Goal: Task Accomplishment & Management: Manage account settings

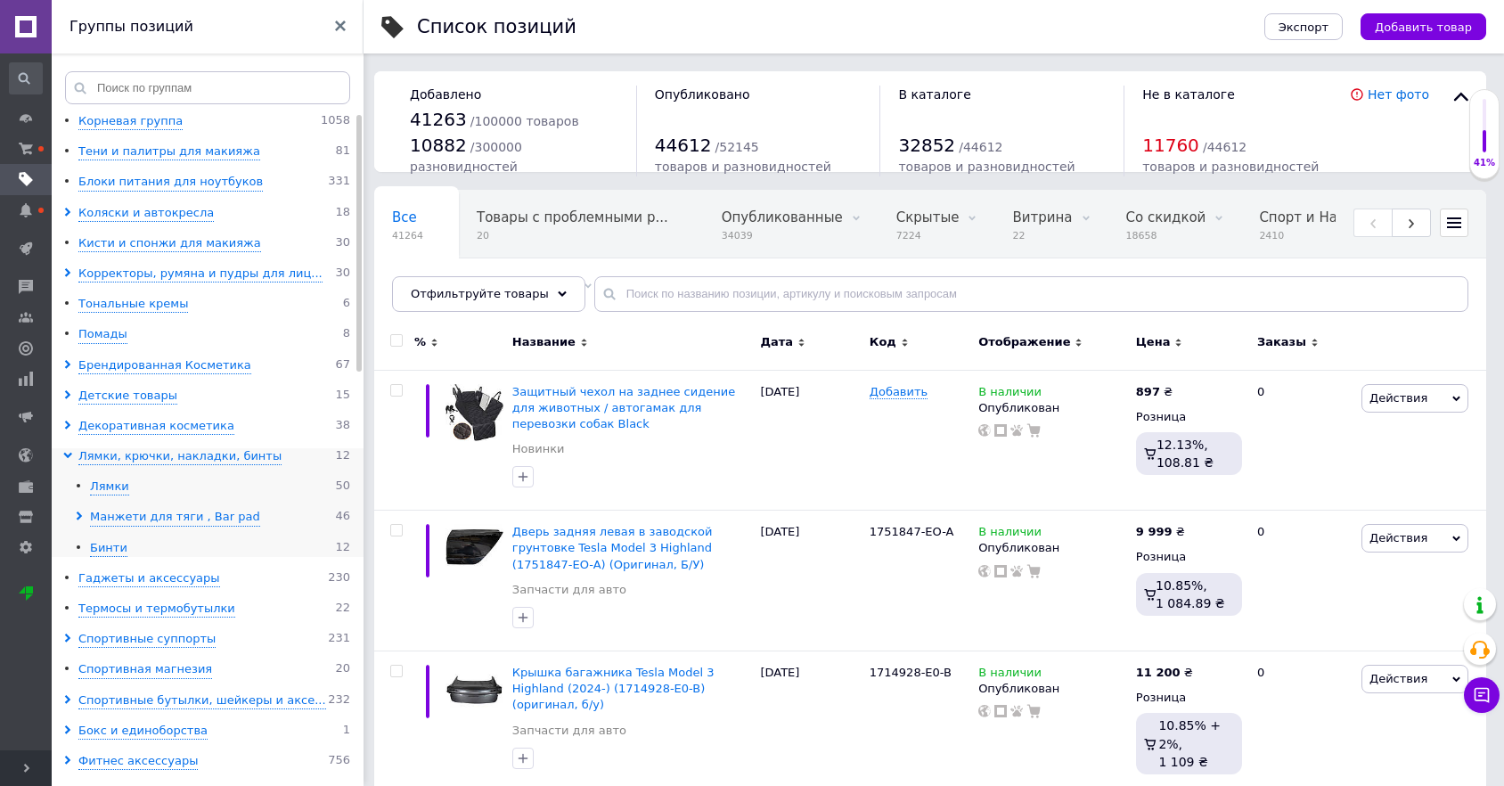
click at [75, 513] on icon at bounding box center [79, 515] width 9 height 9
click at [91, 547] on use at bounding box center [90, 547] width 5 height 9
click at [99, 577] on icon at bounding box center [102, 577] width 9 height 9
click at [101, 575] on icon at bounding box center [102, 577] width 9 height 9
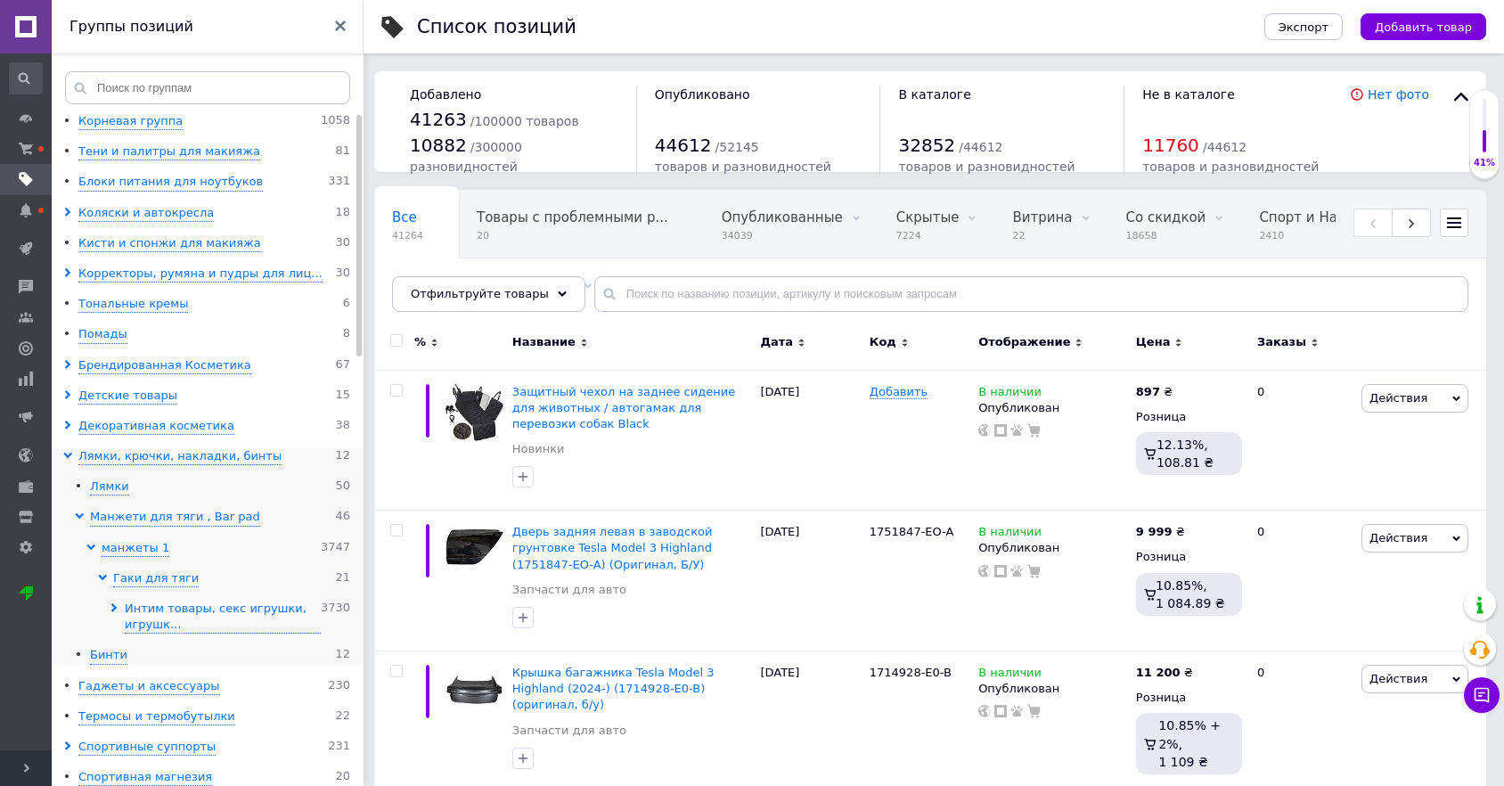
click at [112, 603] on use at bounding box center [113, 607] width 5 height 9
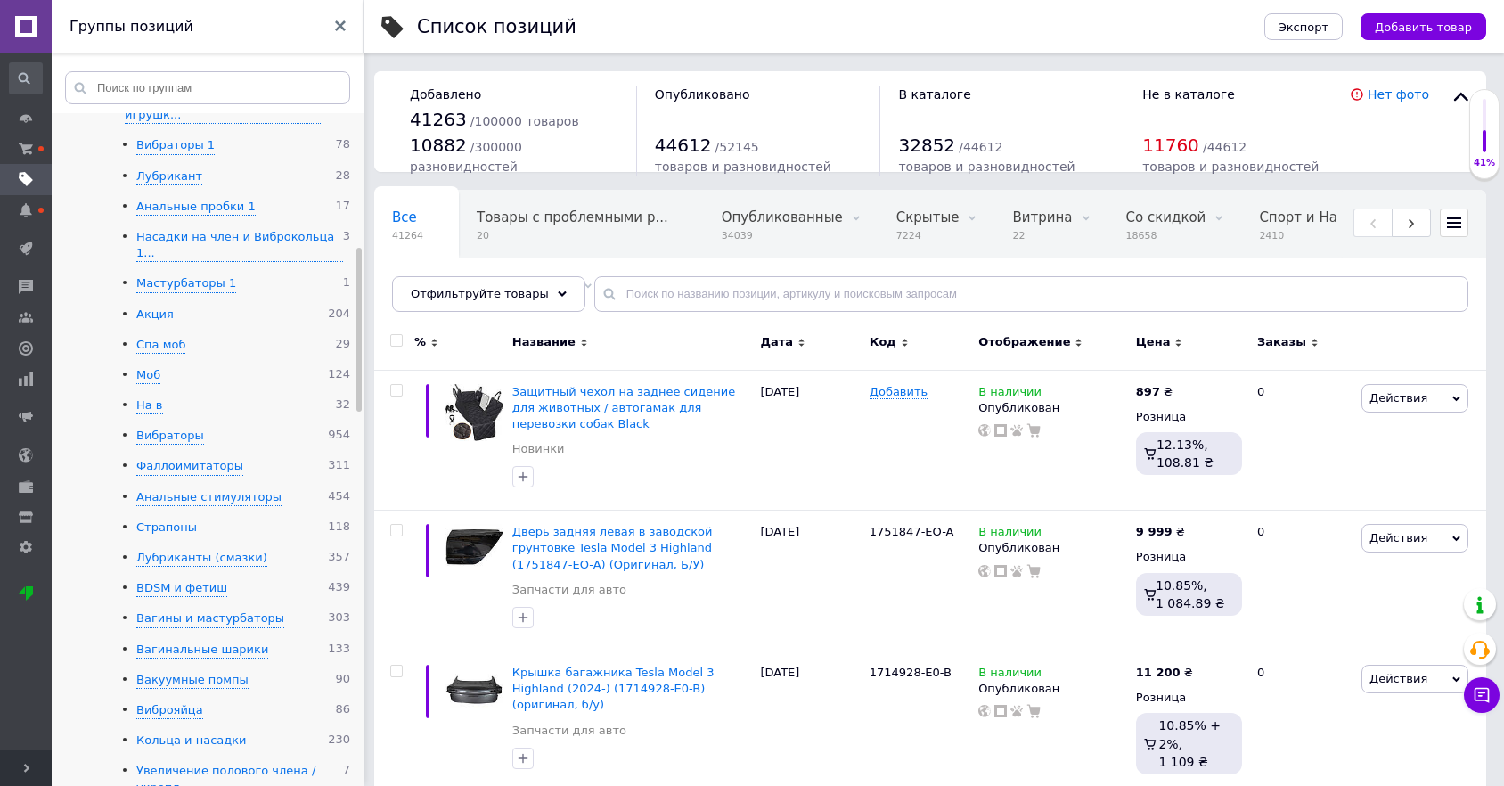
scroll to position [495, 0]
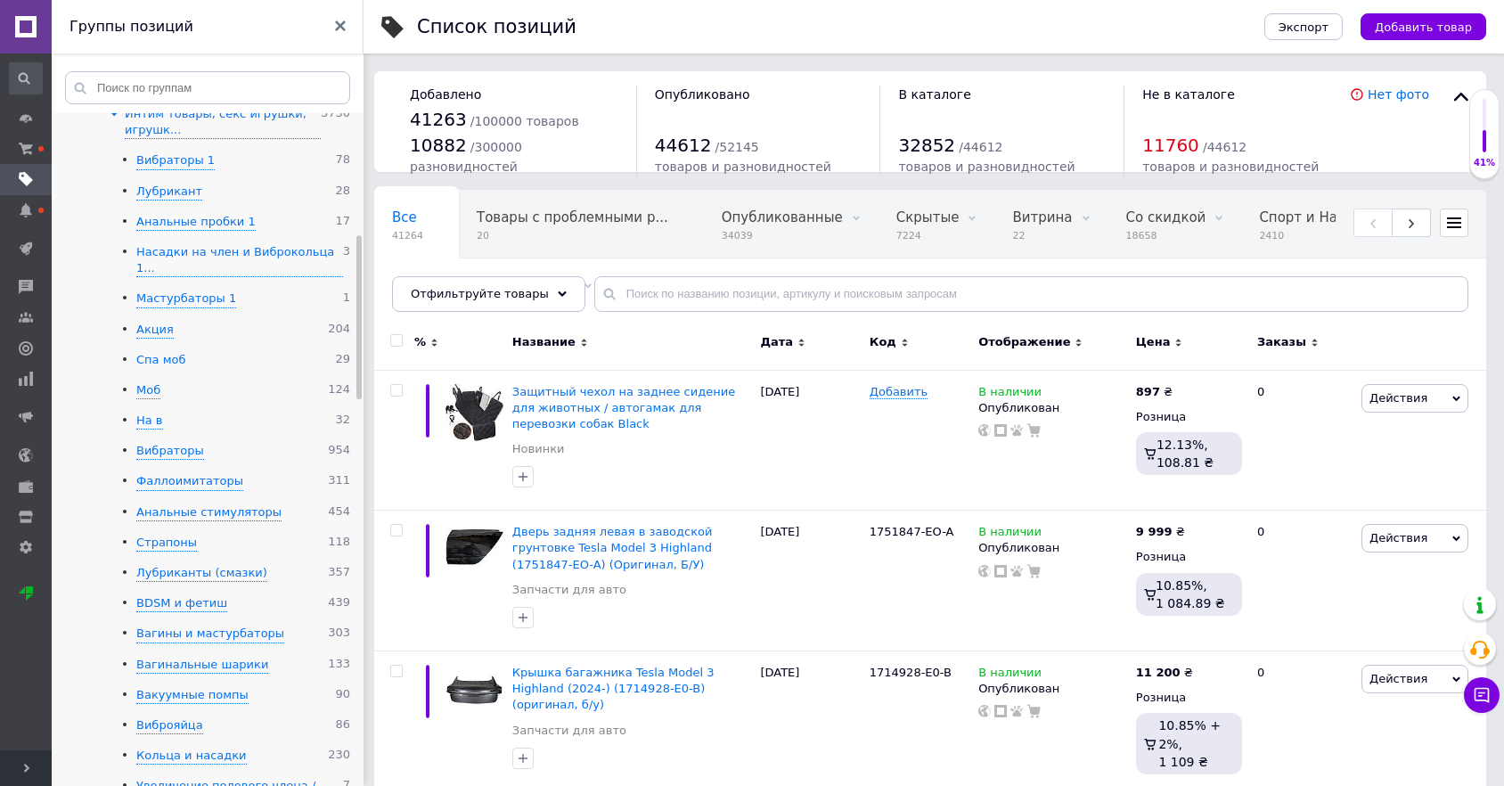
click at [162, 352] on div "Спа моб" at bounding box center [160, 360] width 49 height 17
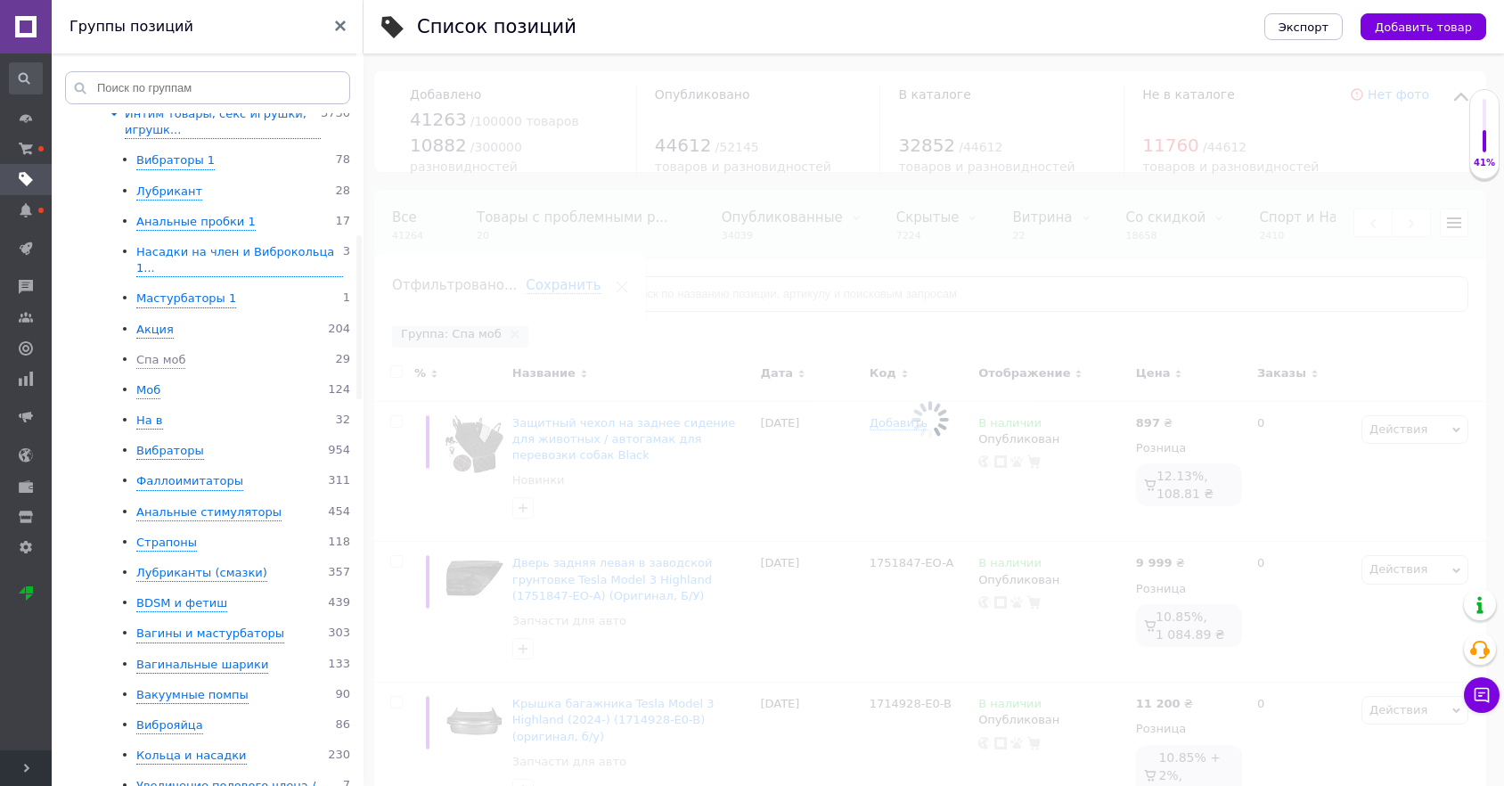
scroll to position [0, 1268]
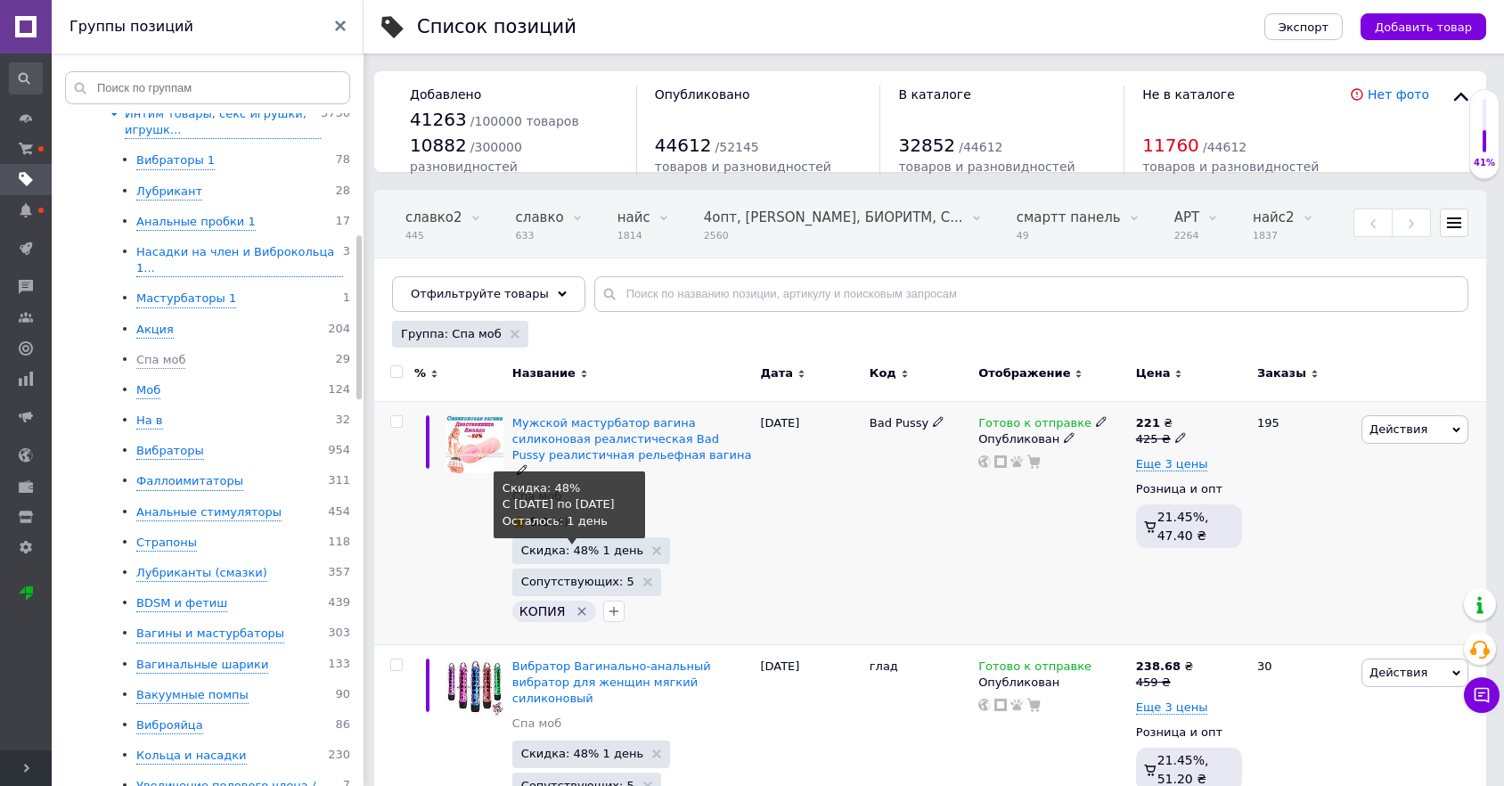
click at [570, 544] on span "Скидка: 48% 1 день" at bounding box center [582, 550] width 122 height 12
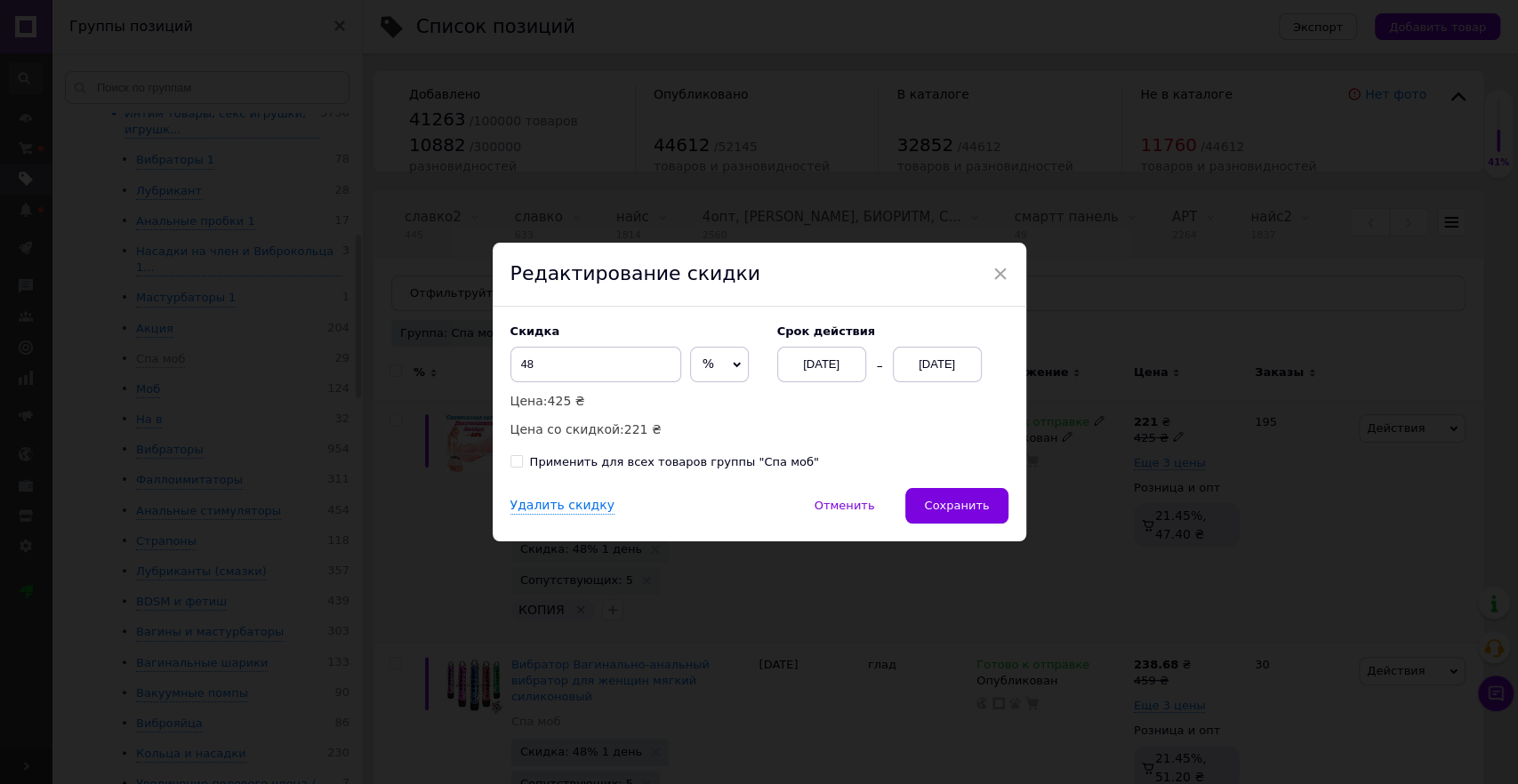
click at [818, 371] on div "[DATE]" at bounding box center [821, 364] width 89 height 36
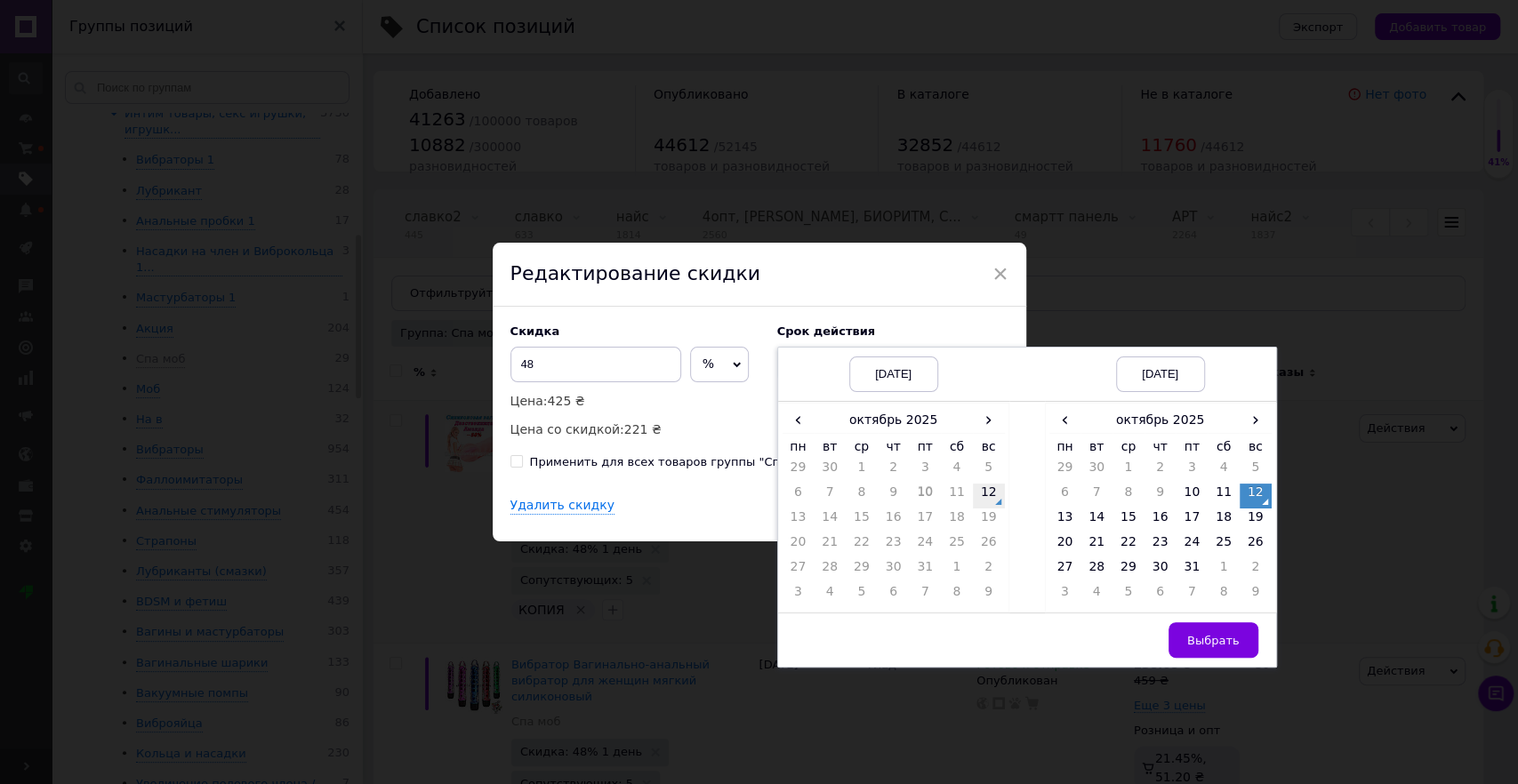
click at [987, 495] on td "12" at bounding box center [989, 496] width 32 height 25
click at [1086, 523] on td "14" at bounding box center [1097, 521] width 32 height 25
drag, startPoint x: 1195, startPoint y: 643, endPoint x: 1033, endPoint y: 583, distance: 172.8
click at [1195, 642] on span "Выбрать" at bounding box center [1213, 639] width 53 height 13
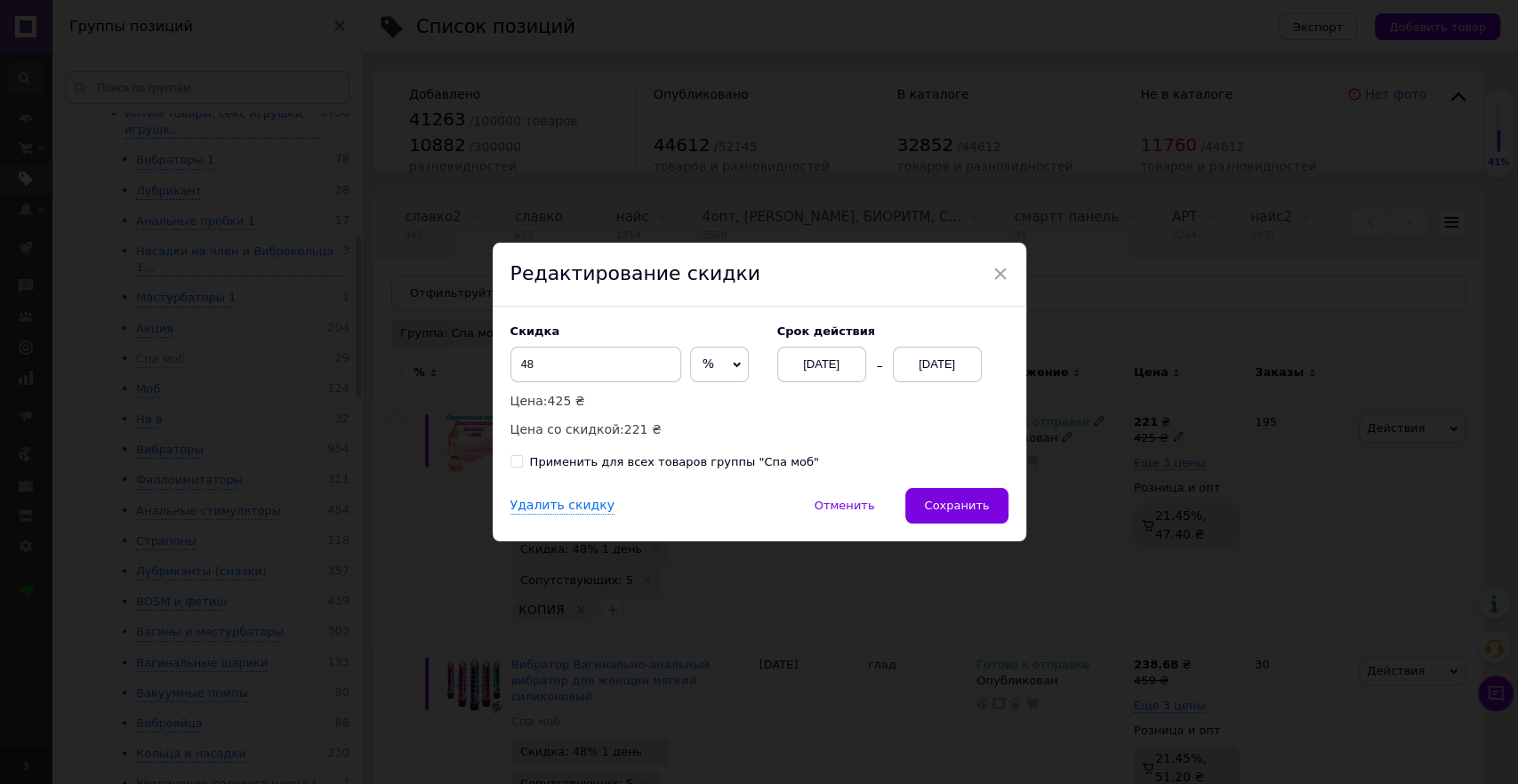
click at [868, 474] on div "Скидка 48 % ₴ Цена: 425 ₴ Цена со скидкой: 221 ₴ Cрок действия [DATE] [DATE] Пр…" at bounding box center [759, 397] width 534 height 182
click at [768, 461] on div "Применить для всех товаров группы "Спа моб"" at bounding box center [675, 462] width 289 height 16
click at [522, 461] on input "Применить для всех товаров группы "Спа моб"" at bounding box center [516, 461] width 12 height 12
checkbox input "true"
click at [777, 418] on div "Скидка 48 % ₴ Цена: 425 ₴ Цена со скидкой: 221 ₴ Cрок действия [DATE] [DATE]" at bounding box center [759, 382] width 498 height 116
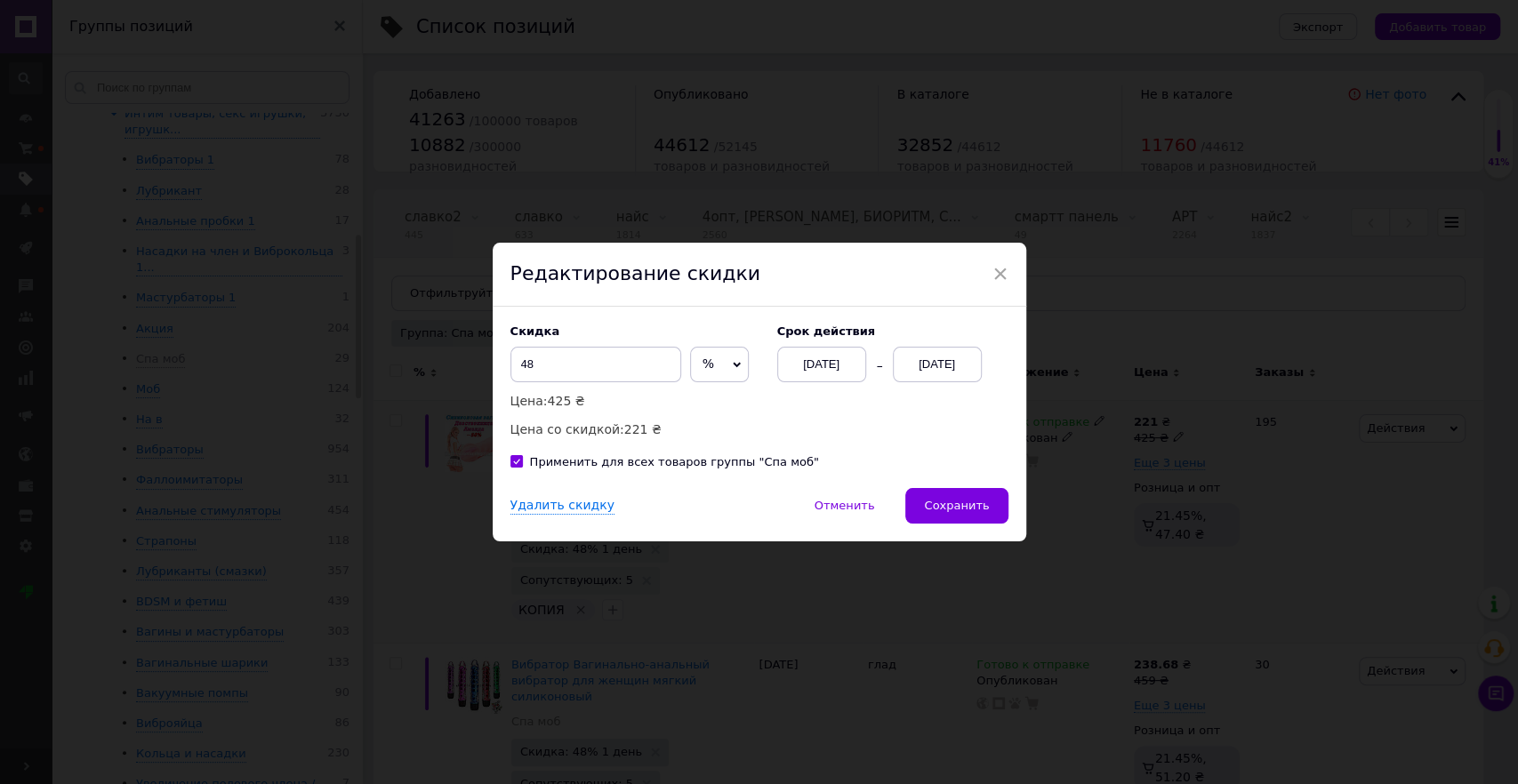
drag, startPoint x: 988, startPoint y: 504, endPoint x: 996, endPoint y: 453, distance: 51.6
click at [984, 503] on button "Сохранить" at bounding box center [956, 506] width 102 height 36
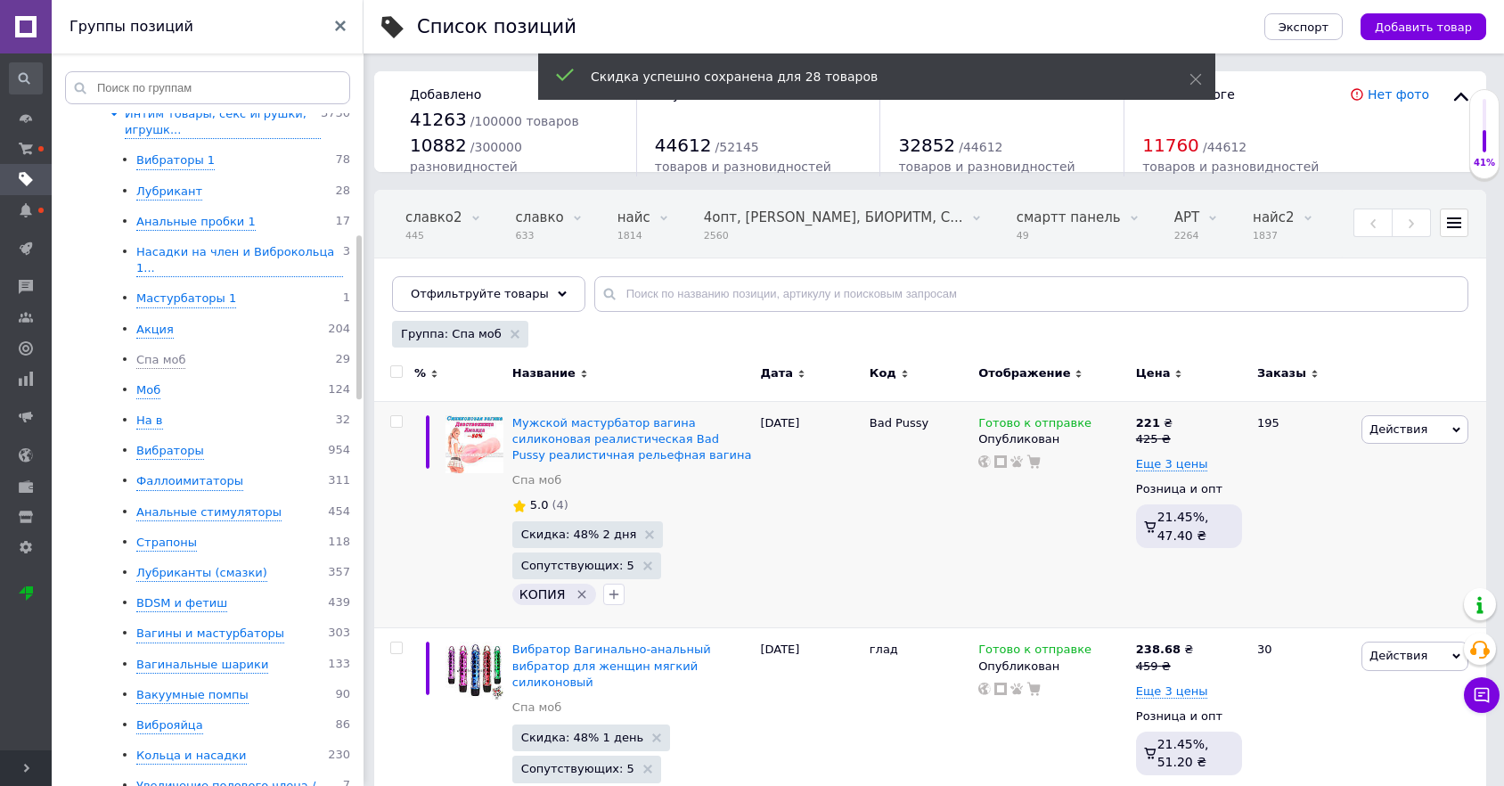
click at [1452, 225] on icon at bounding box center [1454, 223] width 14 height 14
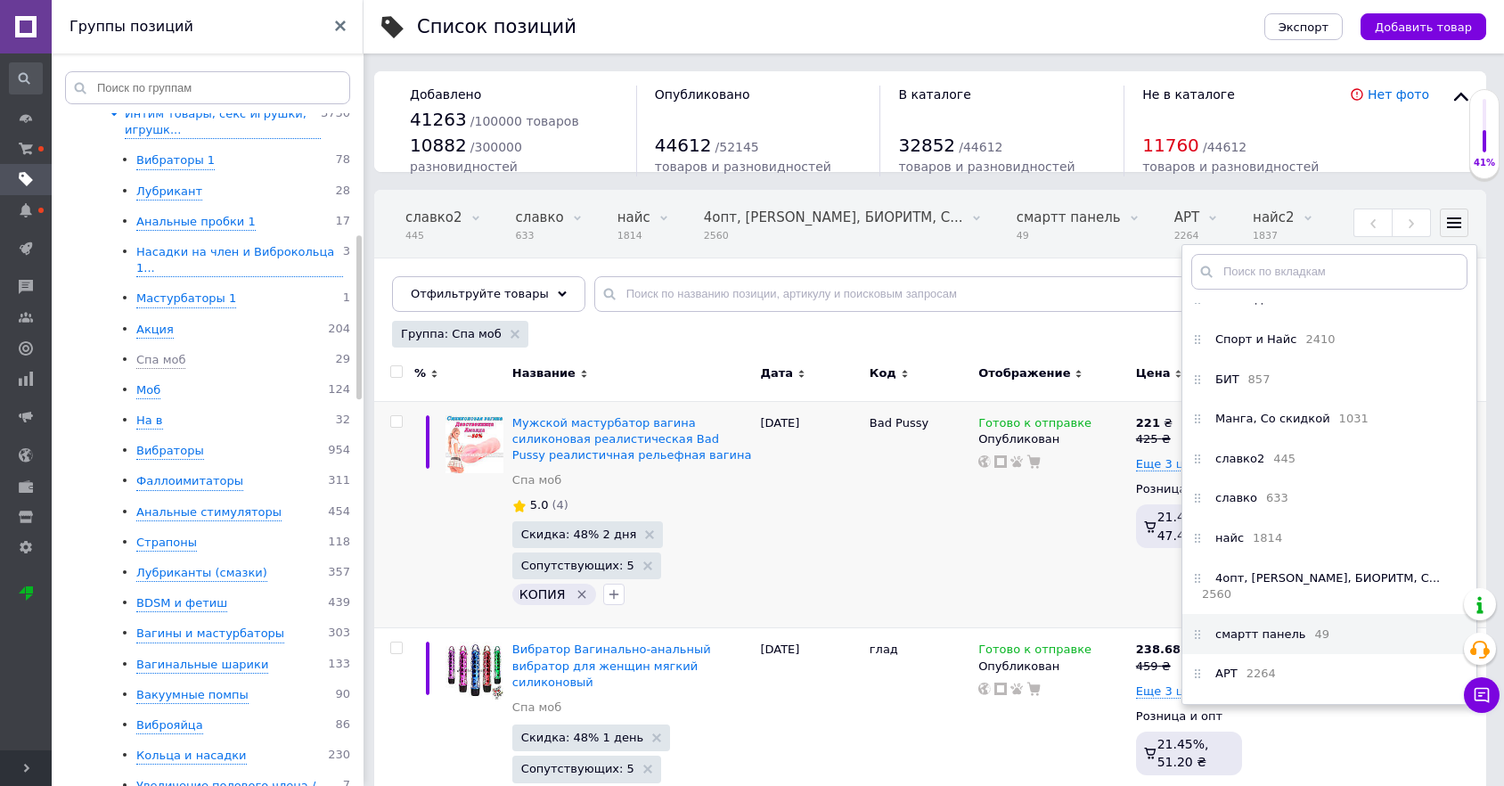
scroll to position [264, 0]
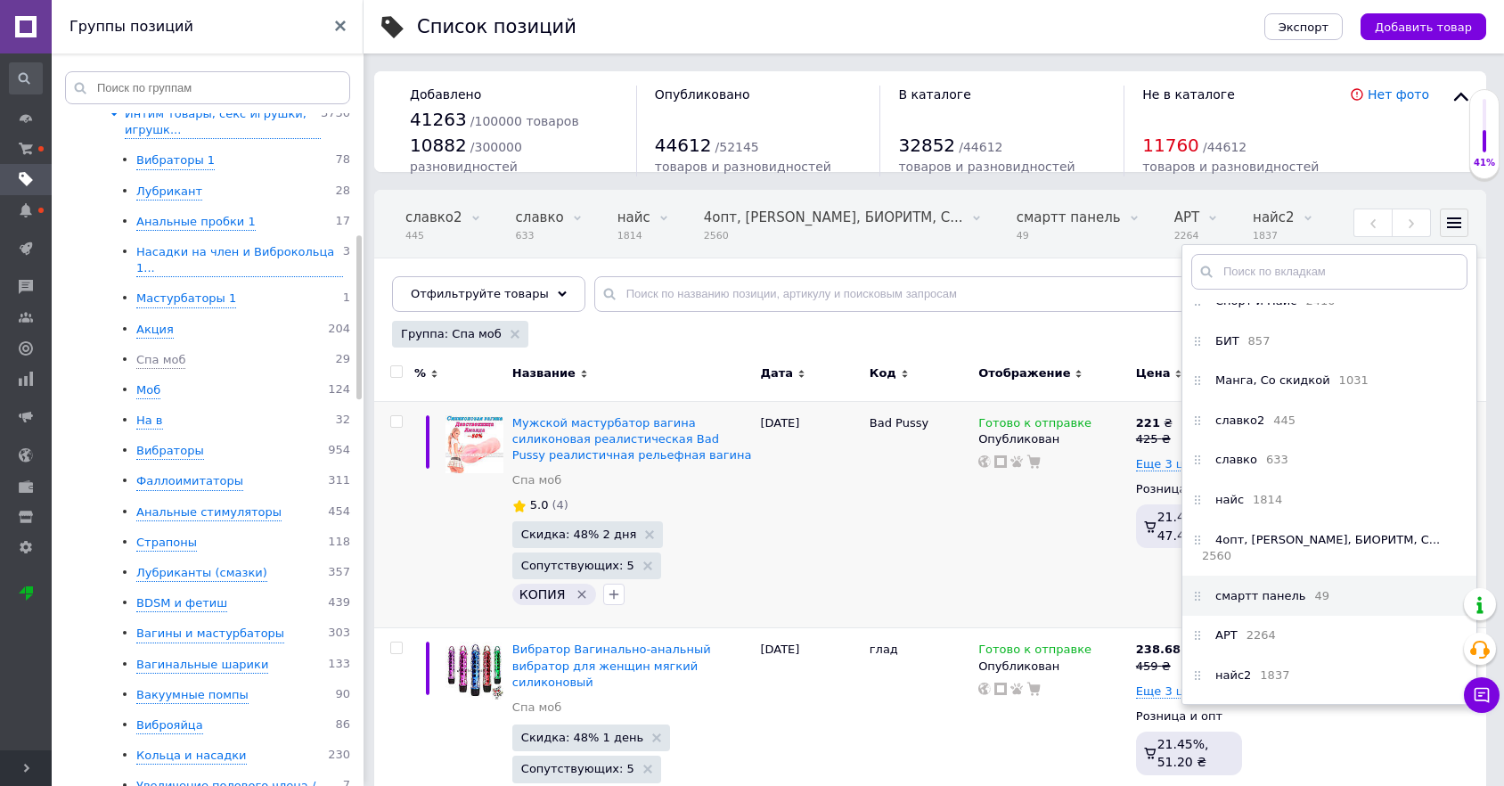
click at [1259, 594] on span "смартт панель" at bounding box center [1260, 596] width 90 height 16
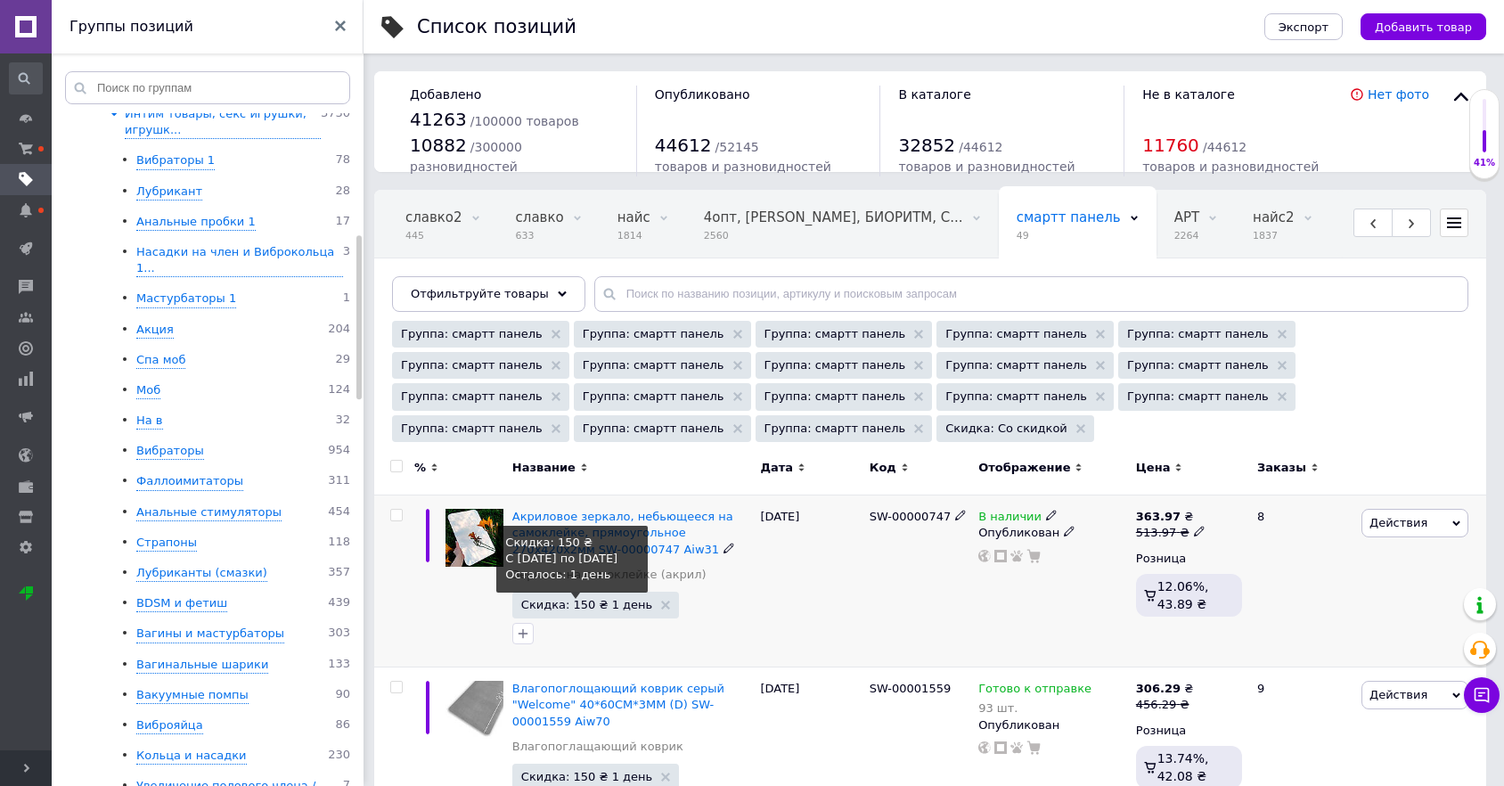
click at [589, 604] on span "Скидка: 150 ₴ 1 день" at bounding box center [586, 605] width 131 height 12
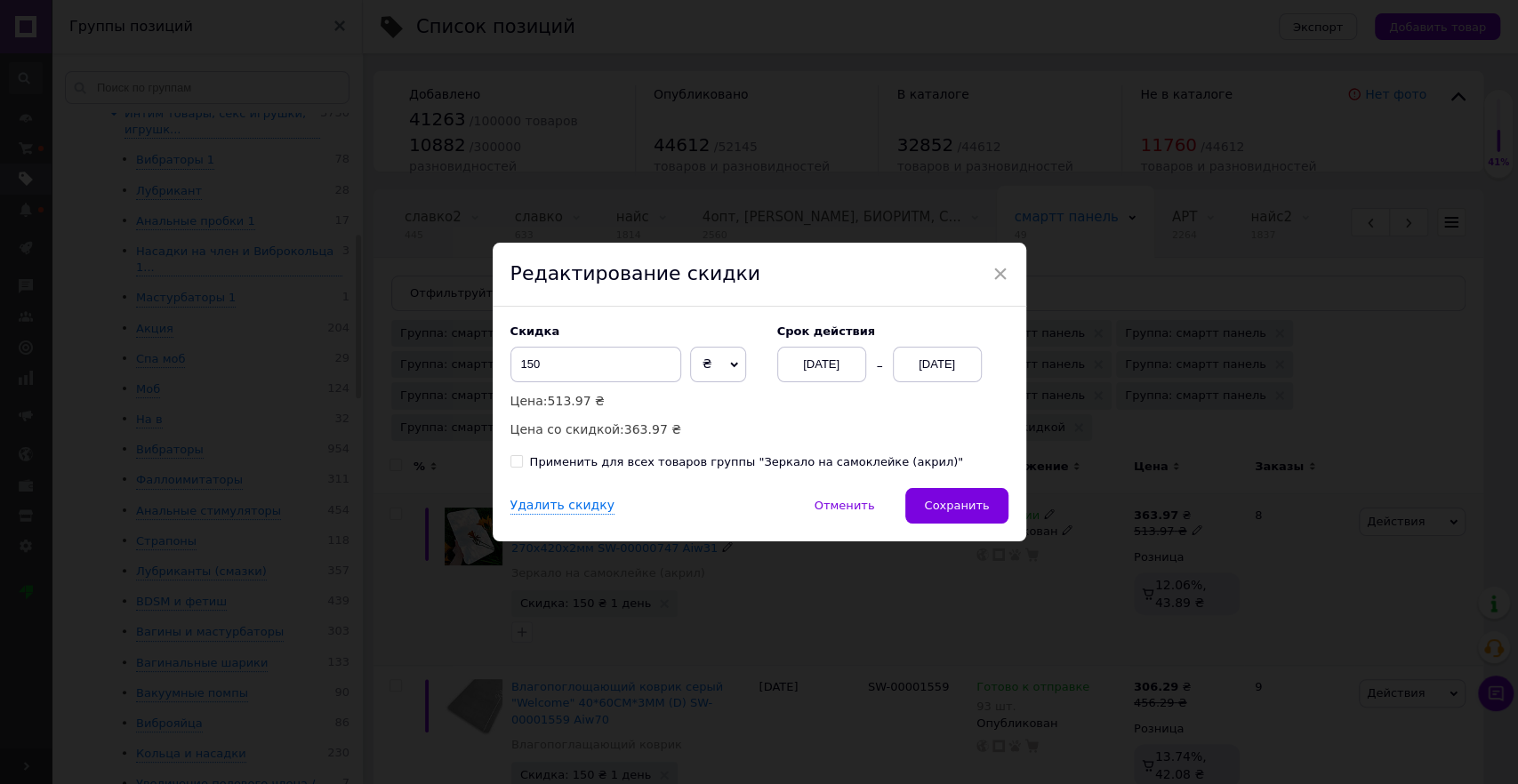
click at [832, 370] on div "[DATE]" at bounding box center [821, 364] width 89 height 36
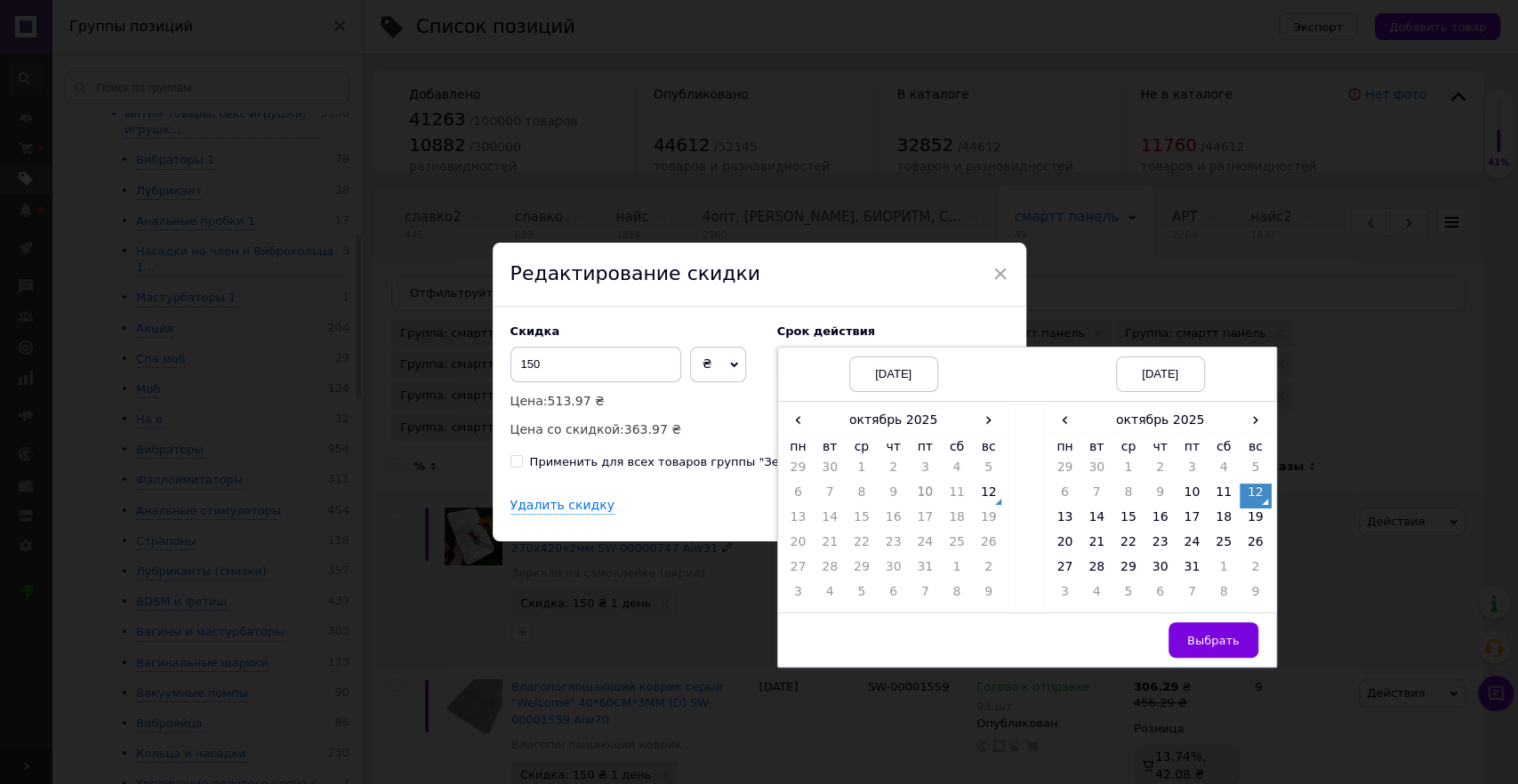
click at [983, 476] on td "5" at bounding box center [989, 471] width 32 height 25
click at [983, 501] on td "12" at bounding box center [989, 496] width 32 height 25
click at [1090, 518] on td "14" at bounding box center [1097, 521] width 32 height 25
drag, startPoint x: 1202, startPoint y: 633, endPoint x: 1136, endPoint y: 592, distance: 77.7
click at [1203, 633] on span "Выбрать" at bounding box center [1213, 639] width 53 height 13
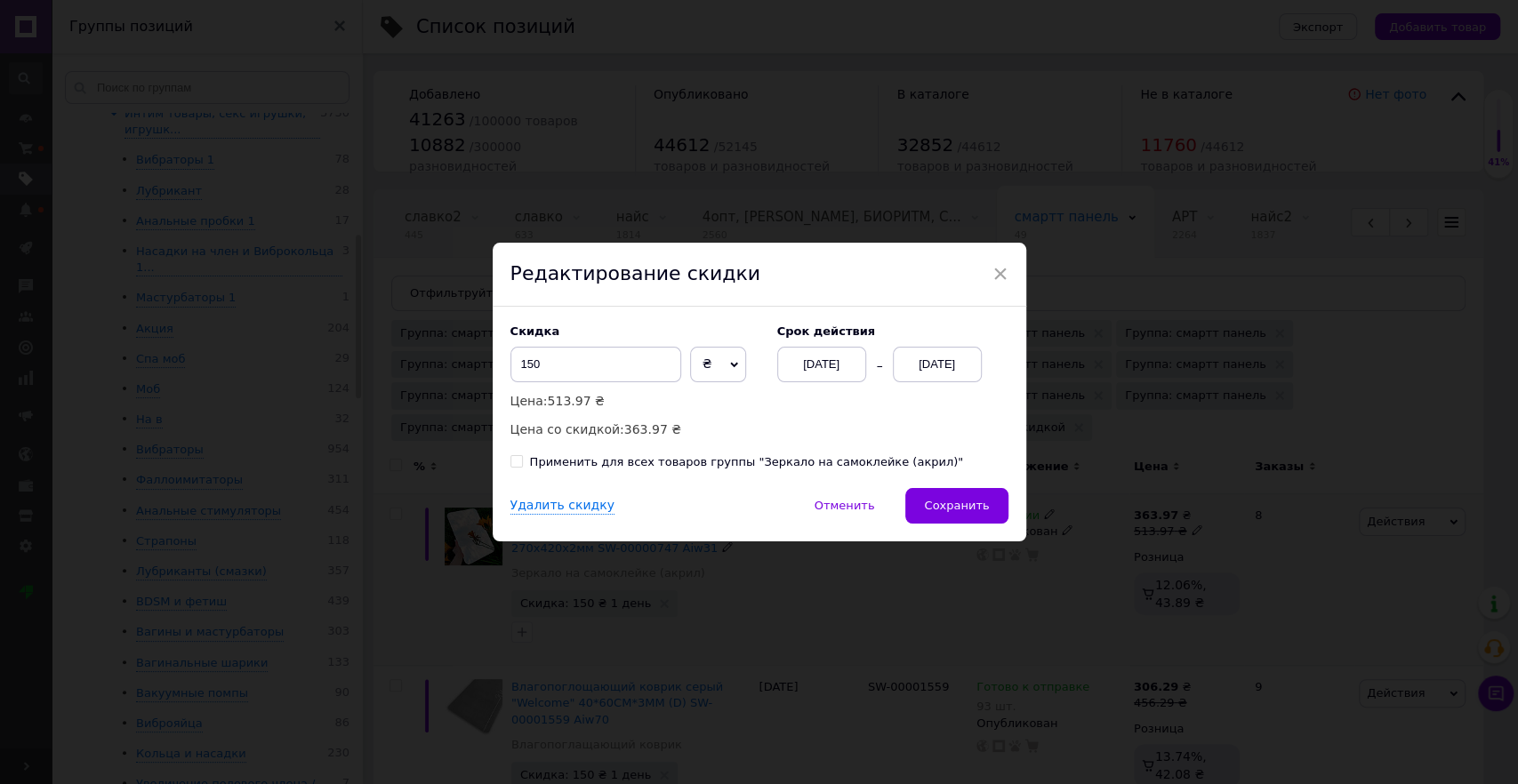
drag, startPoint x: 834, startPoint y: 420, endPoint x: 801, endPoint y: 477, distance: 65.9
click at [832, 423] on div "Скидка 150 ₴ % Цена: 513.97 ₴ Цена со скидкой: 363.97 ₴ Cрок действия [DATE] [D…" at bounding box center [759, 382] width 498 height 116
click at [782, 473] on div "Скидка 150 ₴ % Цена: 513.97 ₴ Цена со скидкой: 363.97 ₴ Cрок действия [DATE] [D…" at bounding box center [759, 397] width 534 height 182
drag, startPoint x: 781, startPoint y: 466, endPoint x: 787, endPoint y: 447, distance: 19.9
click at [779, 463] on div "Применить для всех товаров группы "Зеркало на самоклейке (акрил)"" at bounding box center [747, 462] width 434 height 16
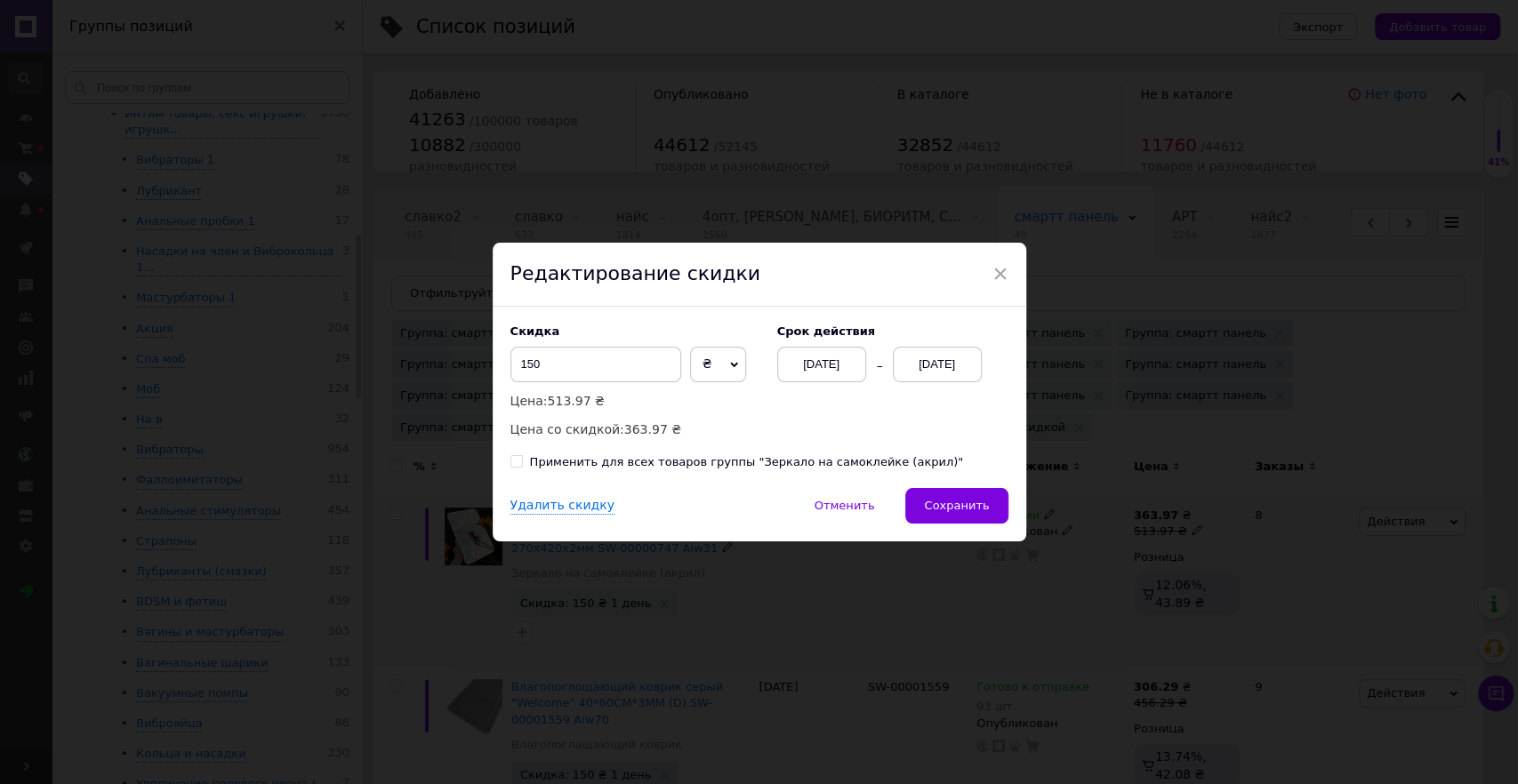
click at [522, 463] on input "Применить для всех товаров группы "Зеркало на самоклейке (акрил)"" at bounding box center [516, 461] width 12 height 12
checkbox input "true"
click at [799, 419] on div "Скидка 150 ₴ % Цена: 513.97 ₴ Цена со скидкой: 363.97 ₴ Cрок действия [DATE] [D…" at bounding box center [759, 382] width 498 height 116
click at [974, 509] on span "Сохранить" at bounding box center [956, 505] width 65 height 13
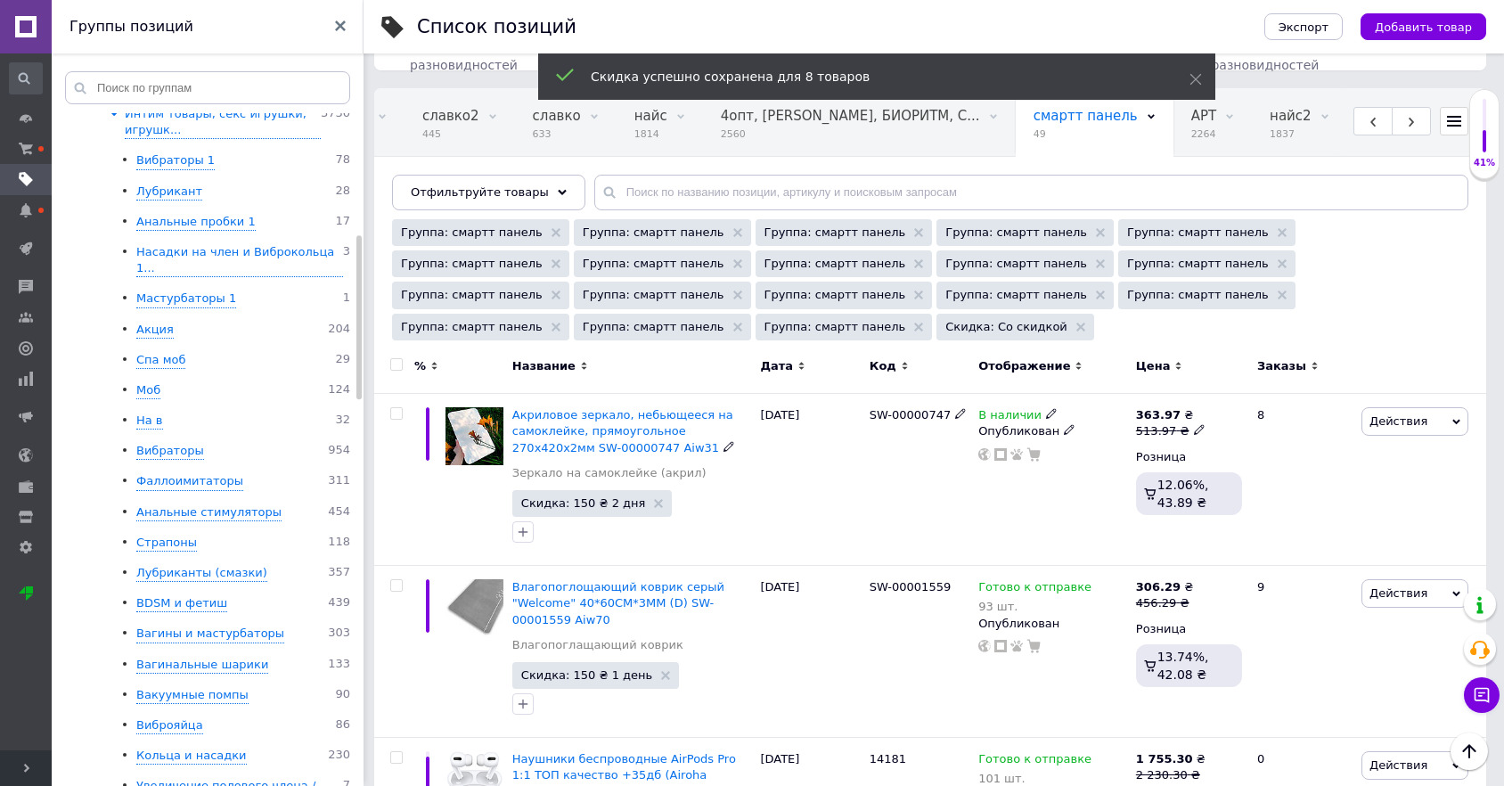
scroll to position [99, 0]
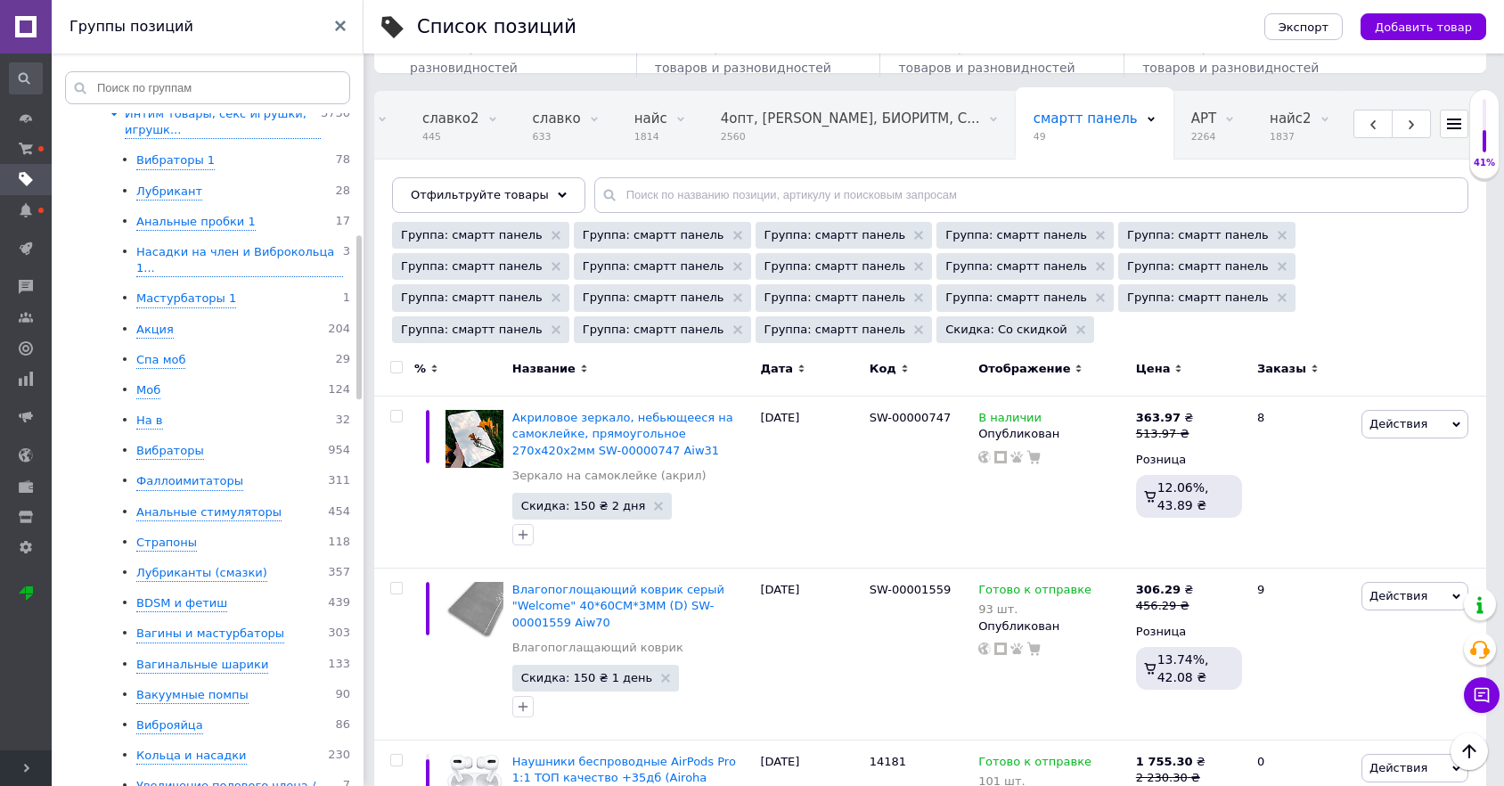
click at [401, 369] on input "checkbox" at bounding box center [396, 368] width 12 height 12
checkbox input "true"
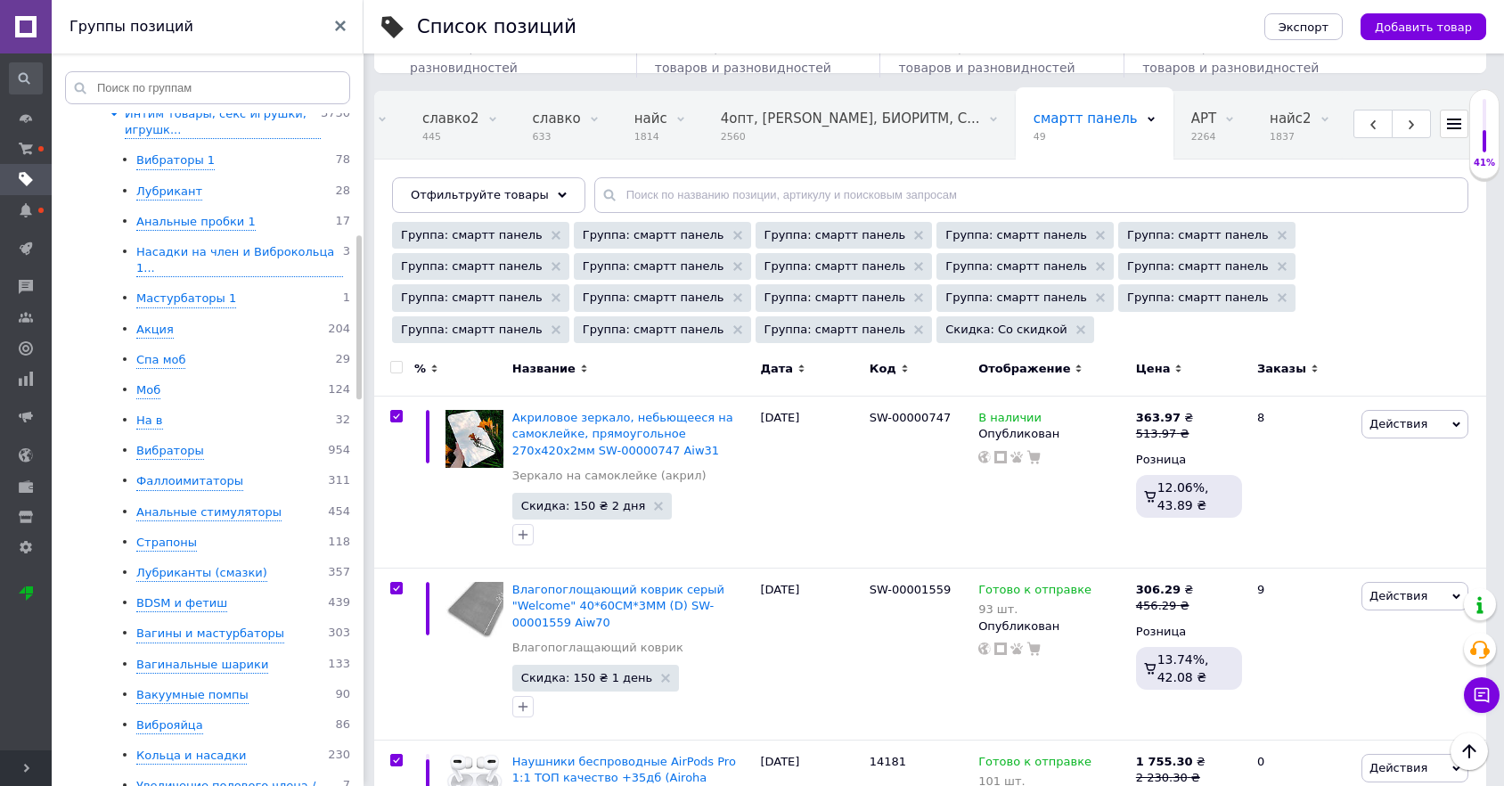
checkbox input "true"
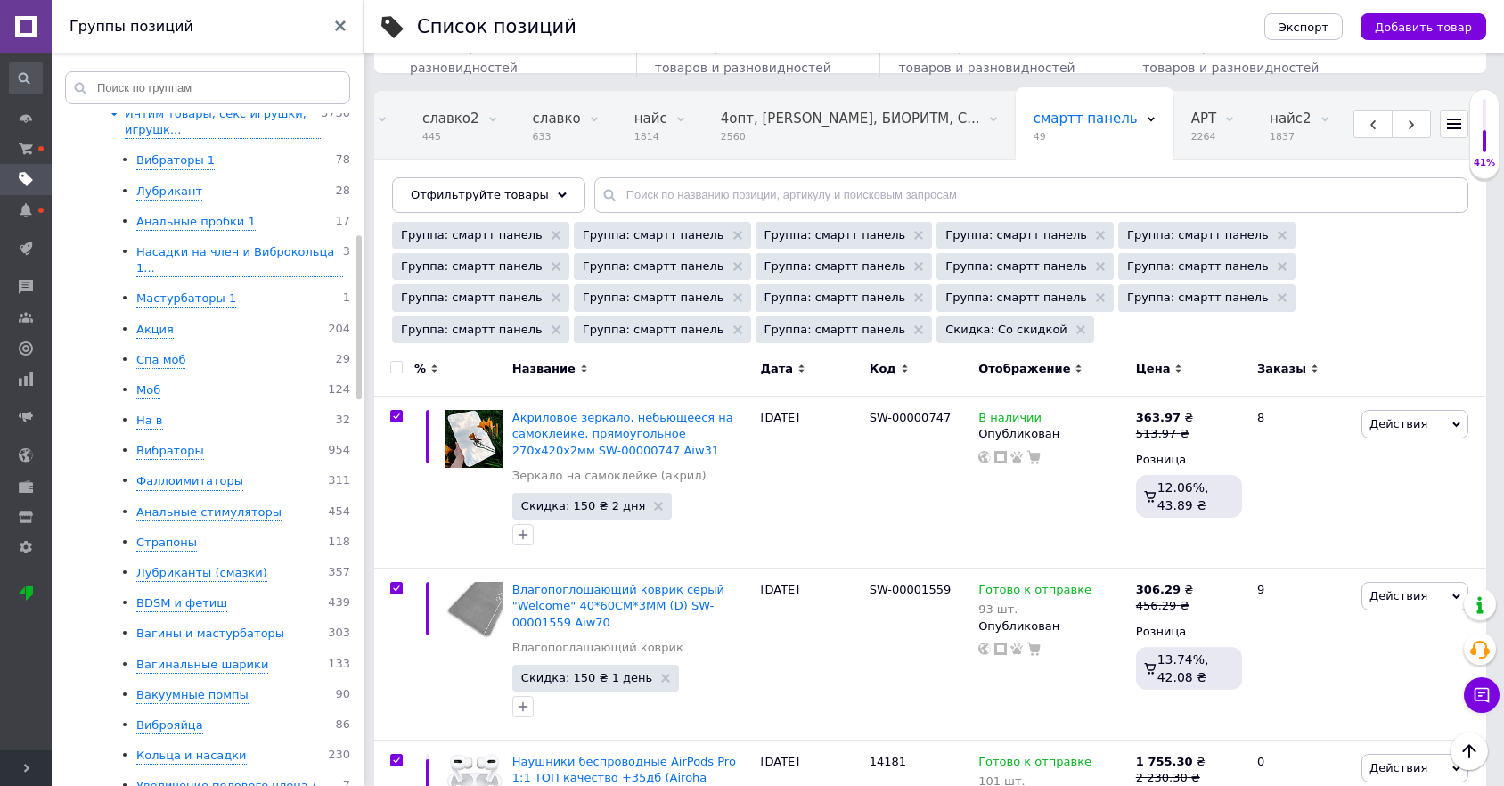
checkbox input "true"
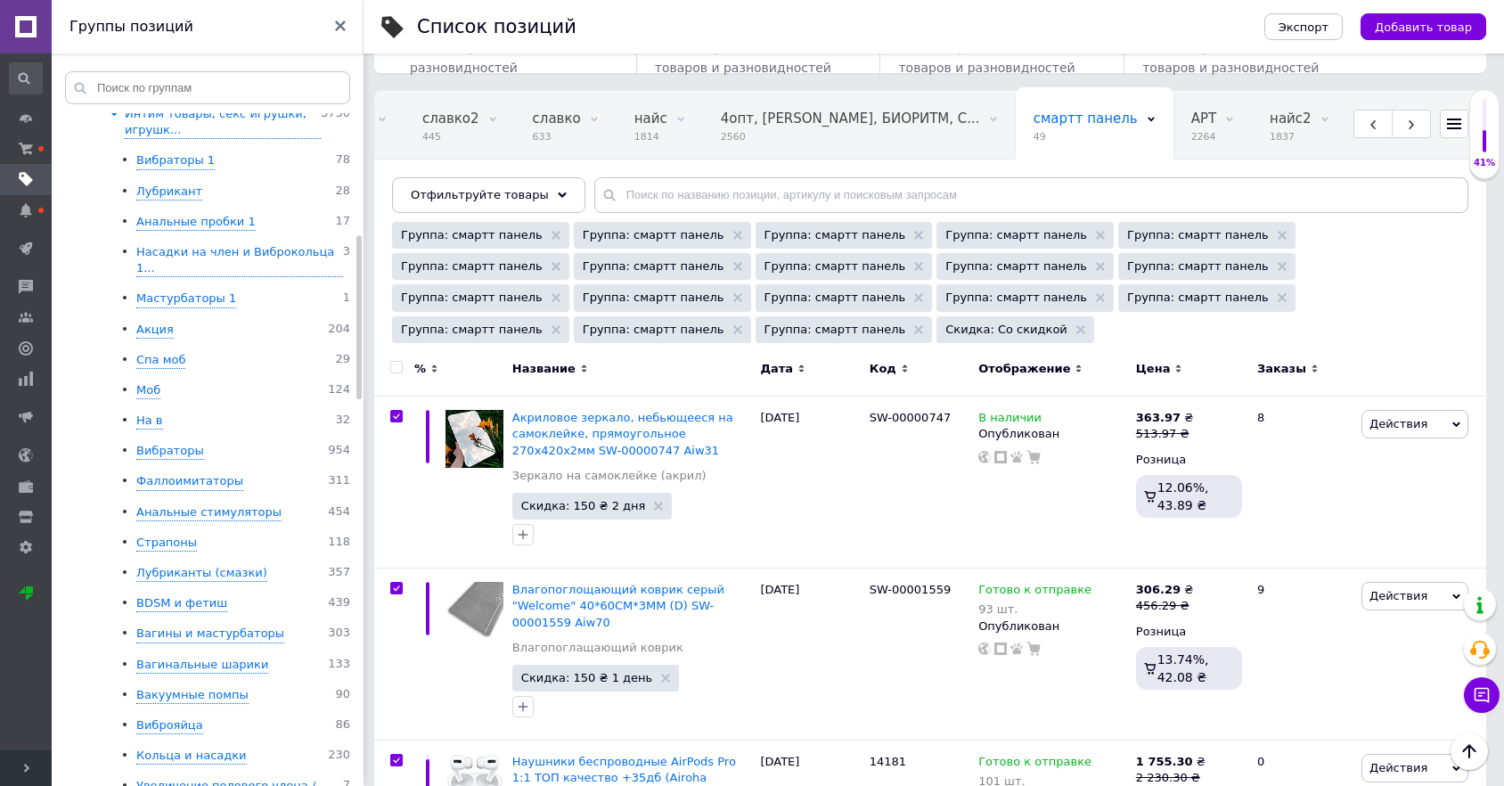
checkbox input "true"
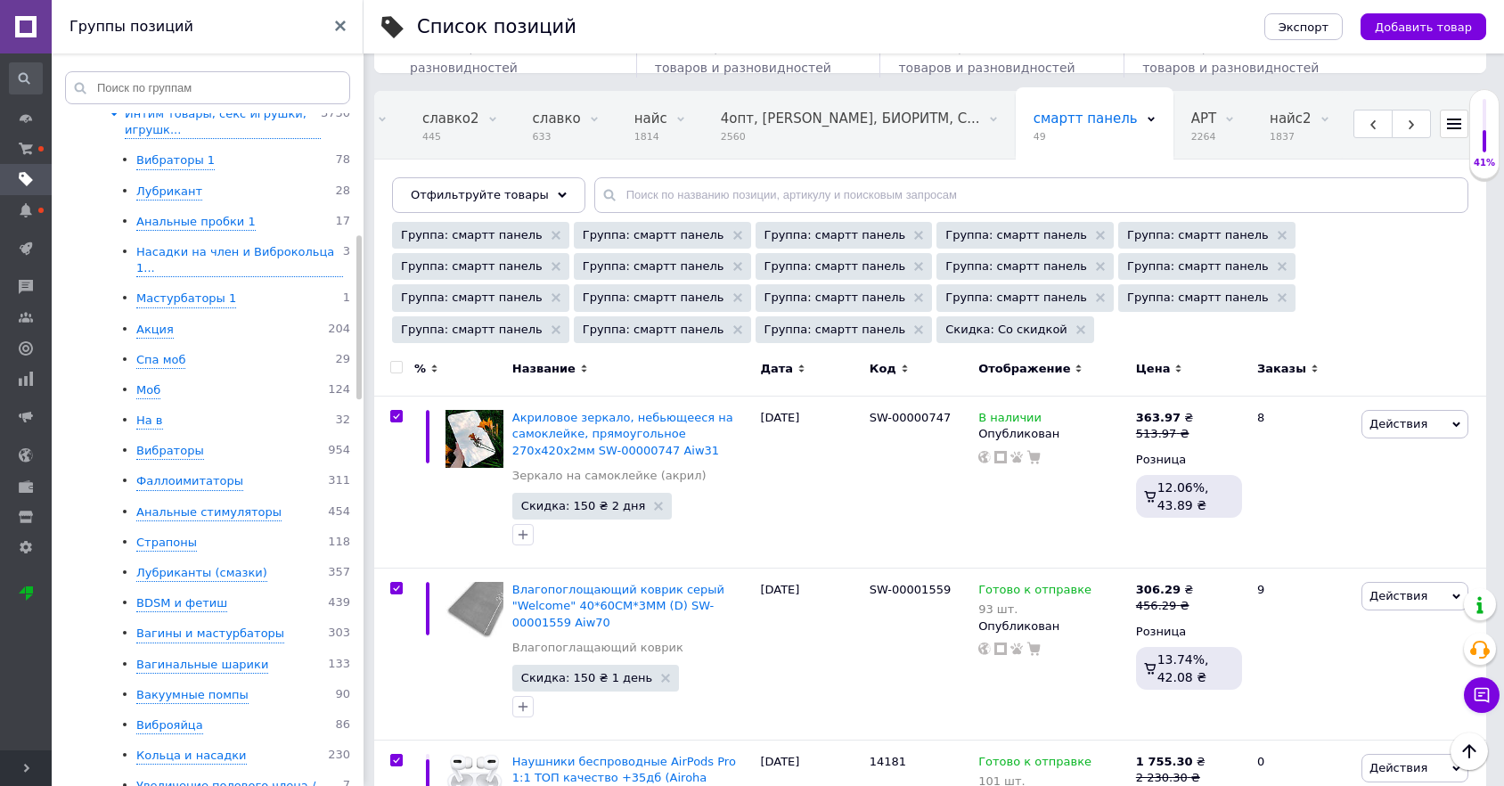
checkbox input "true"
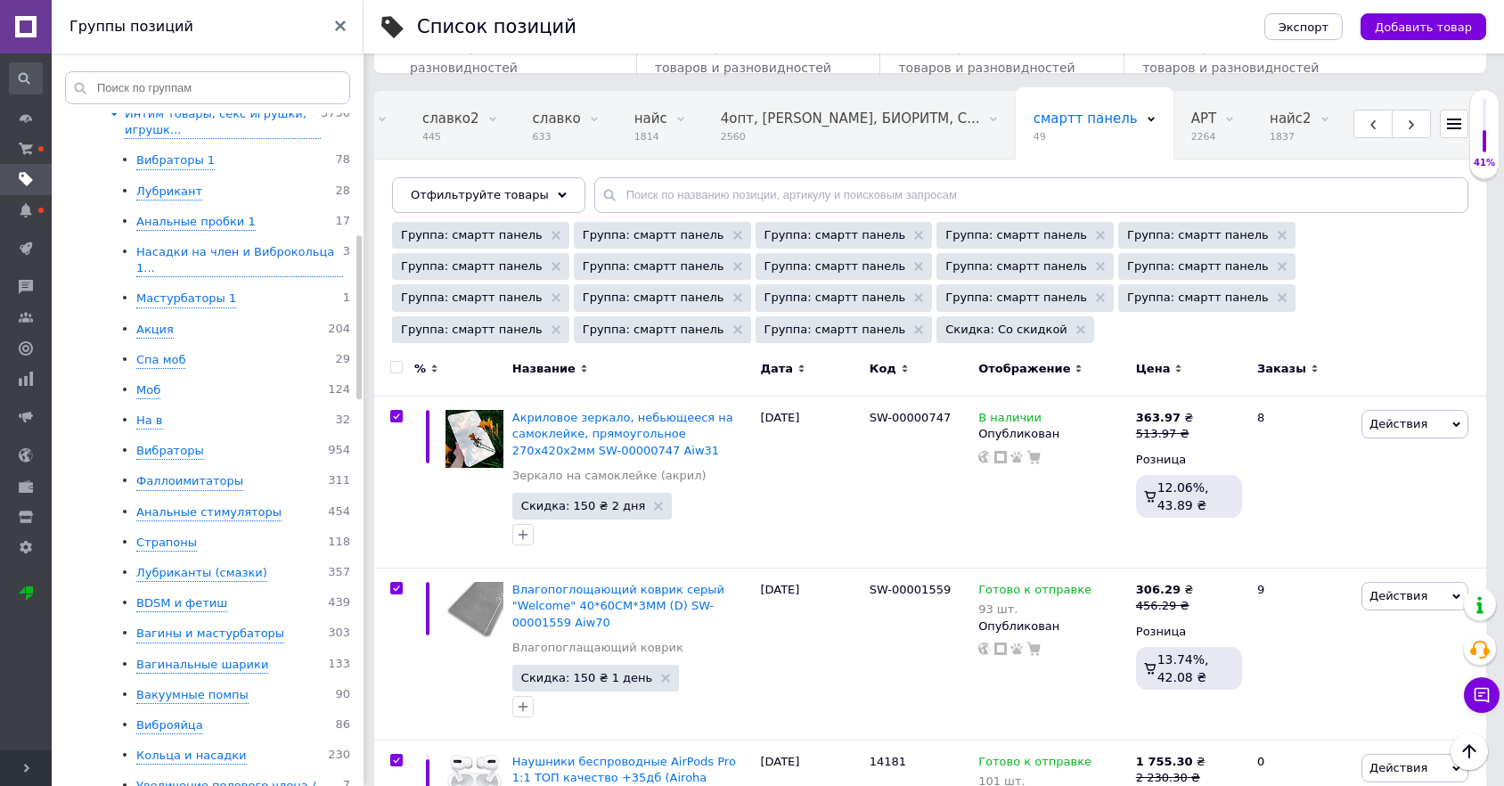
checkbox input "true"
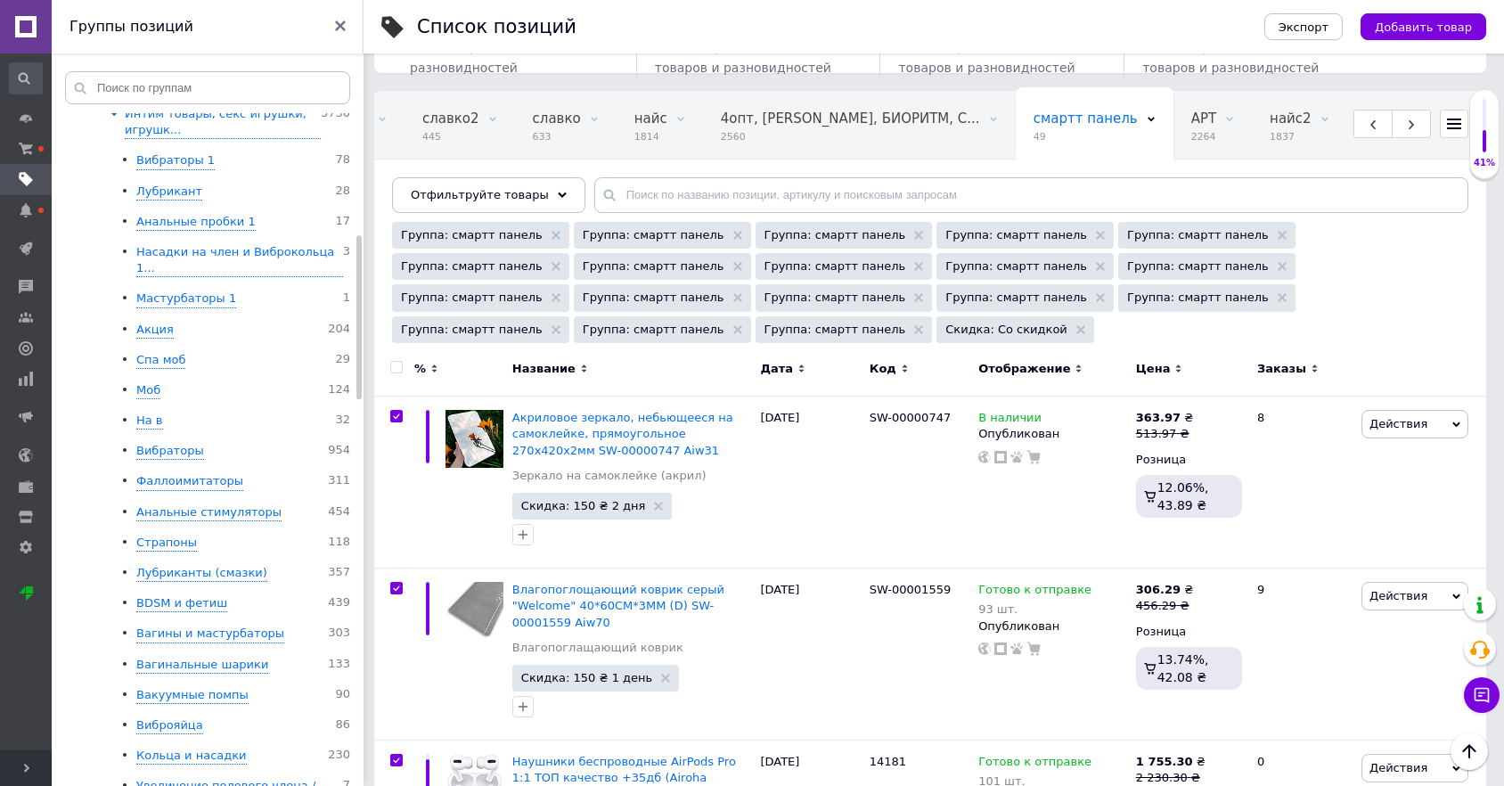
checkbox input "true"
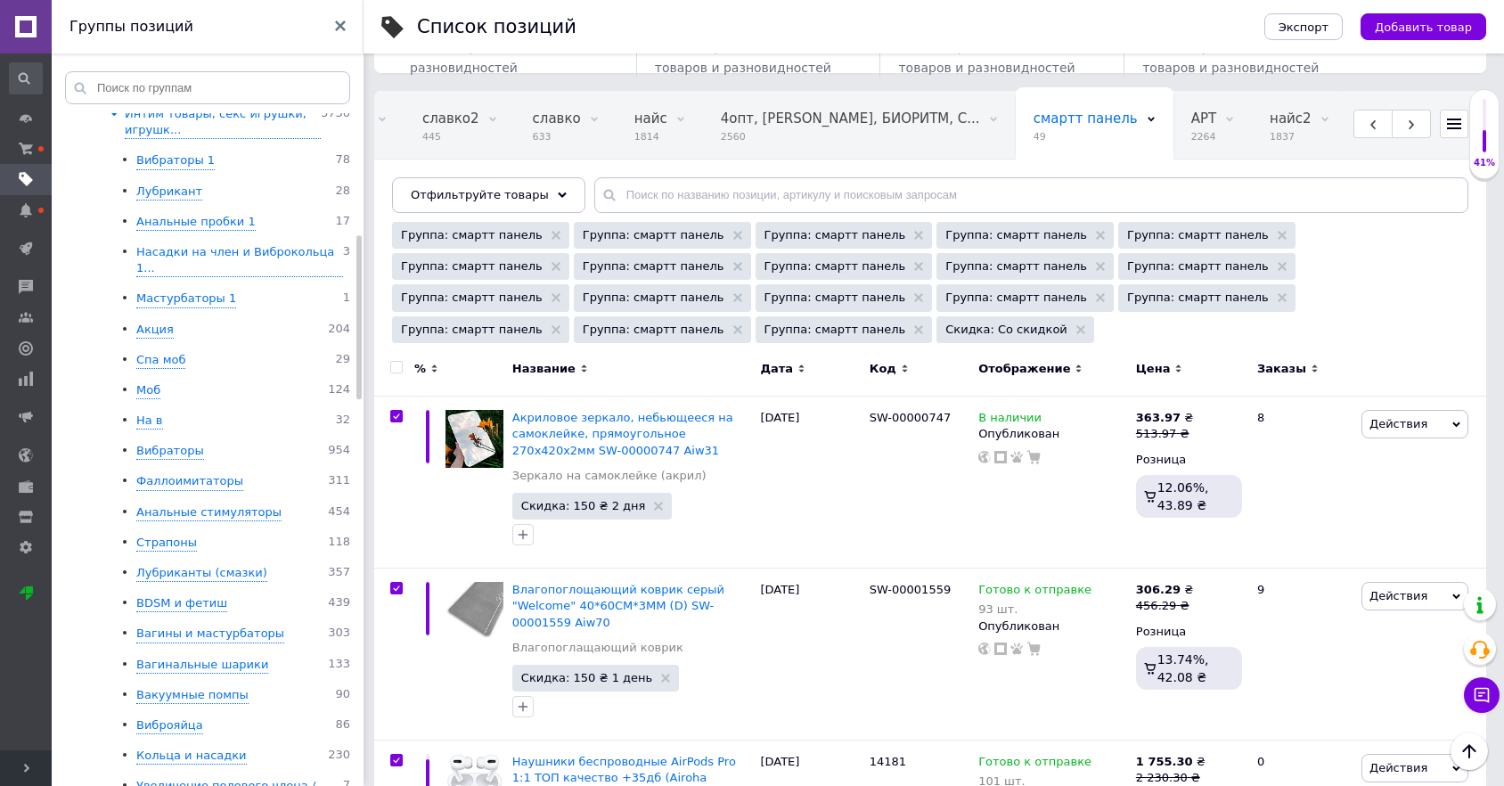
checkbox input "true"
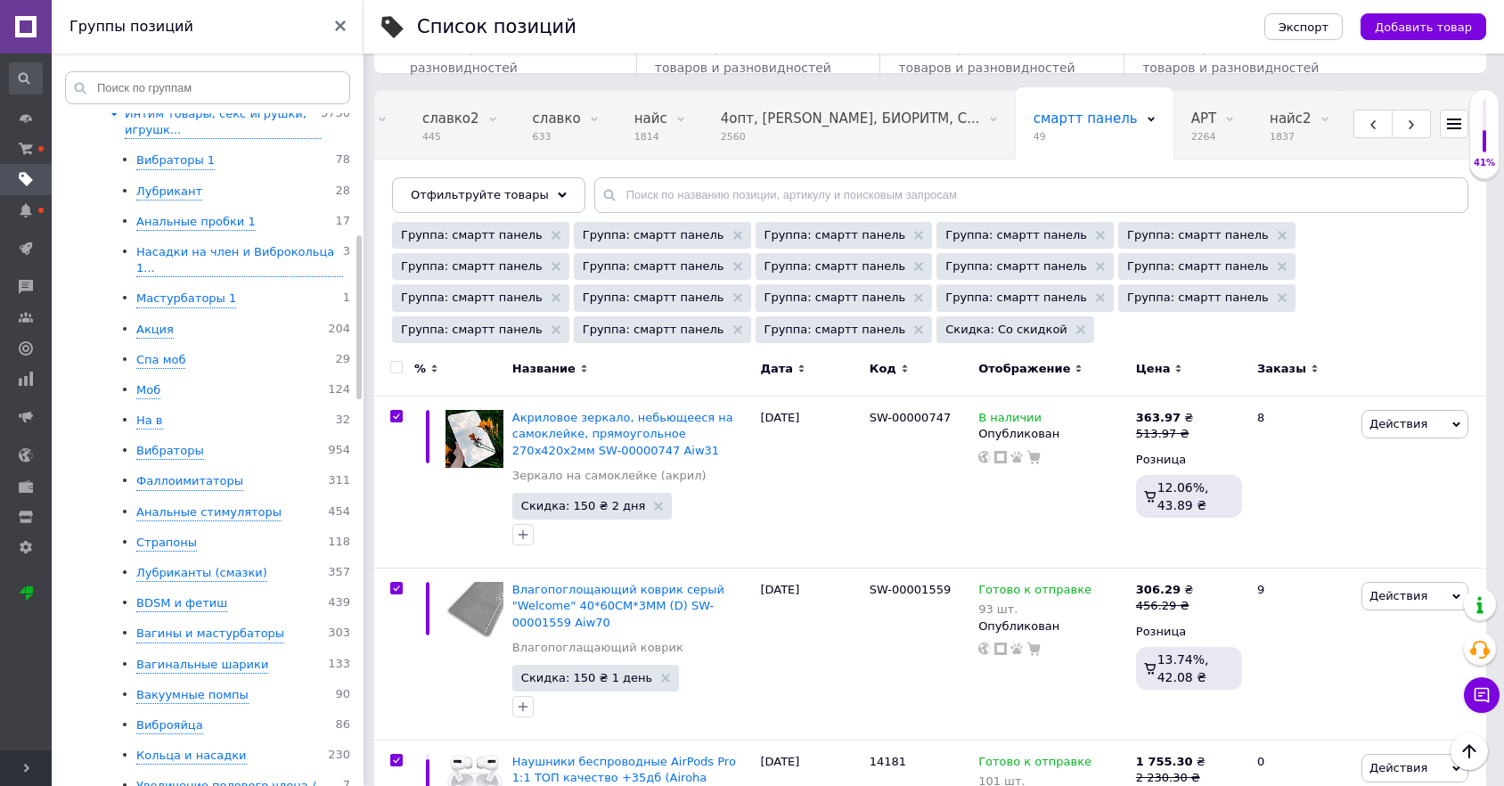
checkbox input "true"
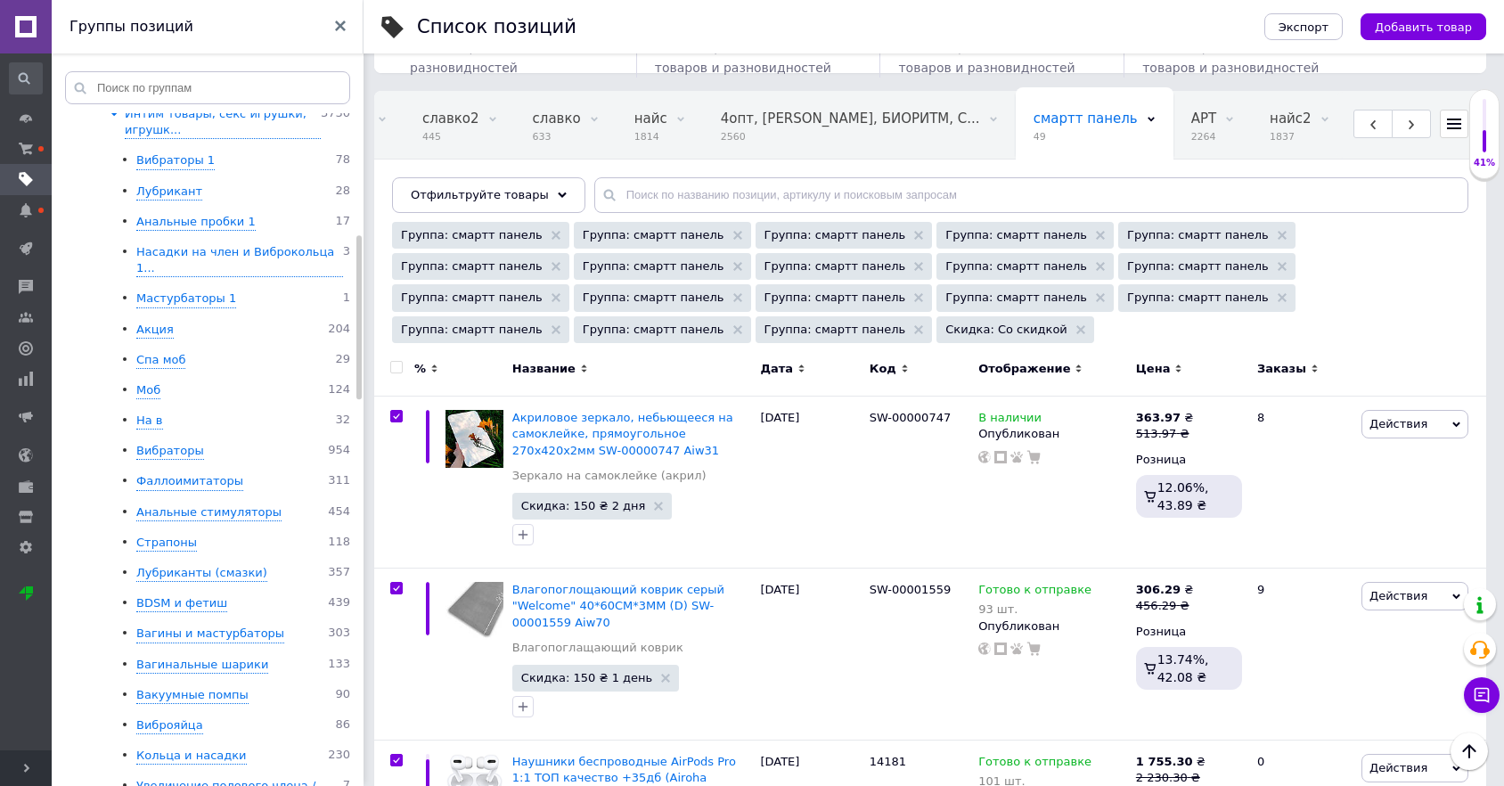
checkbox input "true"
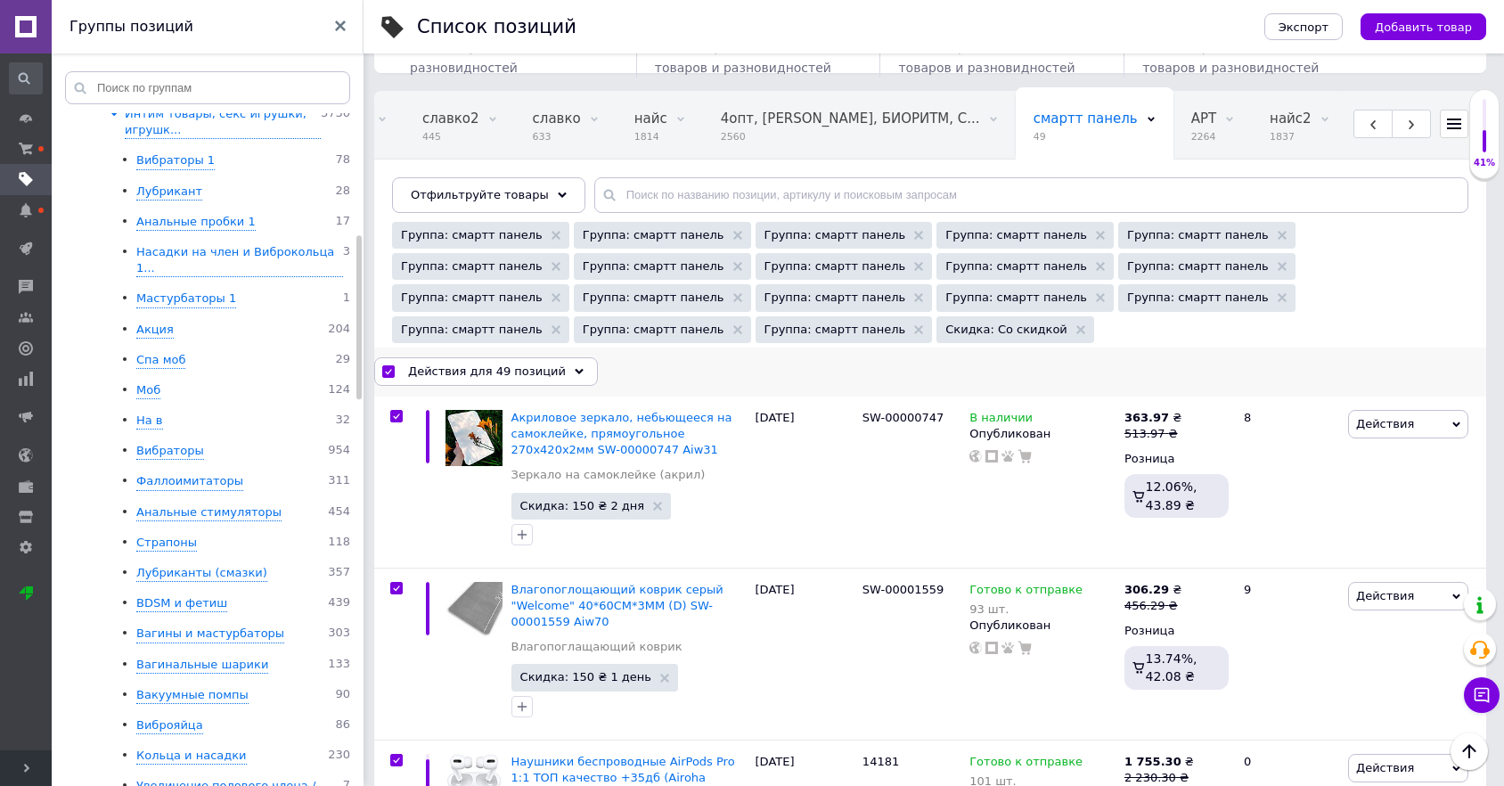
click at [466, 369] on span "Действия для 49 позиций" at bounding box center [487, 372] width 158 height 16
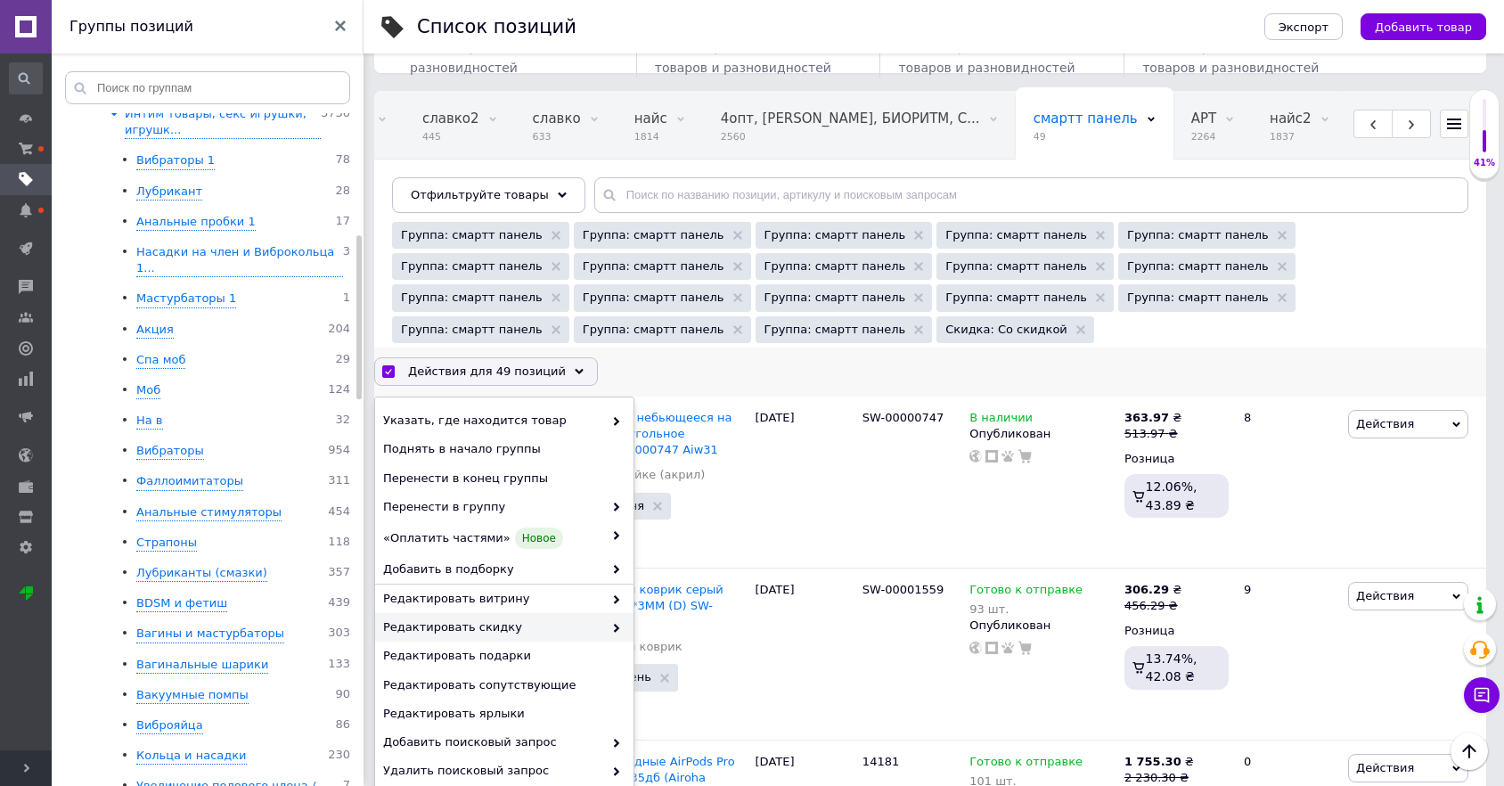
click at [503, 632] on span "Редактировать скидку" at bounding box center [493, 627] width 220 height 16
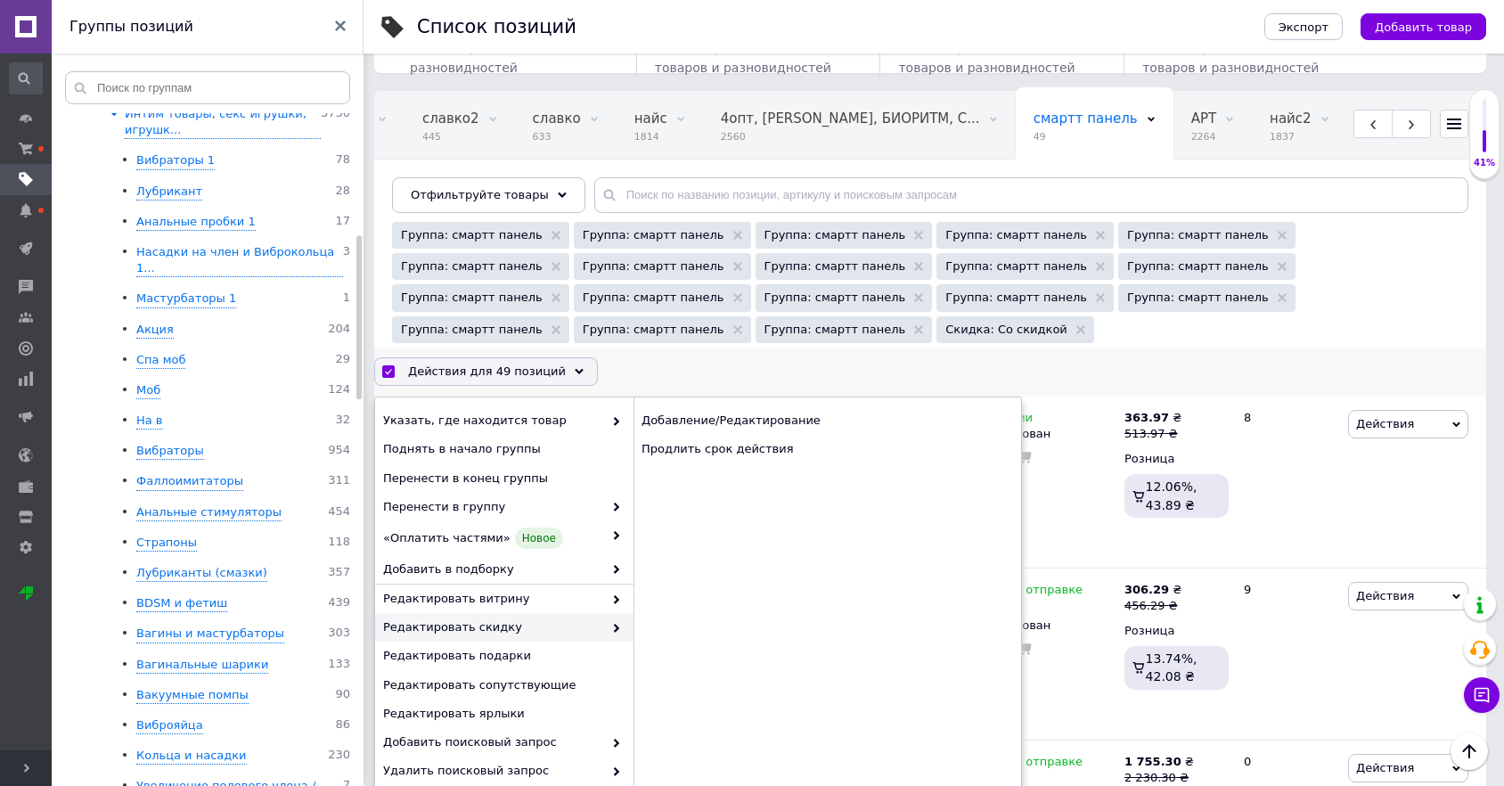
click at [583, 624] on span "Редактировать скидку" at bounding box center [493, 627] width 220 height 16
click at [673, 444] on div "Продлить срок действия" at bounding box center [827, 449] width 388 height 29
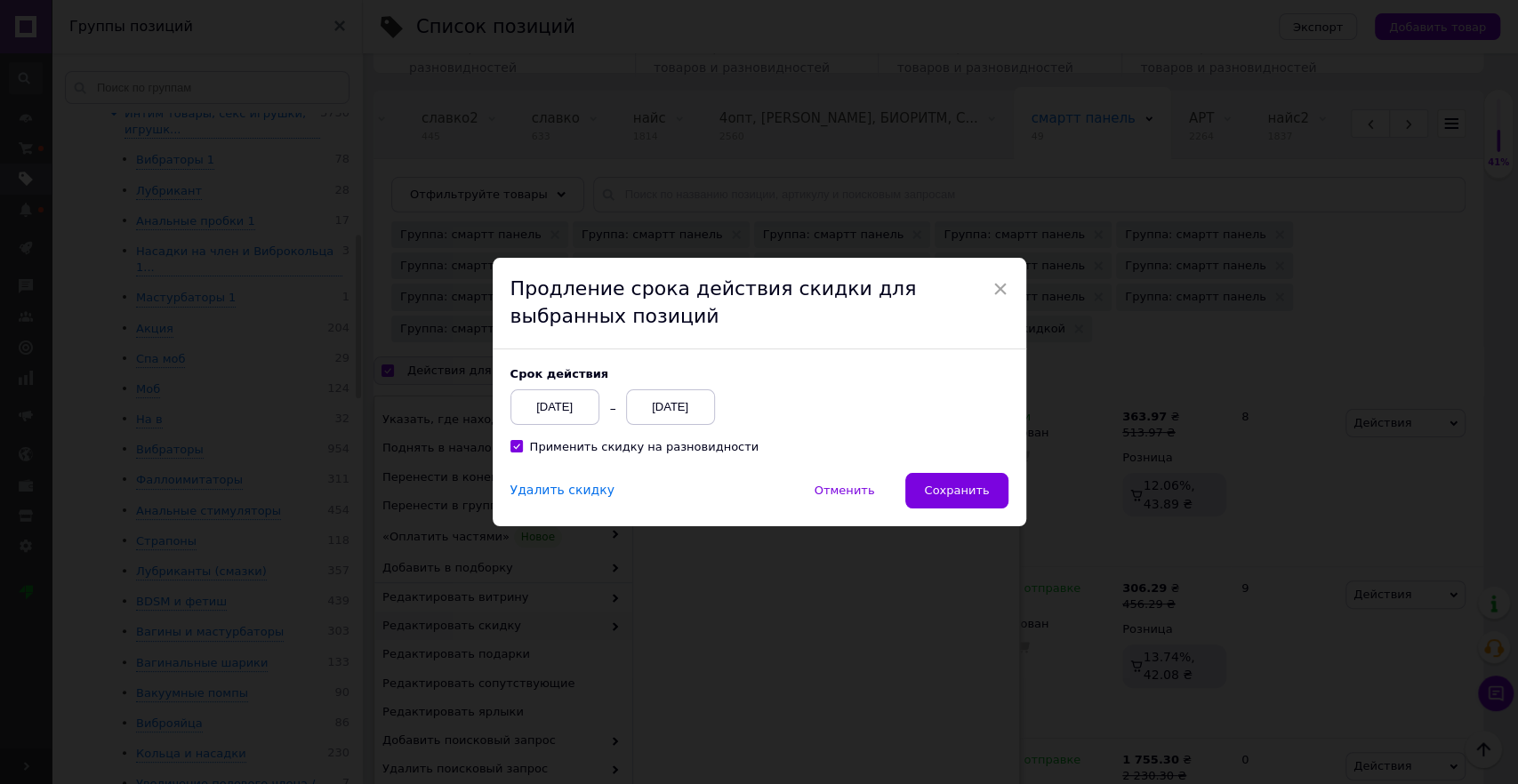
click at [803, 384] on div "Cрок действия [DATE] [DATE]" at bounding box center [759, 396] width 498 height 58
click at [536, 414] on div "[DATE]" at bounding box center [554, 407] width 89 height 36
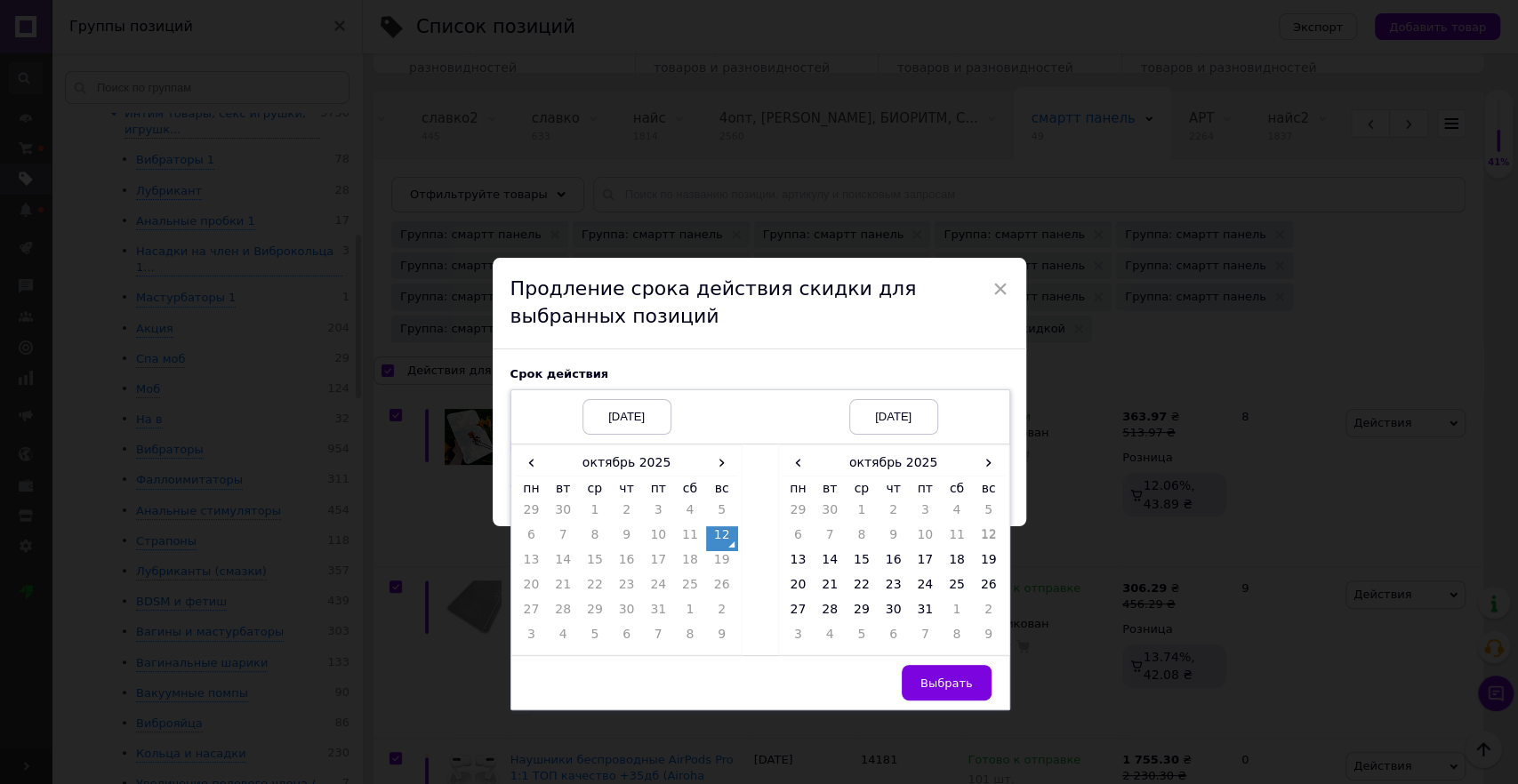
click at [714, 538] on td "12" at bounding box center [722, 538] width 32 height 25
click at [821, 566] on td "14" at bounding box center [829, 563] width 32 height 25
click at [947, 688] on span "Выбрать" at bounding box center [946, 682] width 53 height 13
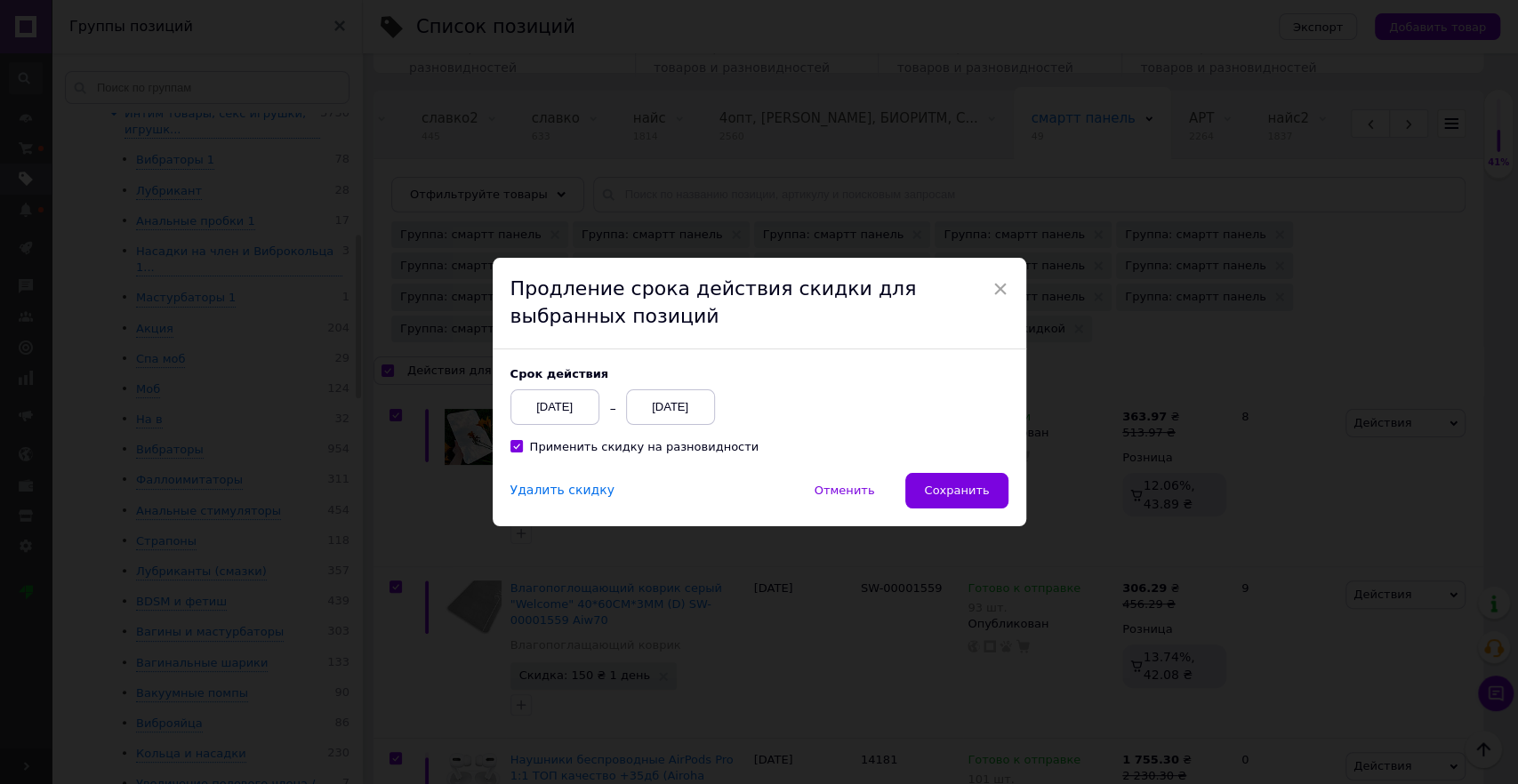
drag, startPoint x: 731, startPoint y: 396, endPoint x: 846, endPoint y: 448, distance: 126.2
click at [733, 396] on div "Cрок действия [DATE] [DATE]" at bounding box center [634, 396] width 249 height 58
click at [980, 502] on button "Сохранить" at bounding box center [956, 491] width 102 height 36
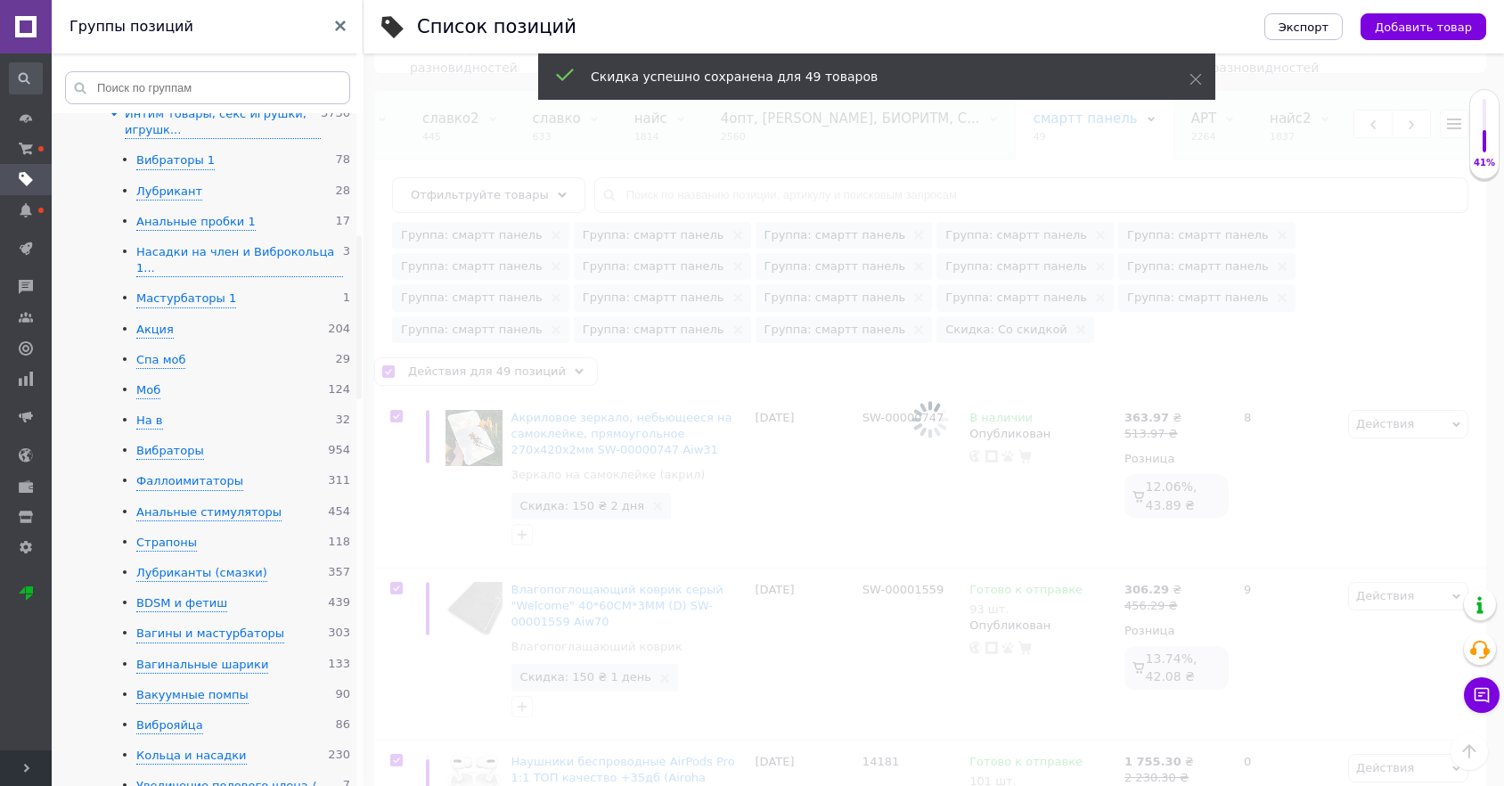
checkbox input "false"
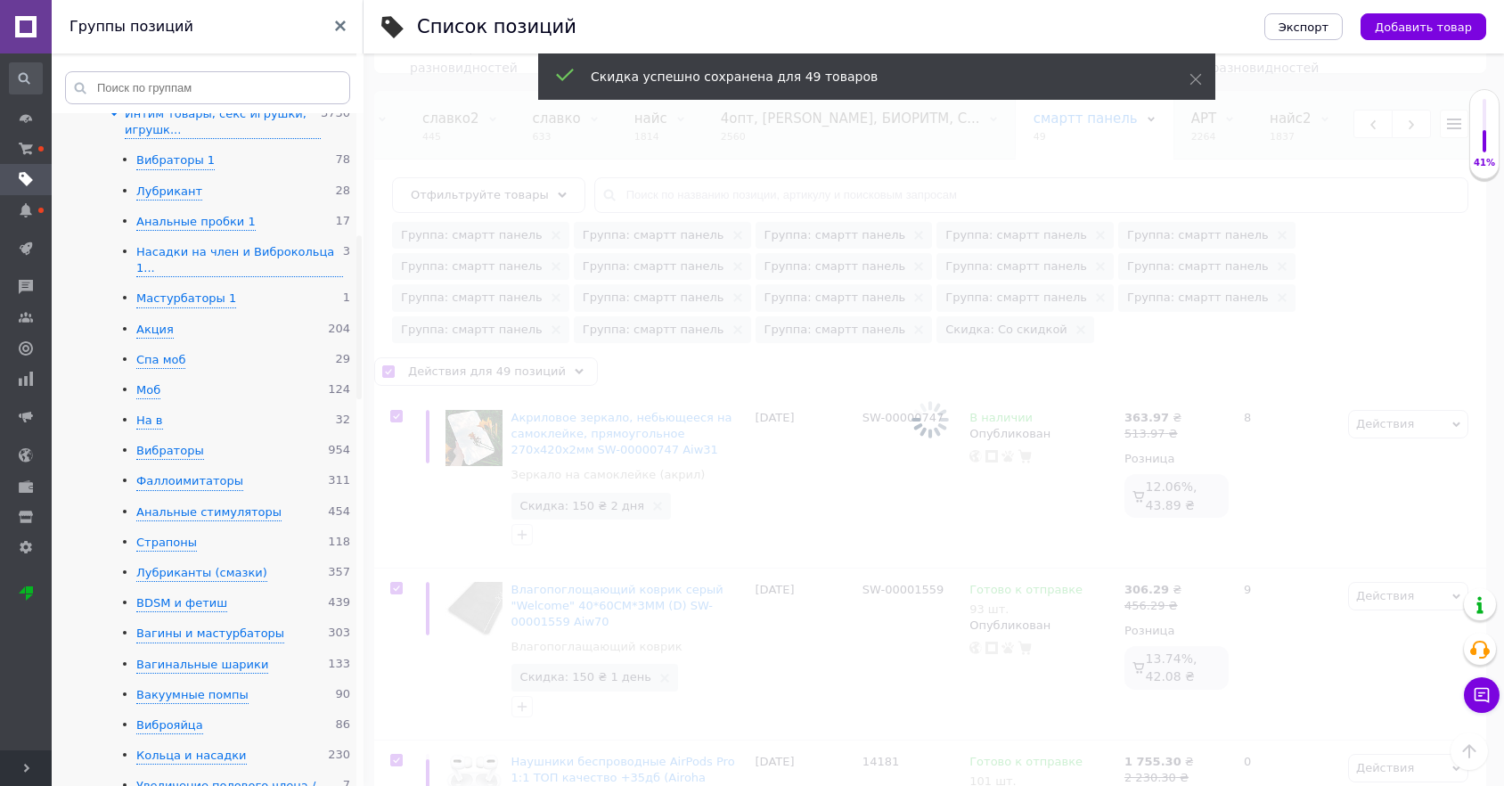
checkbox input "false"
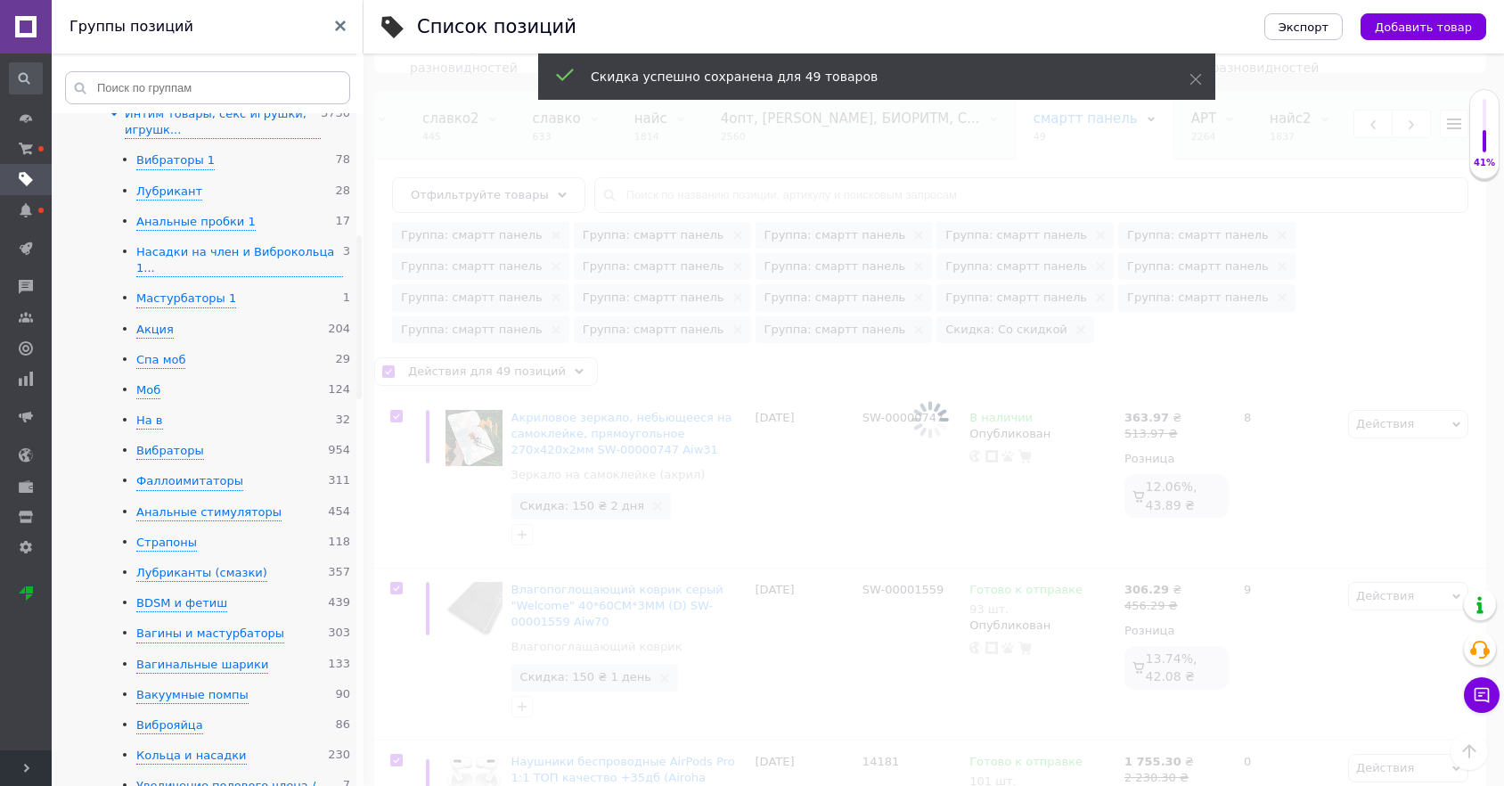
checkbox input "false"
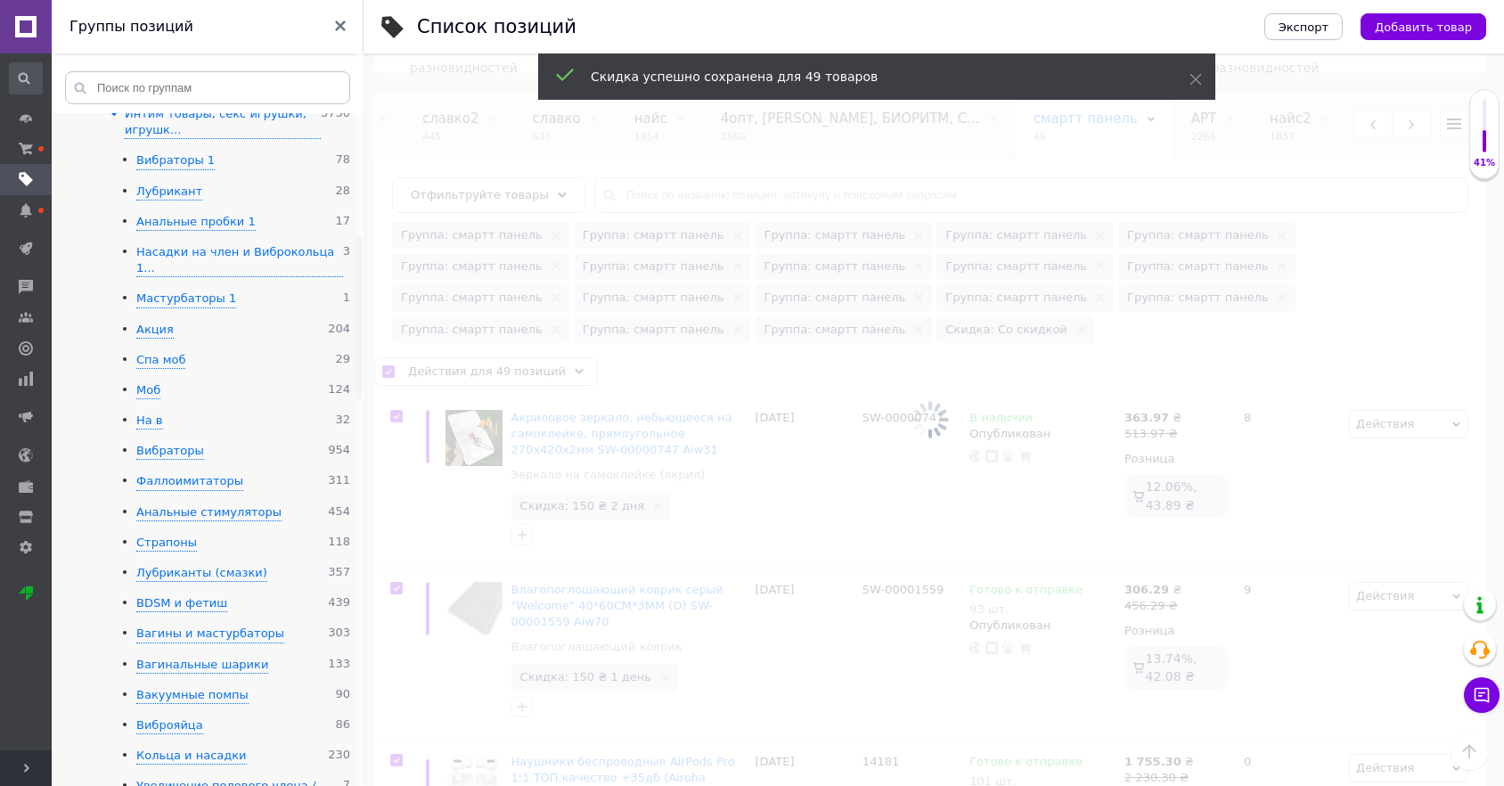
checkbox input "false"
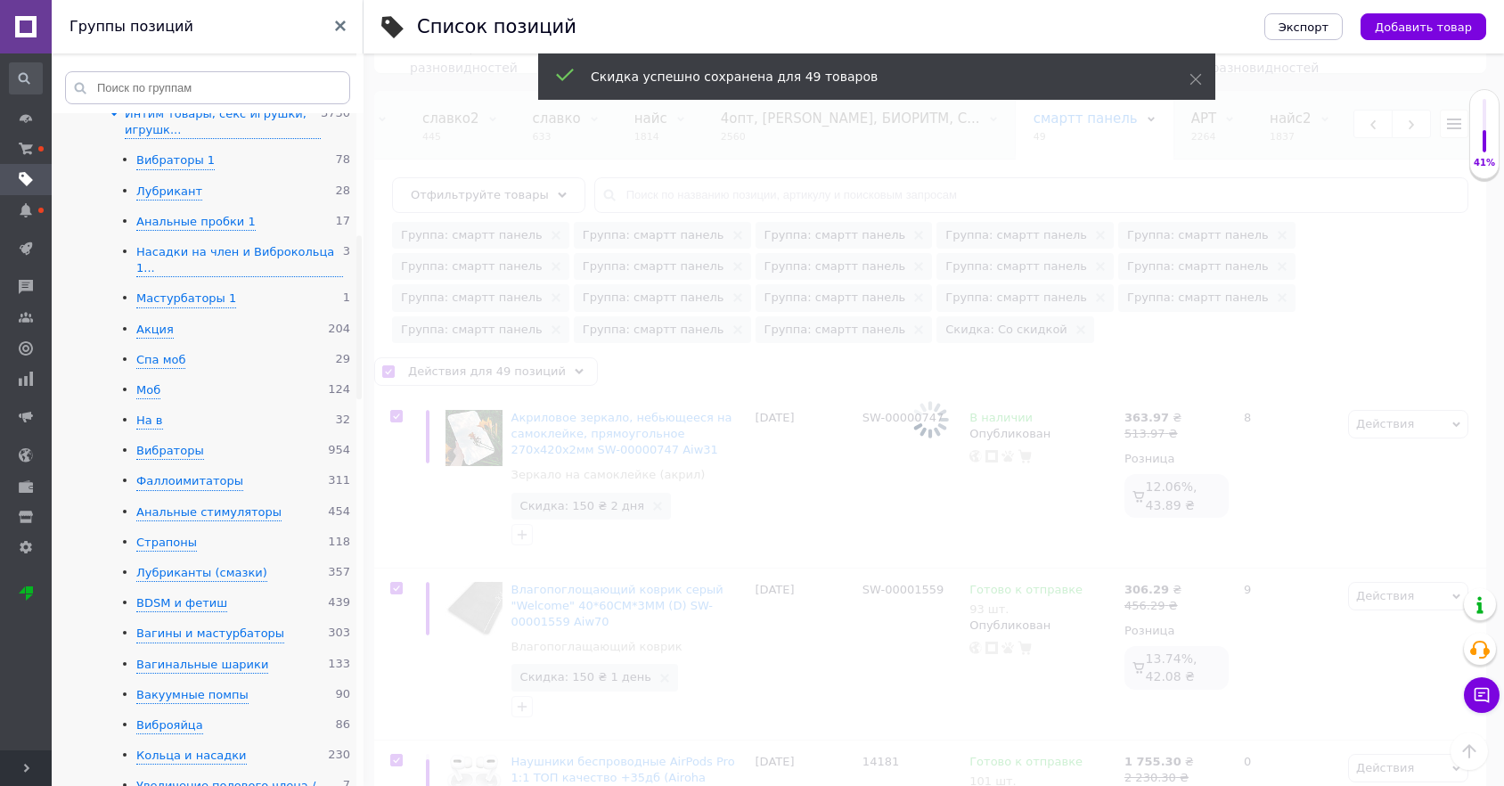
checkbox input "false"
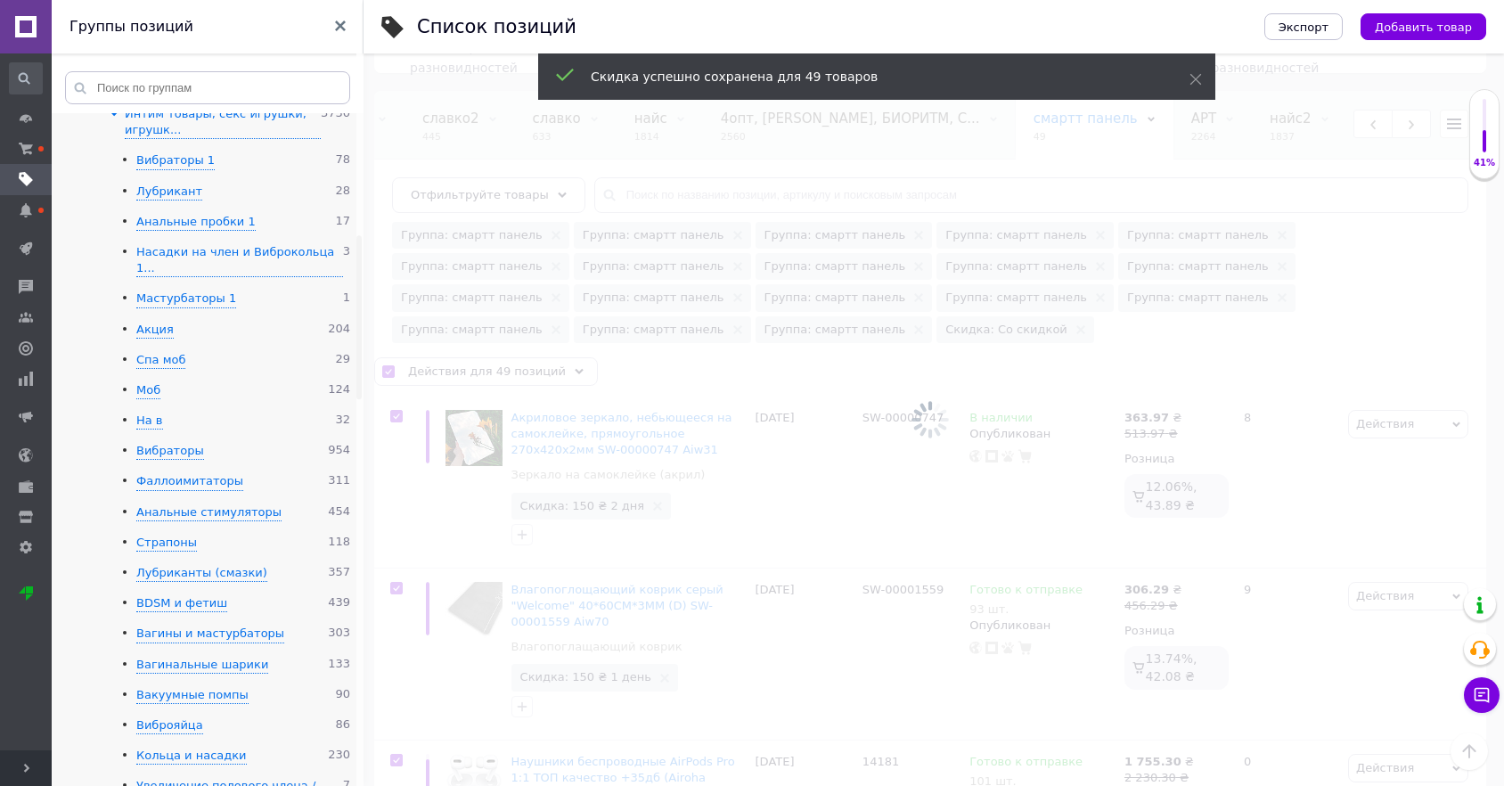
checkbox input "false"
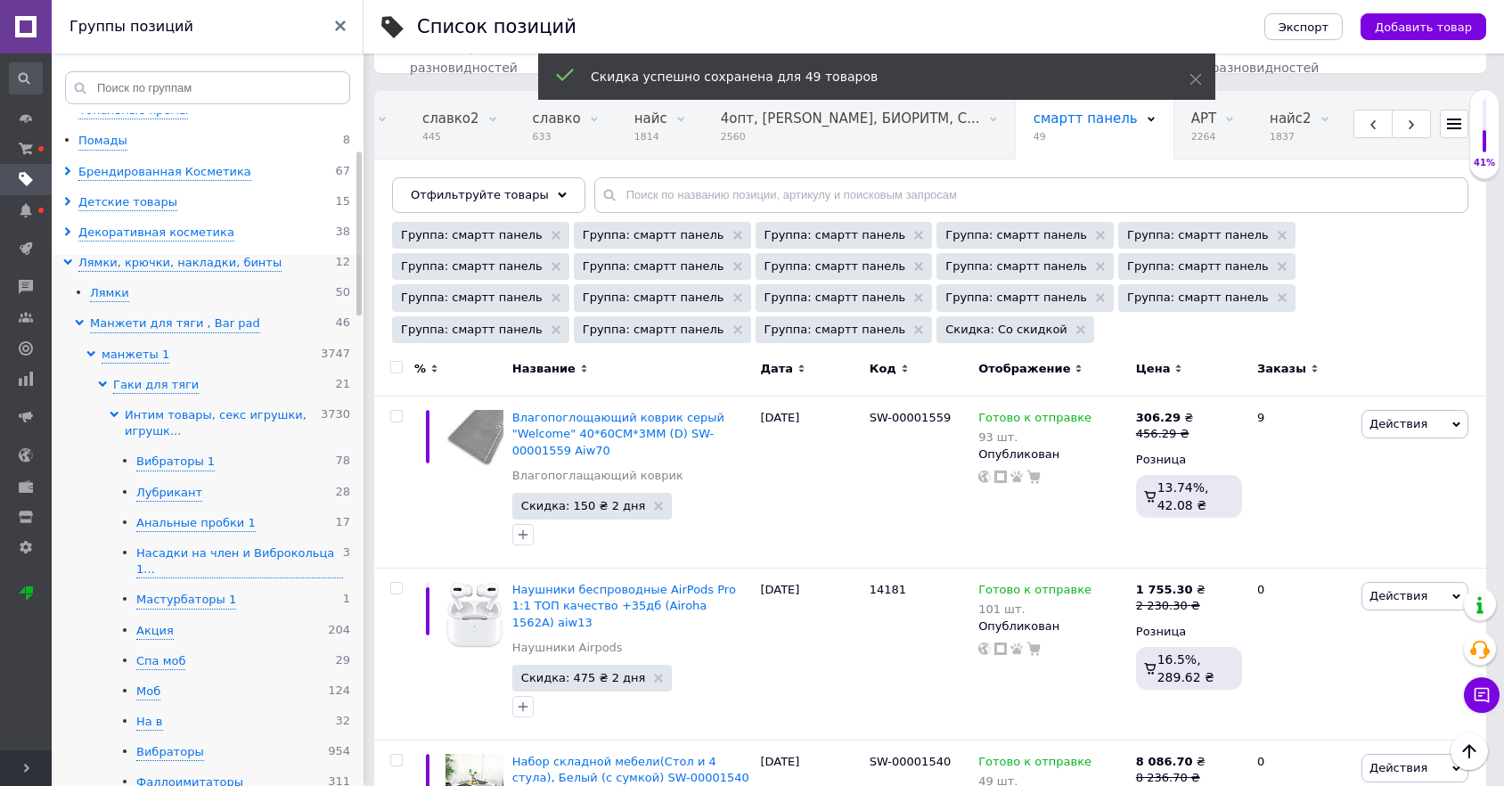
scroll to position [198, 0]
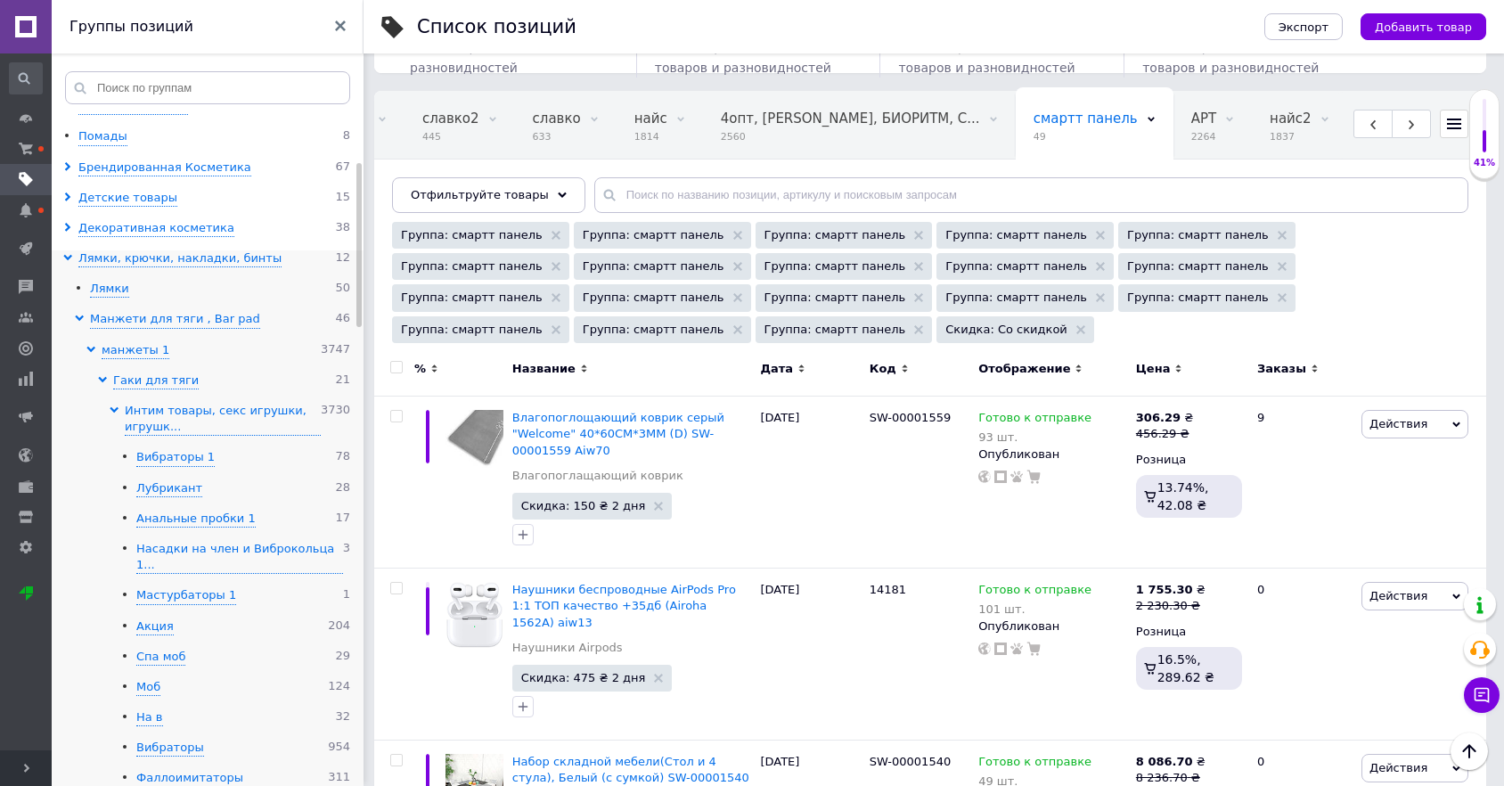
click at [71, 257] on icon at bounding box center [67, 257] width 9 height 9
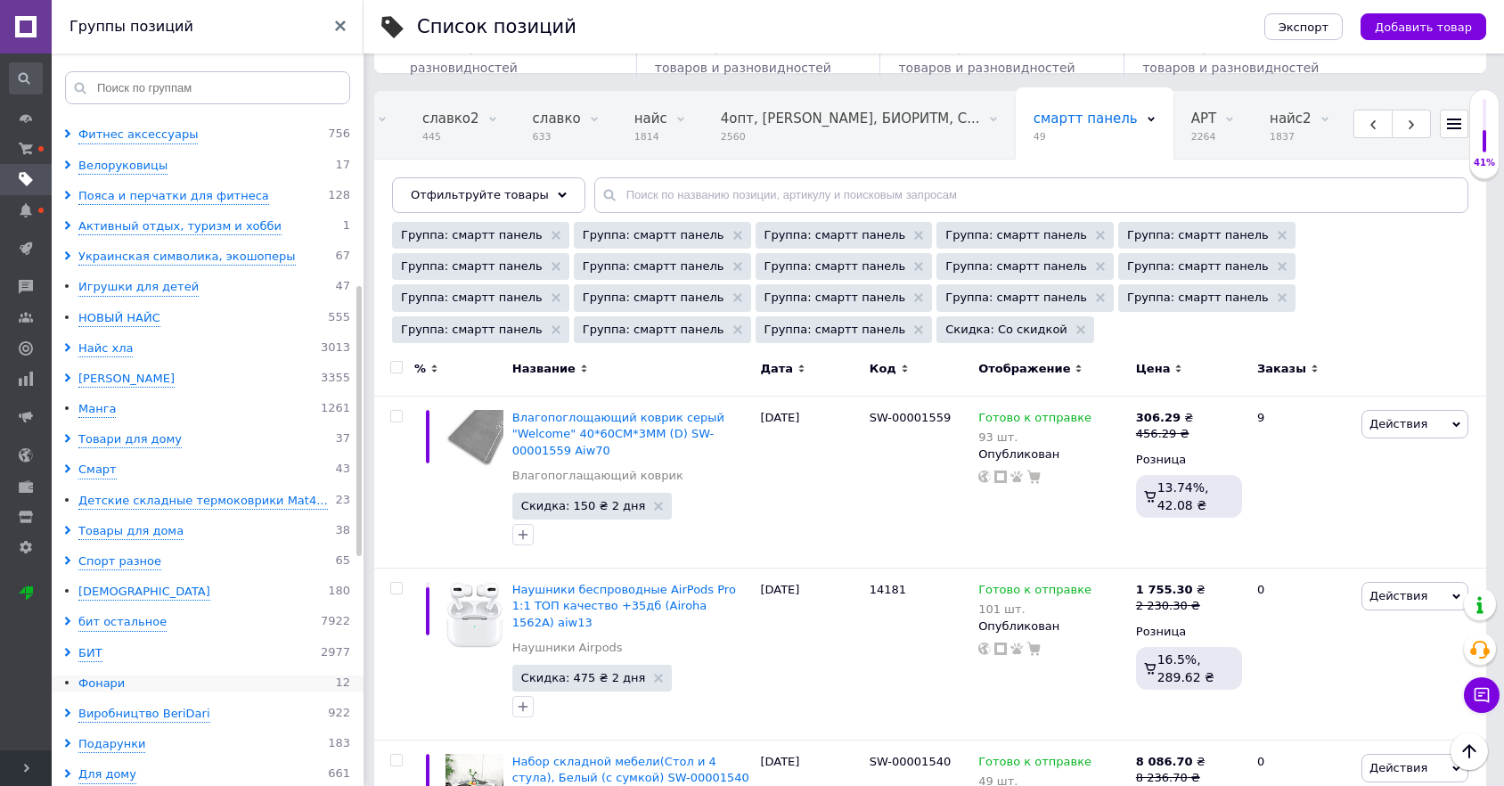
scroll to position [891, 0]
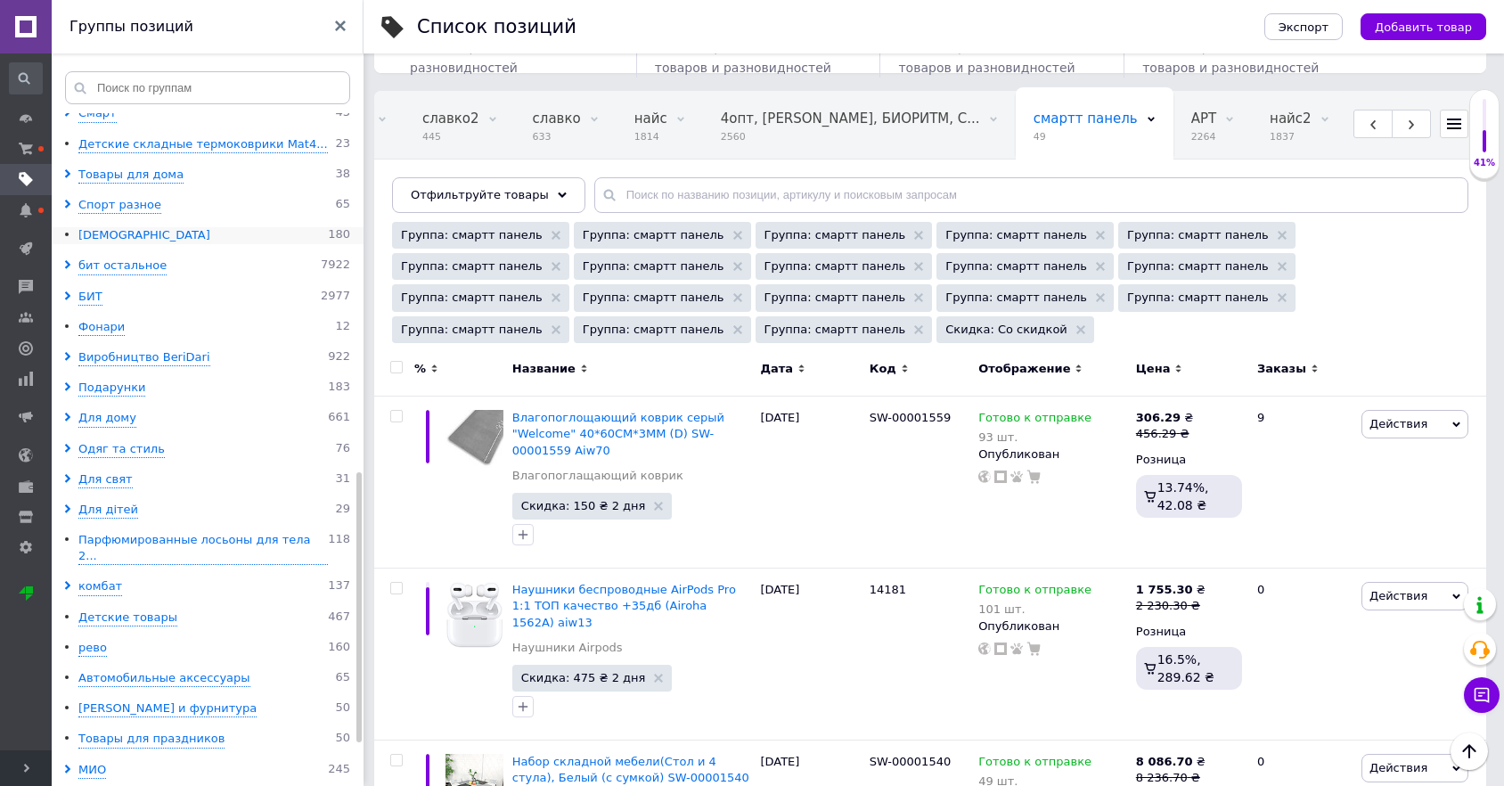
drag, startPoint x: 89, startPoint y: 233, endPoint x: 221, endPoint y: 255, distance: 133.6
click at [89, 233] on div "[DEMOGRAPHIC_DATA]" at bounding box center [144, 235] width 132 height 17
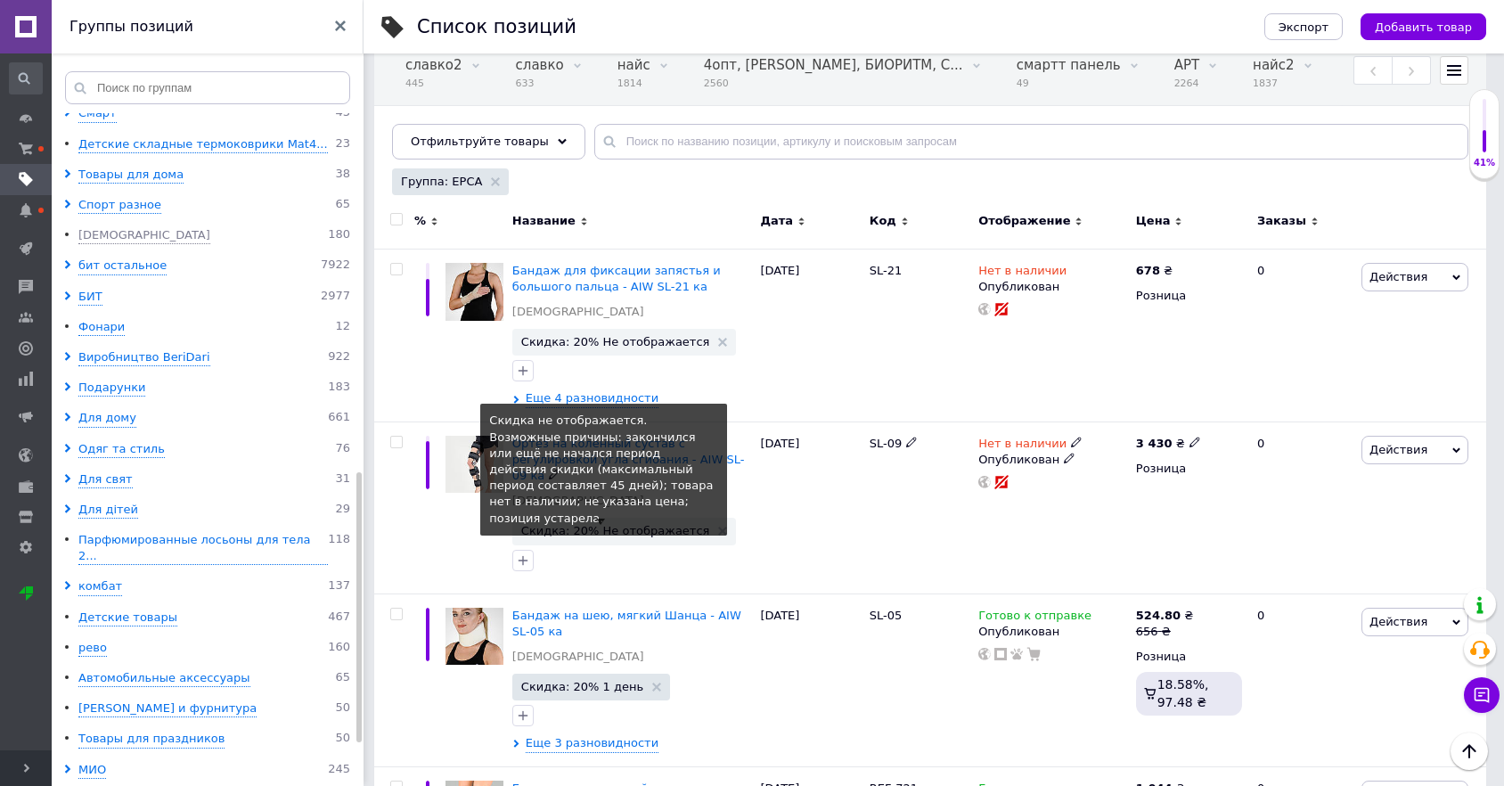
scroll to position [593, 0]
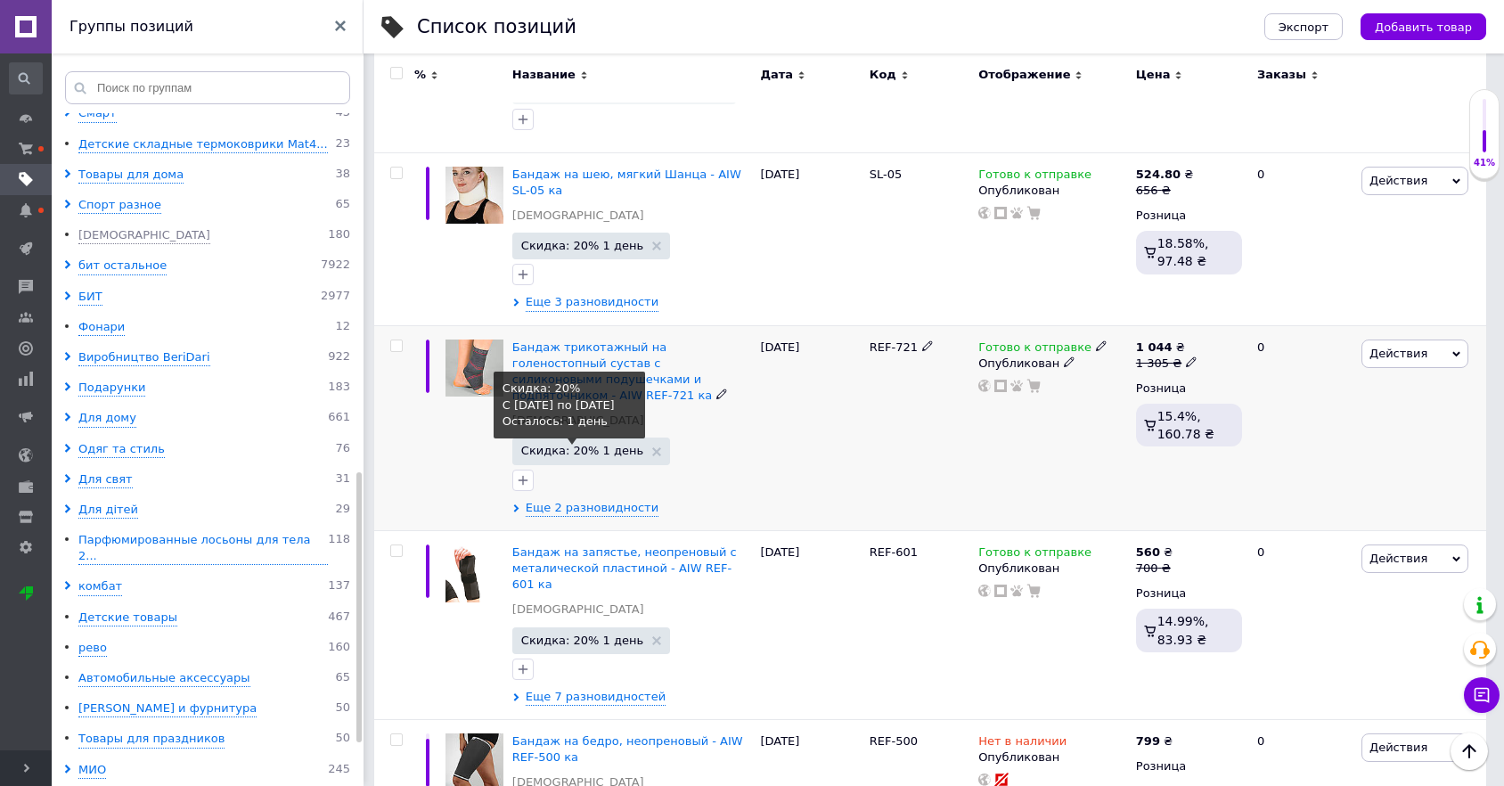
click at [577, 445] on span "Скидка: 20% 1 день" at bounding box center [582, 451] width 122 height 12
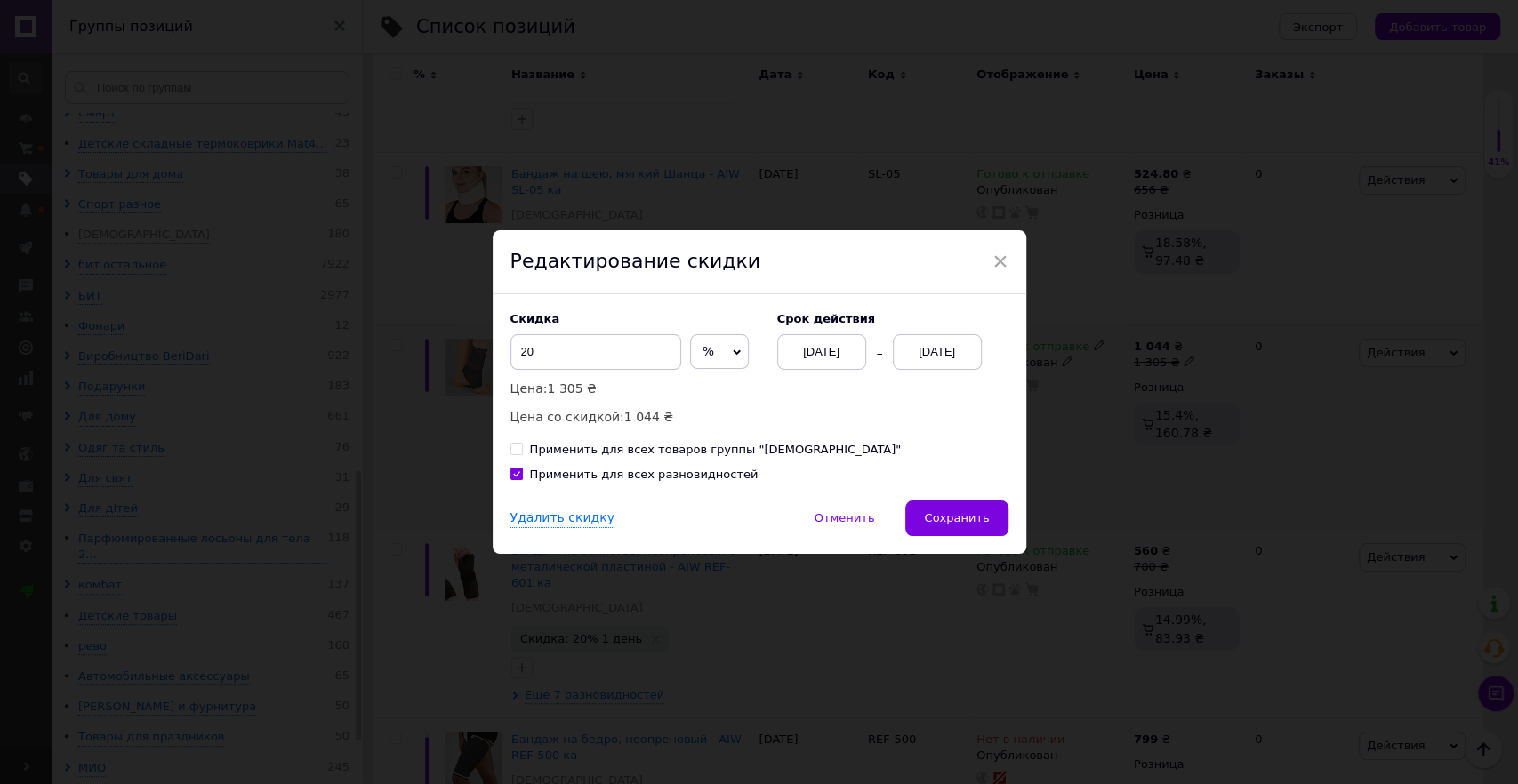
click at [820, 354] on div "[DATE]" at bounding box center [821, 352] width 89 height 36
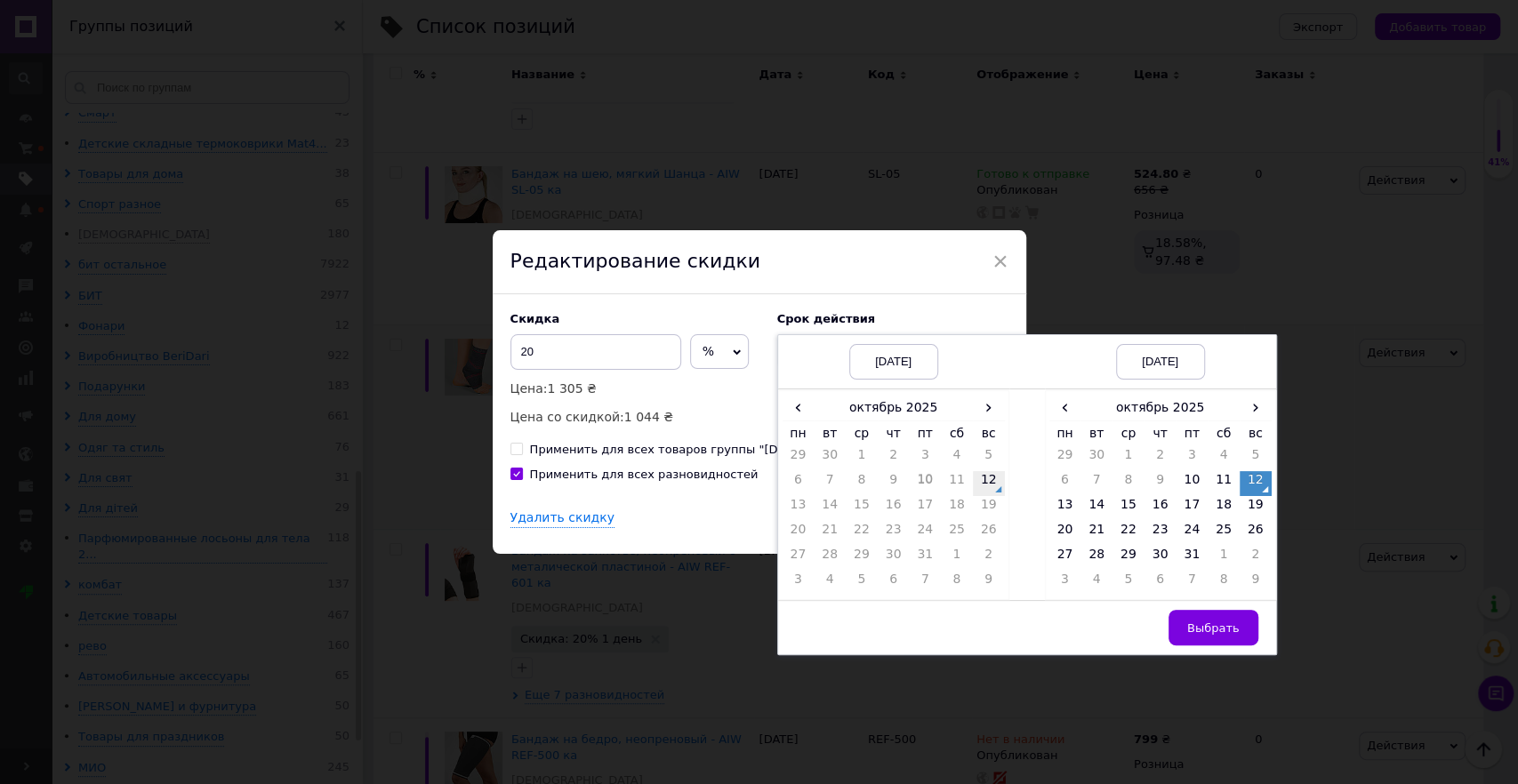
click at [983, 484] on td "12" at bounding box center [989, 483] width 32 height 25
click at [1092, 515] on td "14" at bounding box center [1097, 508] width 32 height 25
click at [1211, 630] on span "Выбрать" at bounding box center [1213, 627] width 53 height 13
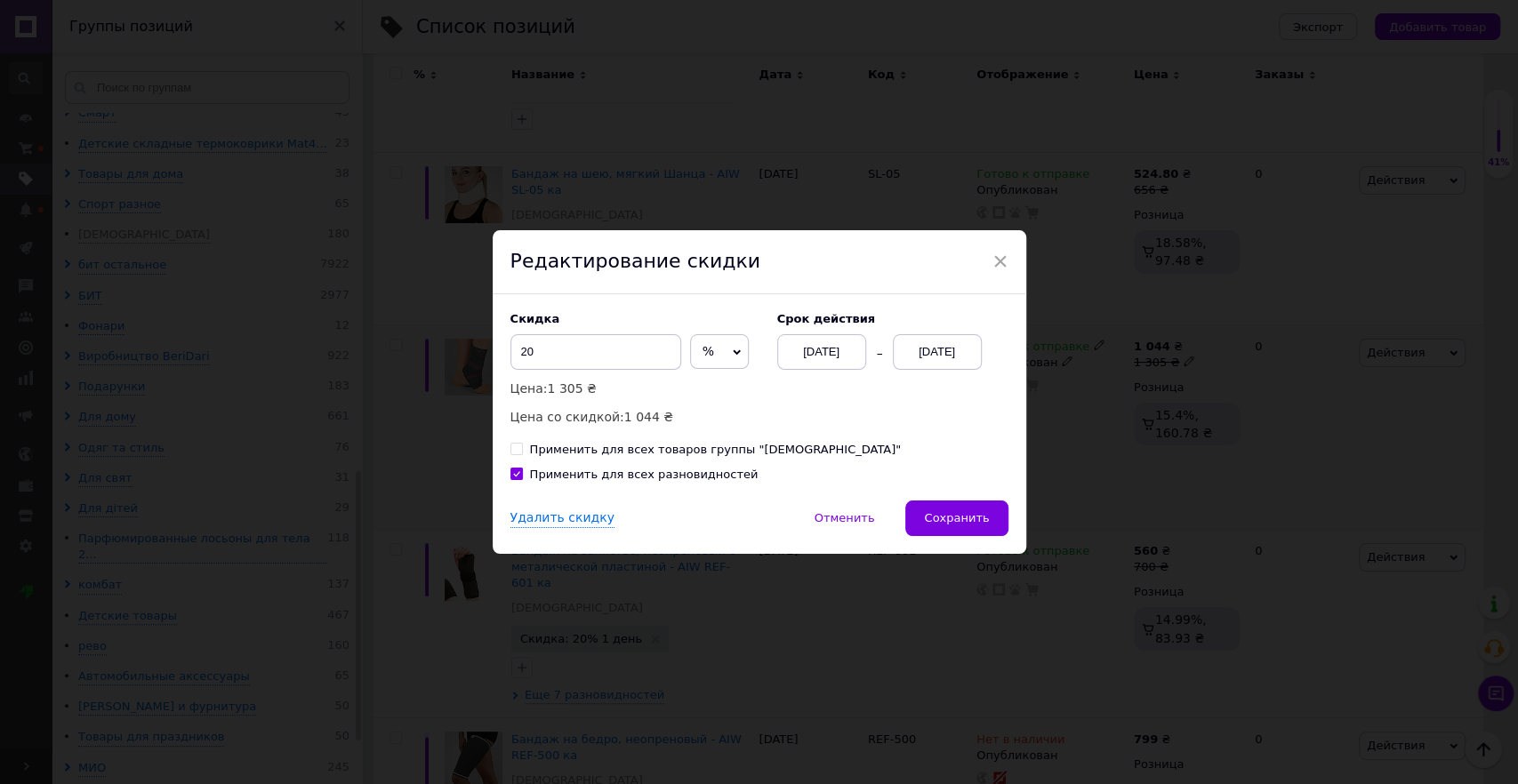
click at [768, 410] on div "Скидка 20 % ₴ Цена: 1 305 ₴ Цена со [DEMOGRAPHIC_DATA]: 1 044 ₴ Cрок действия […" at bounding box center [759, 370] width 498 height 116
click at [713, 446] on div "Применить для всех товаров группы "[DEMOGRAPHIC_DATA]"" at bounding box center [716, 450] width 371 height 16
click at [522, 446] on input "Применить для всех товаров группы "[DEMOGRAPHIC_DATA]"" at bounding box center [516, 449] width 12 height 12
checkbox input "true"
click at [731, 416] on p "Цена со скидкой: 1 044 ₴" at bounding box center [634, 417] width 249 height 20
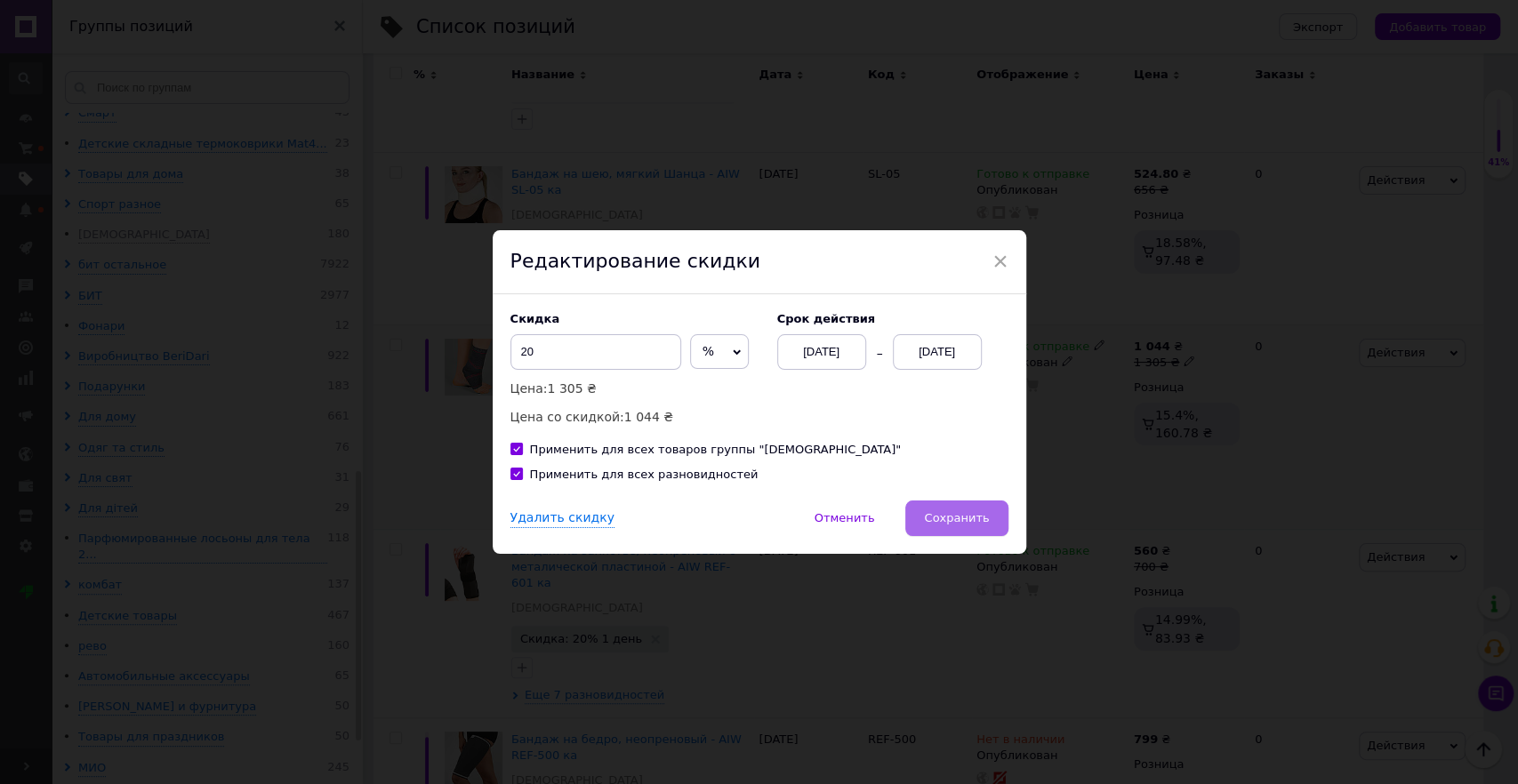
click at [945, 516] on span "Сохранить" at bounding box center [956, 517] width 65 height 13
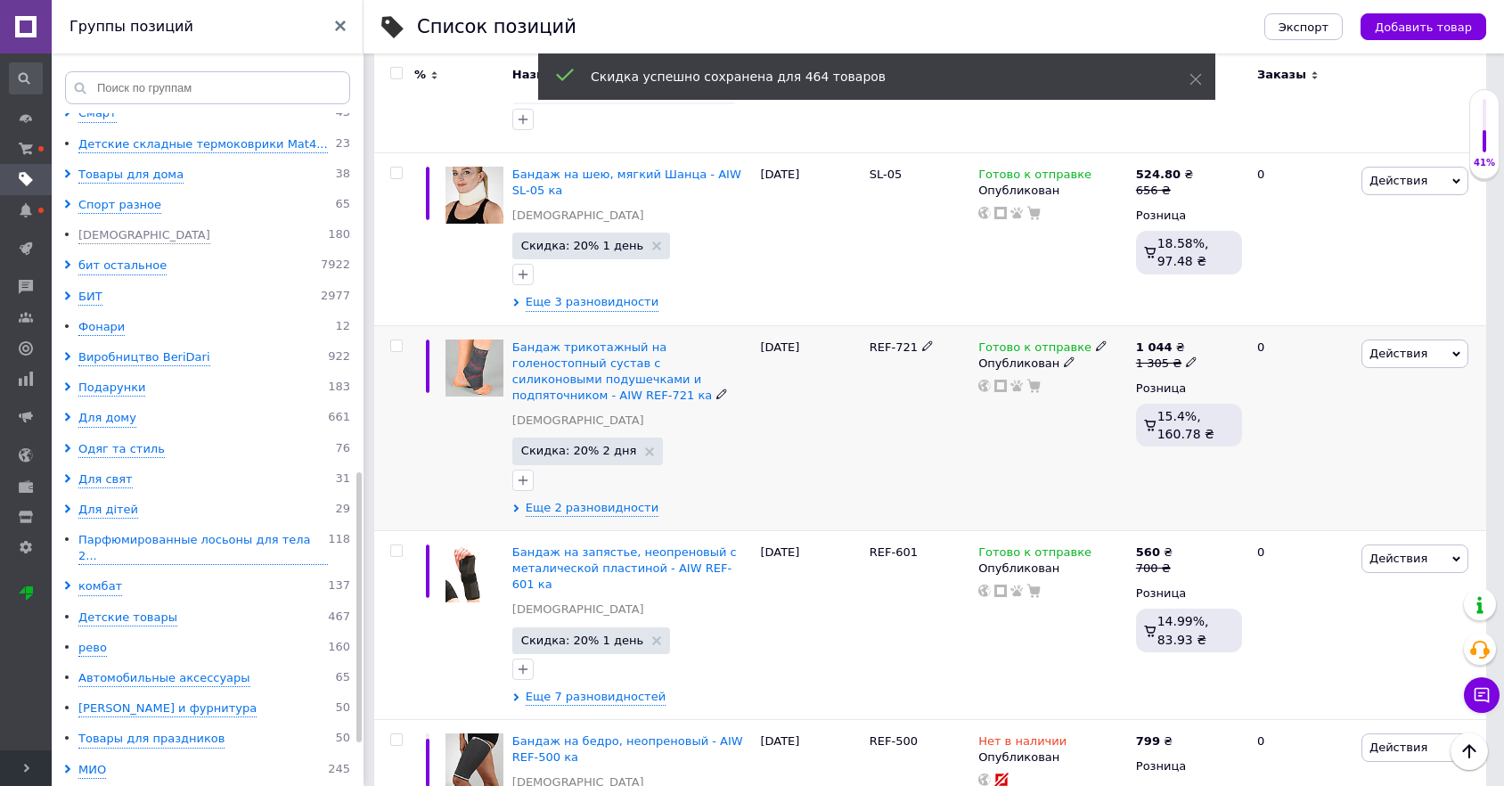
scroll to position [0, 1268]
click at [70, 263] on icon at bounding box center [67, 264] width 9 height 9
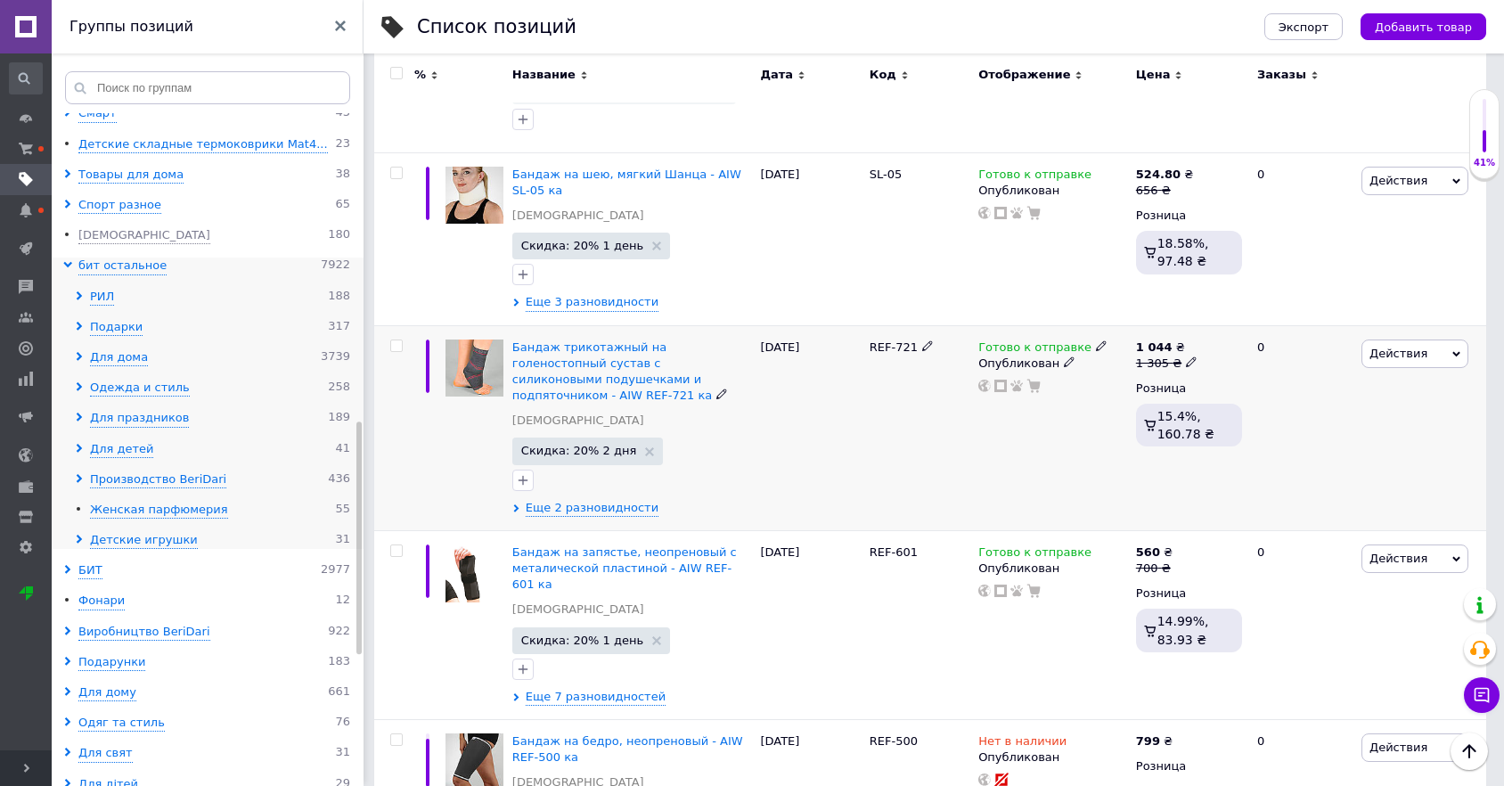
click at [75, 295] on icon at bounding box center [79, 295] width 9 height 9
click at [83, 322] on li "женская 2707" at bounding box center [212, 327] width 275 height 17
click at [91, 323] on use at bounding box center [90, 326] width 5 height 9
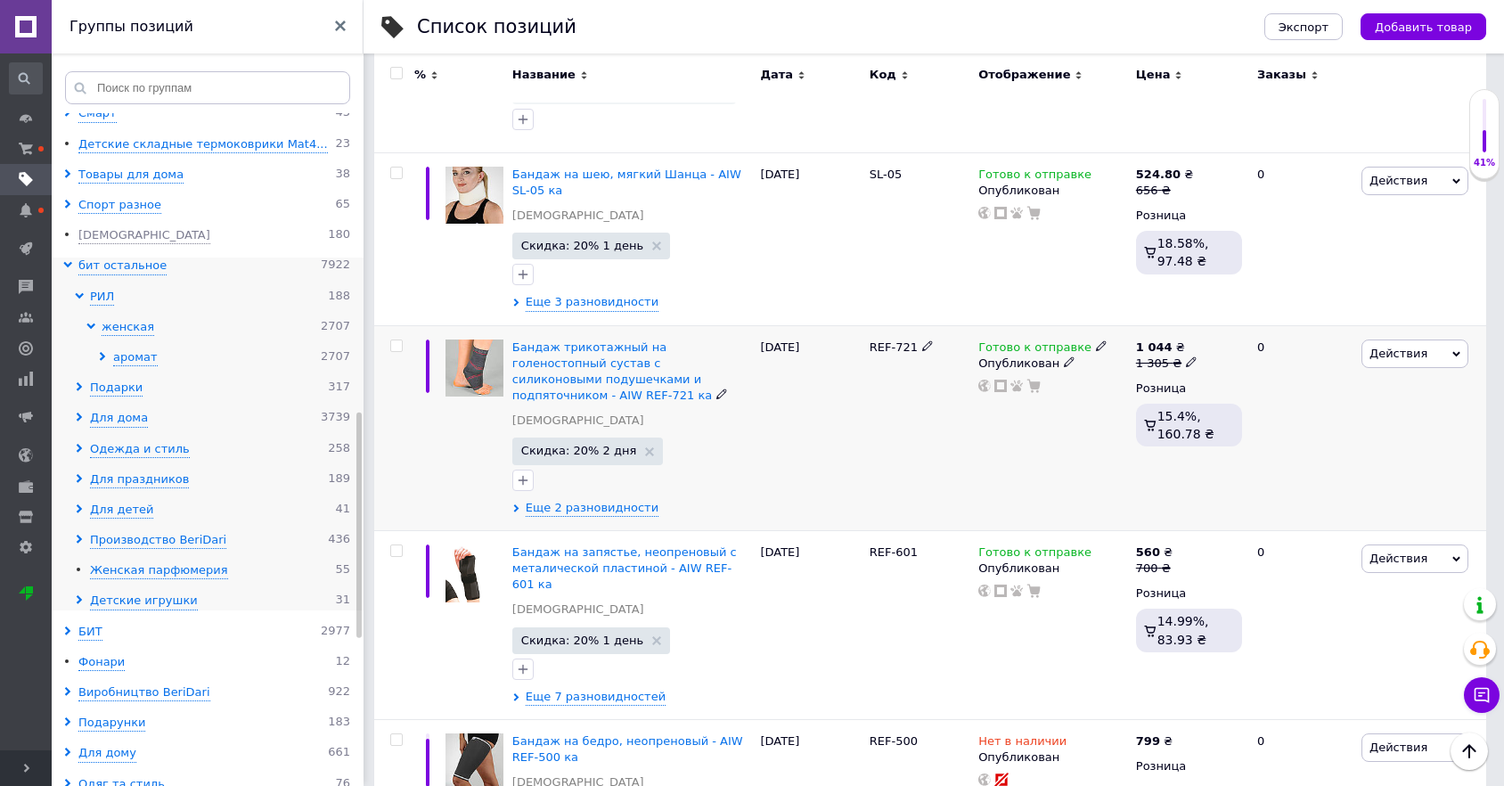
click at [103, 352] on icon at bounding box center [102, 356] width 9 height 9
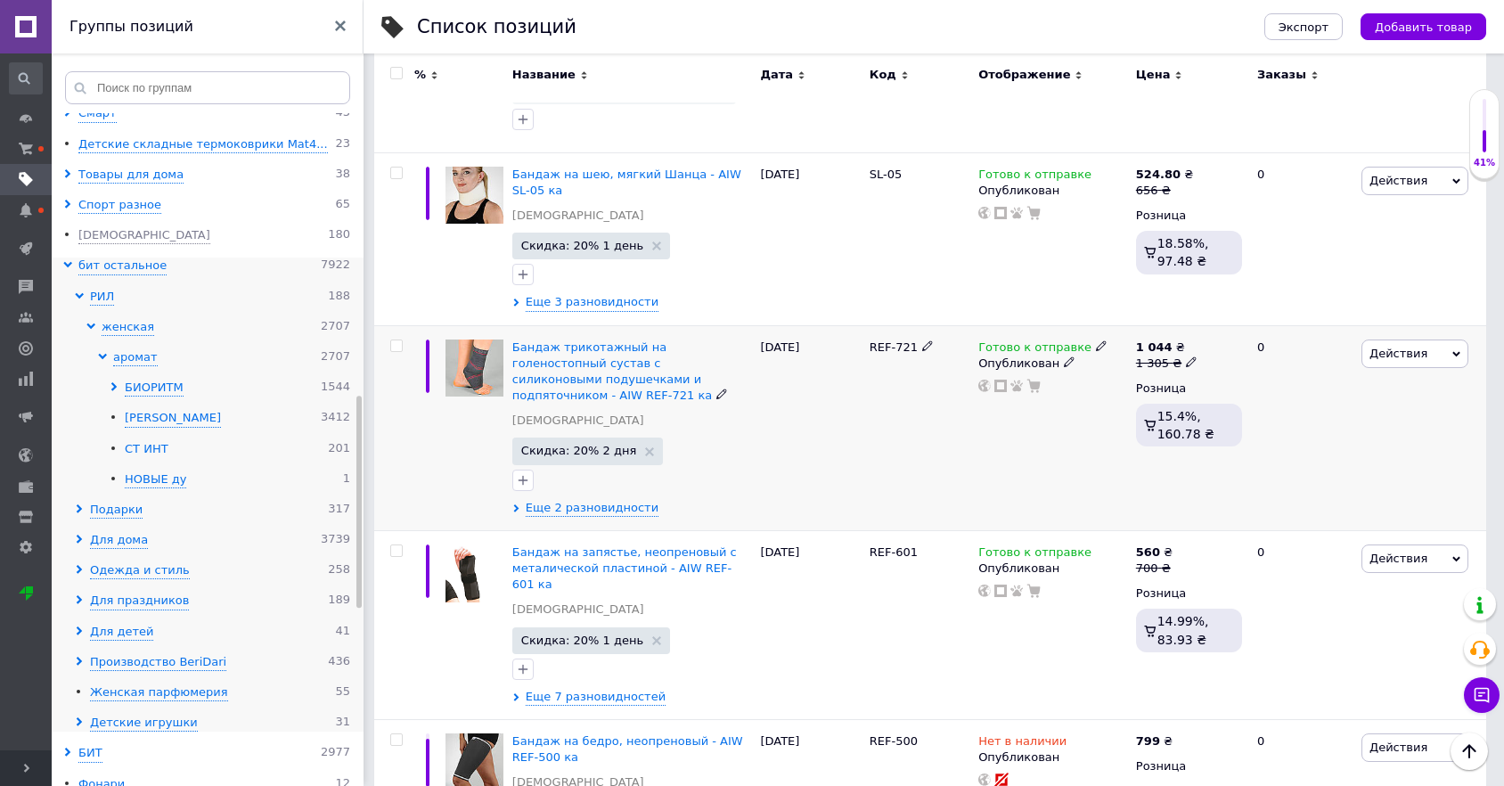
drag, startPoint x: 143, startPoint y: 437, endPoint x: 167, endPoint y: 443, distance: 23.8
click at [143, 441] on div "СТ ИНТ" at bounding box center [147, 449] width 44 height 17
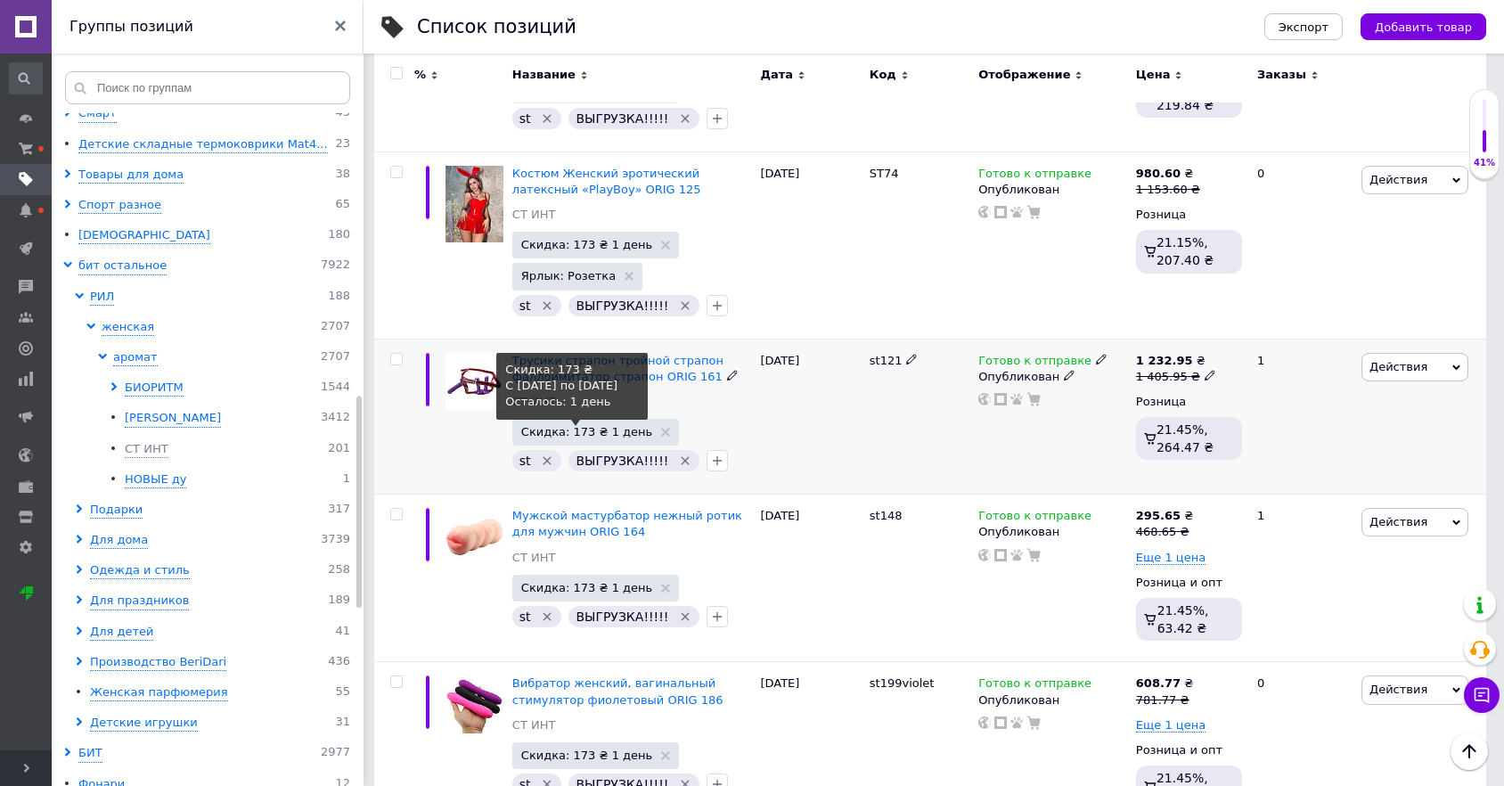
click at [563, 426] on span "Скидка: 173 ₴ 1 день" at bounding box center [586, 432] width 131 height 12
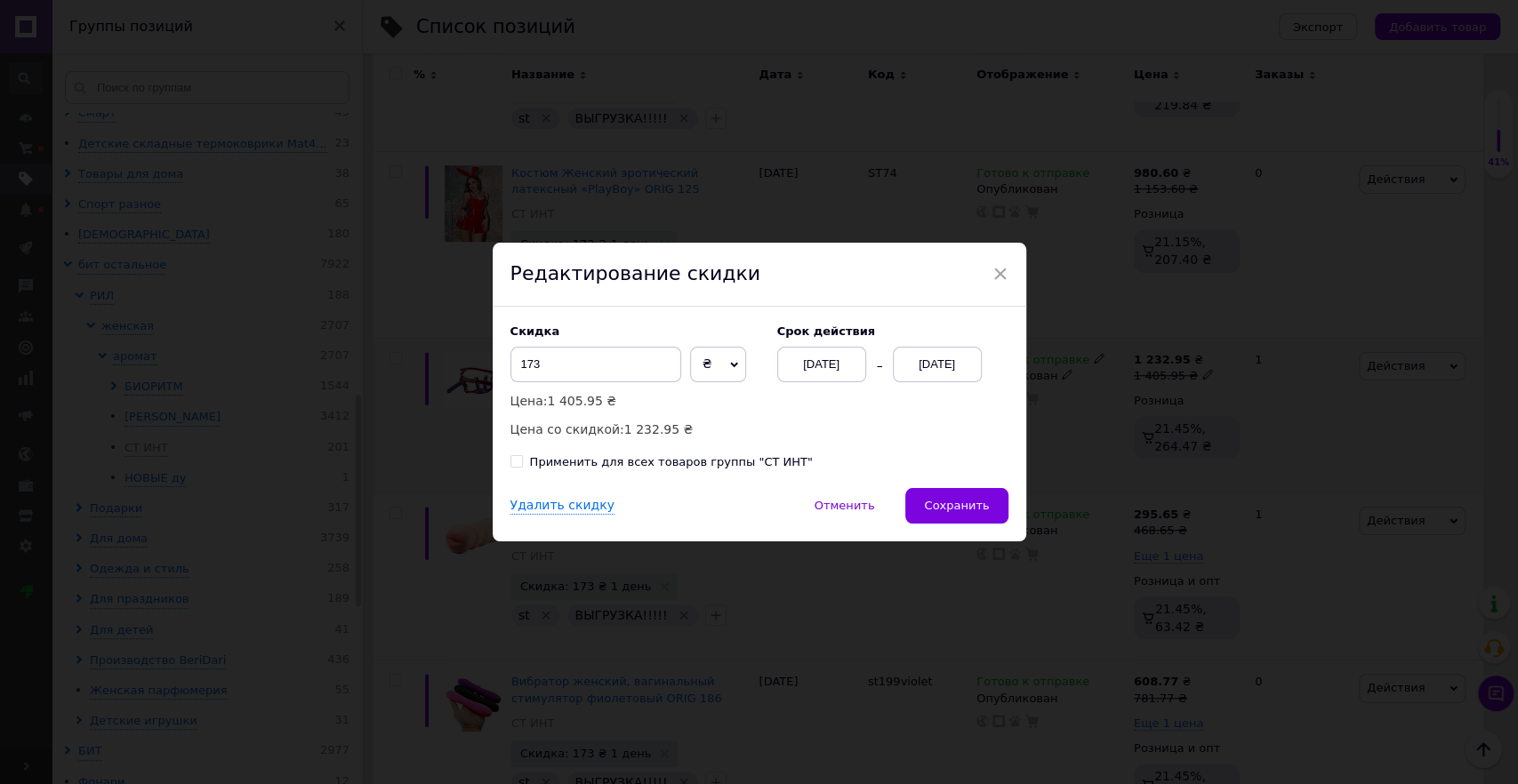
click at [795, 371] on div "[DATE]" at bounding box center [821, 364] width 89 height 36
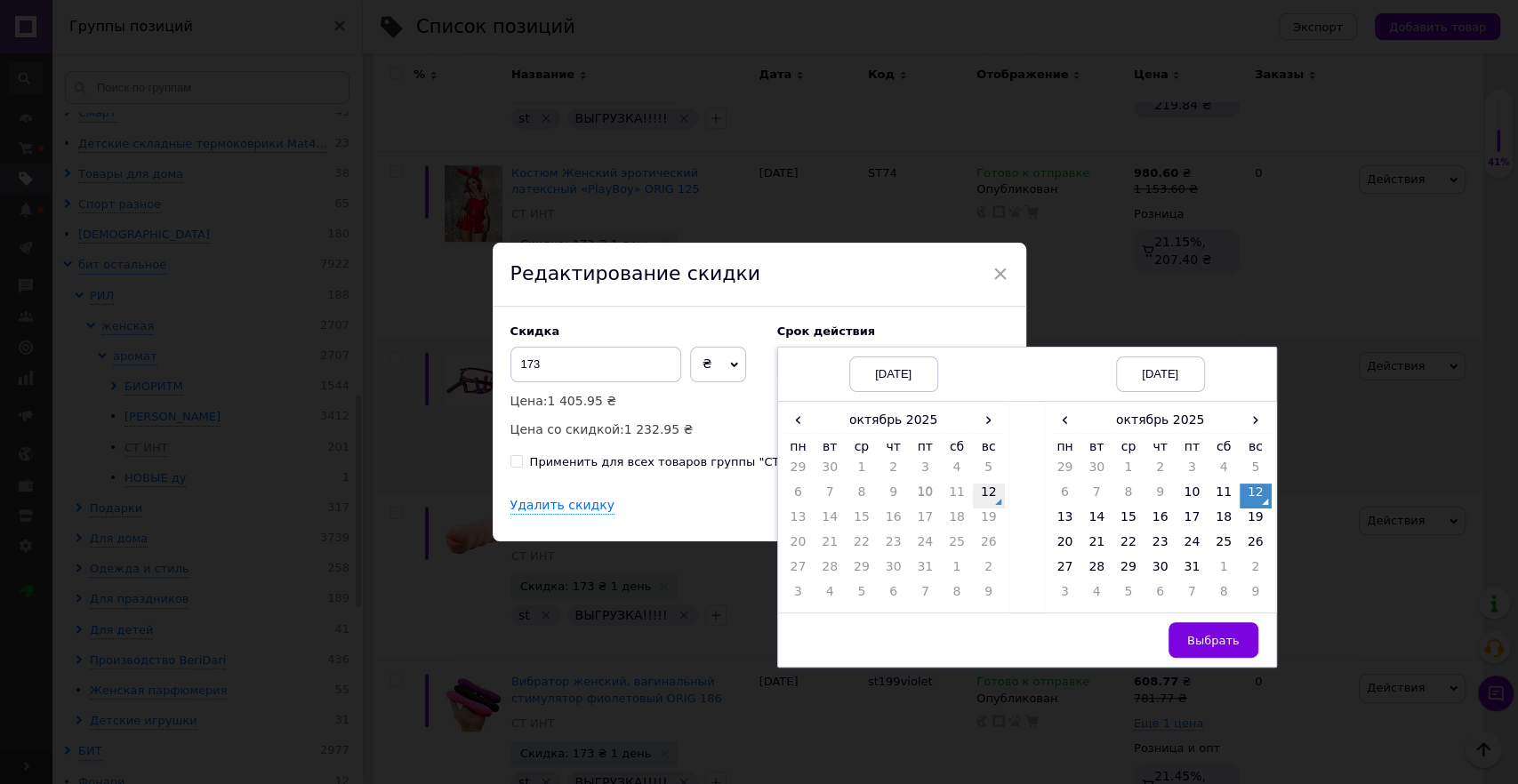
click at [989, 491] on td "12" at bounding box center [989, 496] width 32 height 25
click at [1093, 518] on td "14" at bounding box center [1097, 521] width 32 height 25
click at [1191, 633] on span "Выбрать" at bounding box center [1213, 639] width 53 height 13
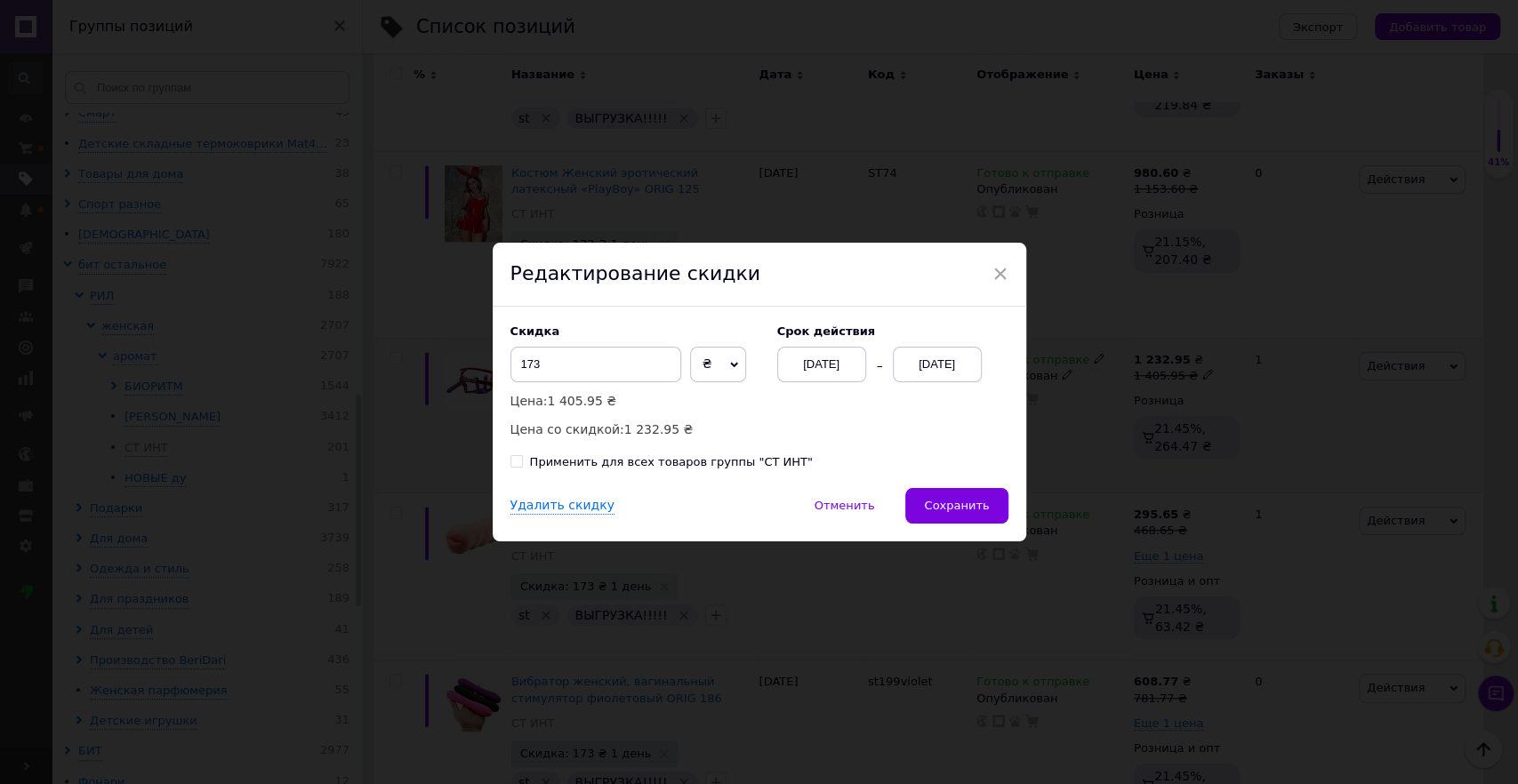
click at [804, 438] on div "Скидка 173 ₴ % Цена: 1 405.95 ₴ Цена со скидкой: 1 232.95 ₴ Cрок действия [DATE…" at bounding box center [759, 382] width 498 height 116
drag, startPoint x: 730, startPoint y: 472, endPoint x: 722, endPoint y: 458, distance: 16.1
click at [729, 471] on div "Скидка 173 ₴ % Цена: 1 405.95 ₴ Цена со скидкой: 1 232.95 ₴ Cрок действия [DATE…" at bounding box center [759, 397] width 534 height 182
click at [722, 458] on div "Применить для всех товаров группы "СТ ИНТ"" at bounding box center [671, 462] width 282 height 16
click at [522, 458] on input "Применить для всех товаров группы "СТ ИНТ"" at bounding box center [516, 461] width 12 height 12
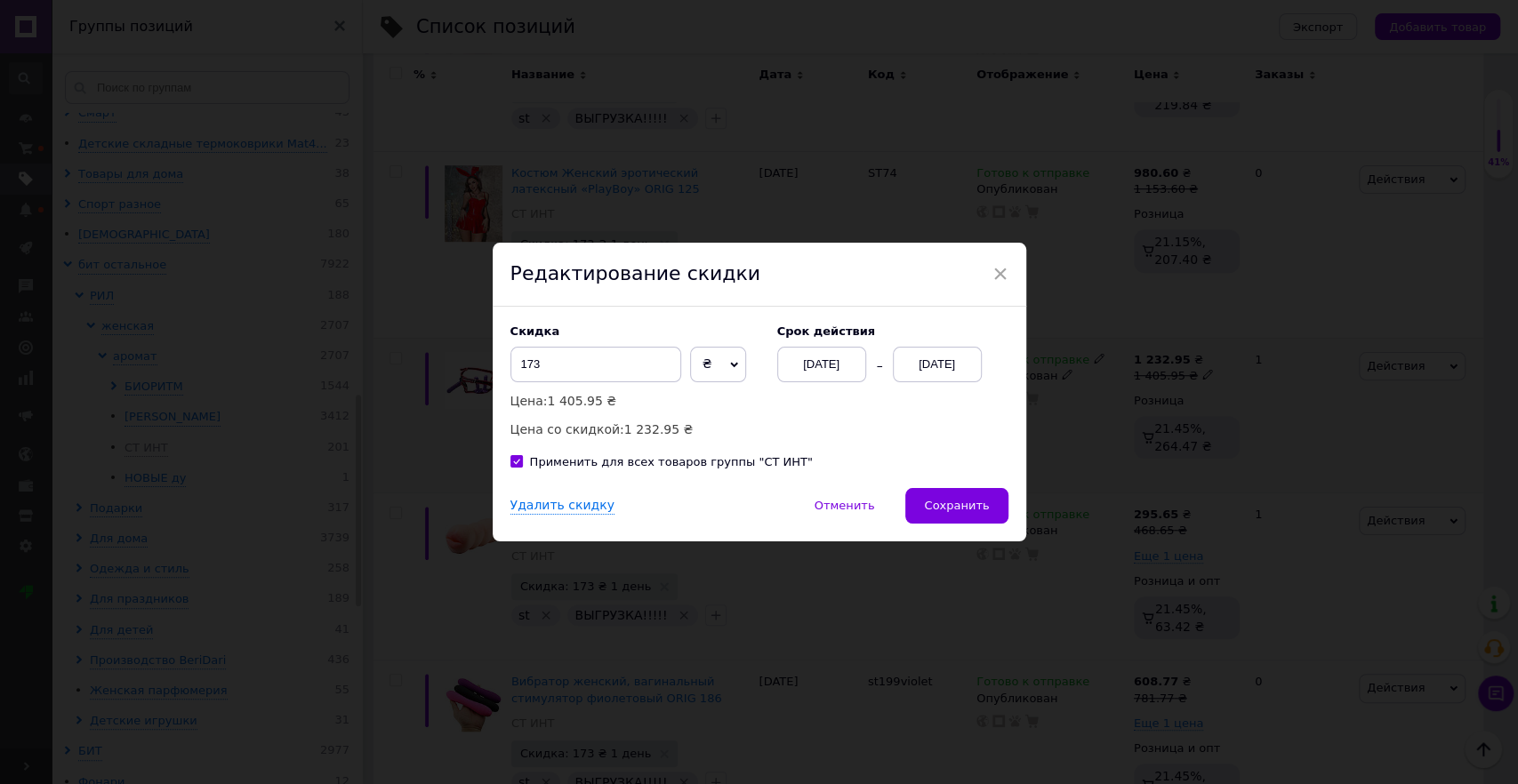
checkbox input "true"
click at [751, 417] on div "Скидка 173 ₴ % Цена: 1 405.95 ₴ Цена со скидкой: 1 232.95 ₴" at bounding box center [634, 382] width 249 height 116
click at [918, 503] on button "Сохранить" at bounding box center [956, 506] width 102 height 36
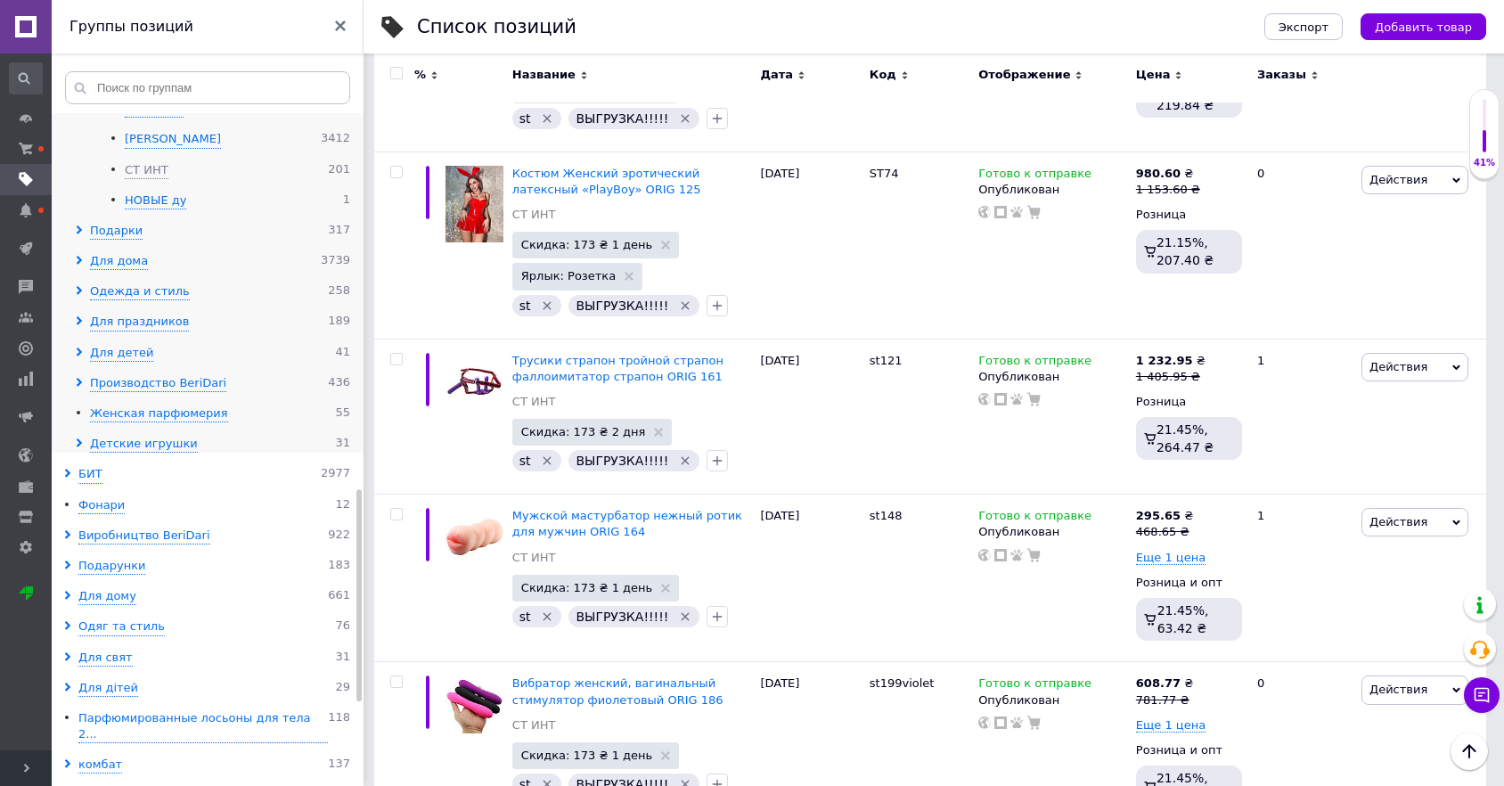
scroll to position [1188, 0]
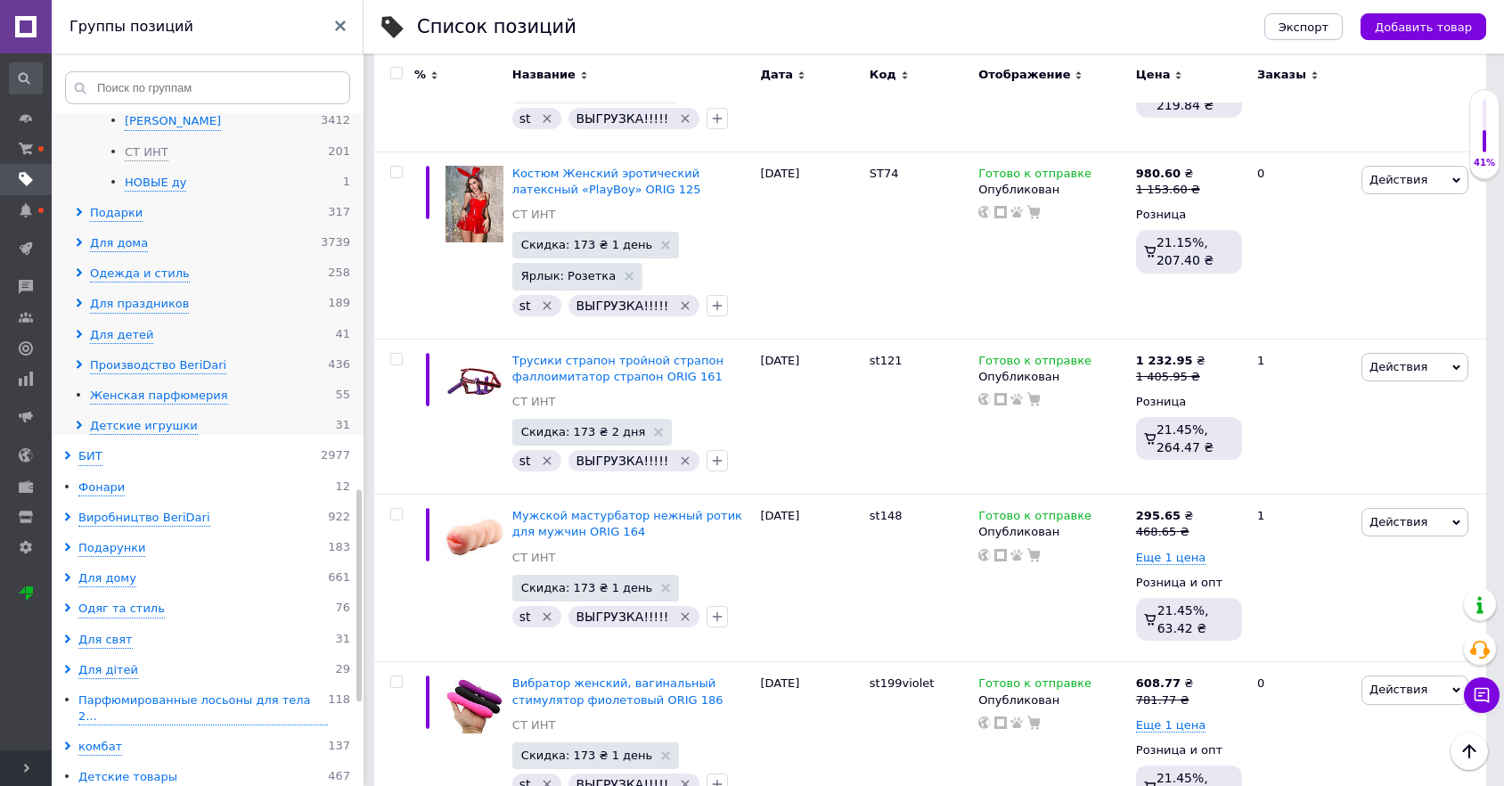
click at [77, 241] on icon at bounding box center [79, 242] width 9 height 9
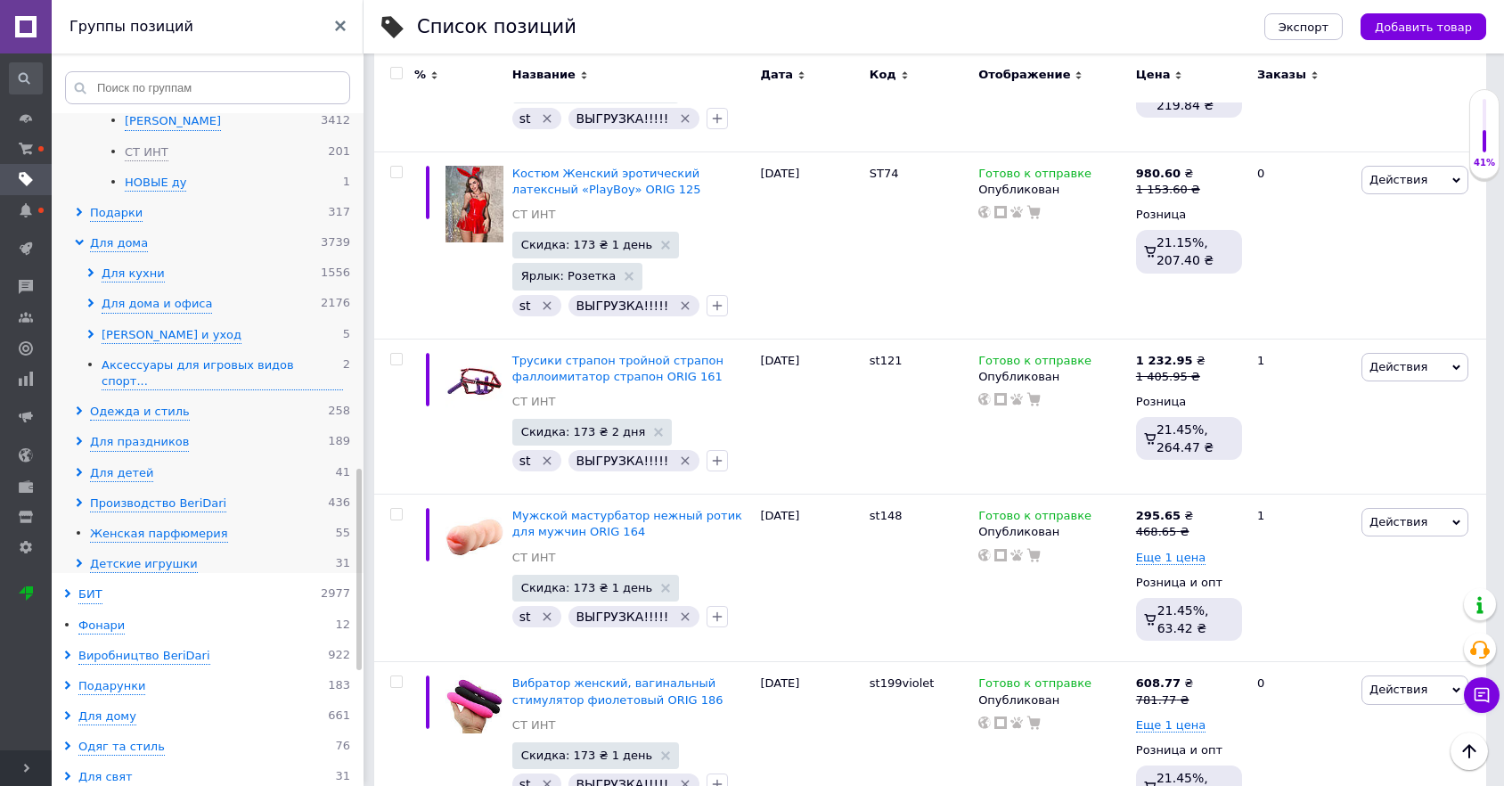
click at [89, 296] on span at bounding box center [93, 304] width 15 height 17
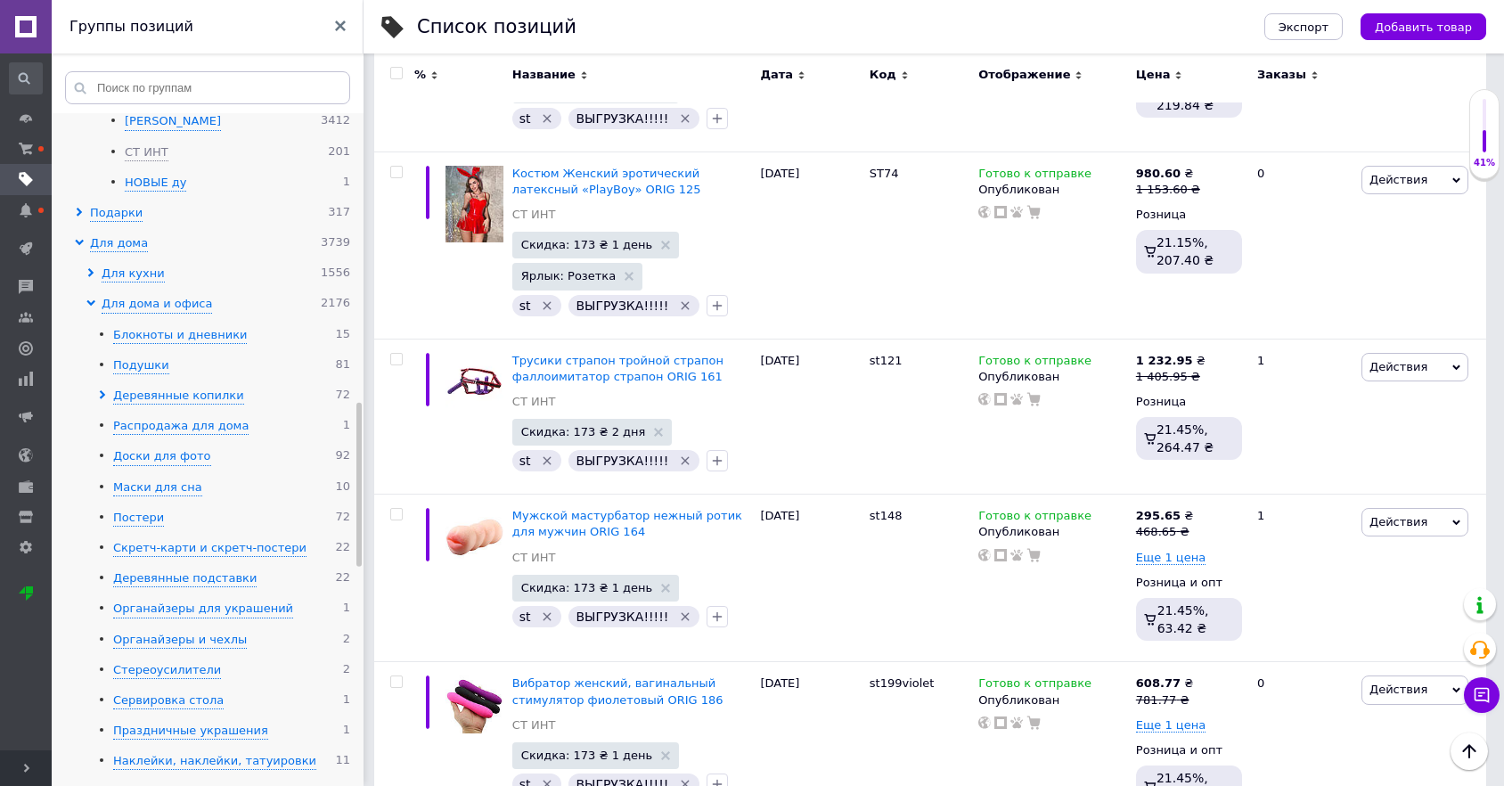
click at [107, 389] on span at bounding box center [105, 396] width 15 height 17
click at [108, 420] on li "1 копилки лайт 1761" at bounding box center [224, 426] width 252 height 17
click at [110, 421] on icon at bounding box center [114, 425] width 9 height 9
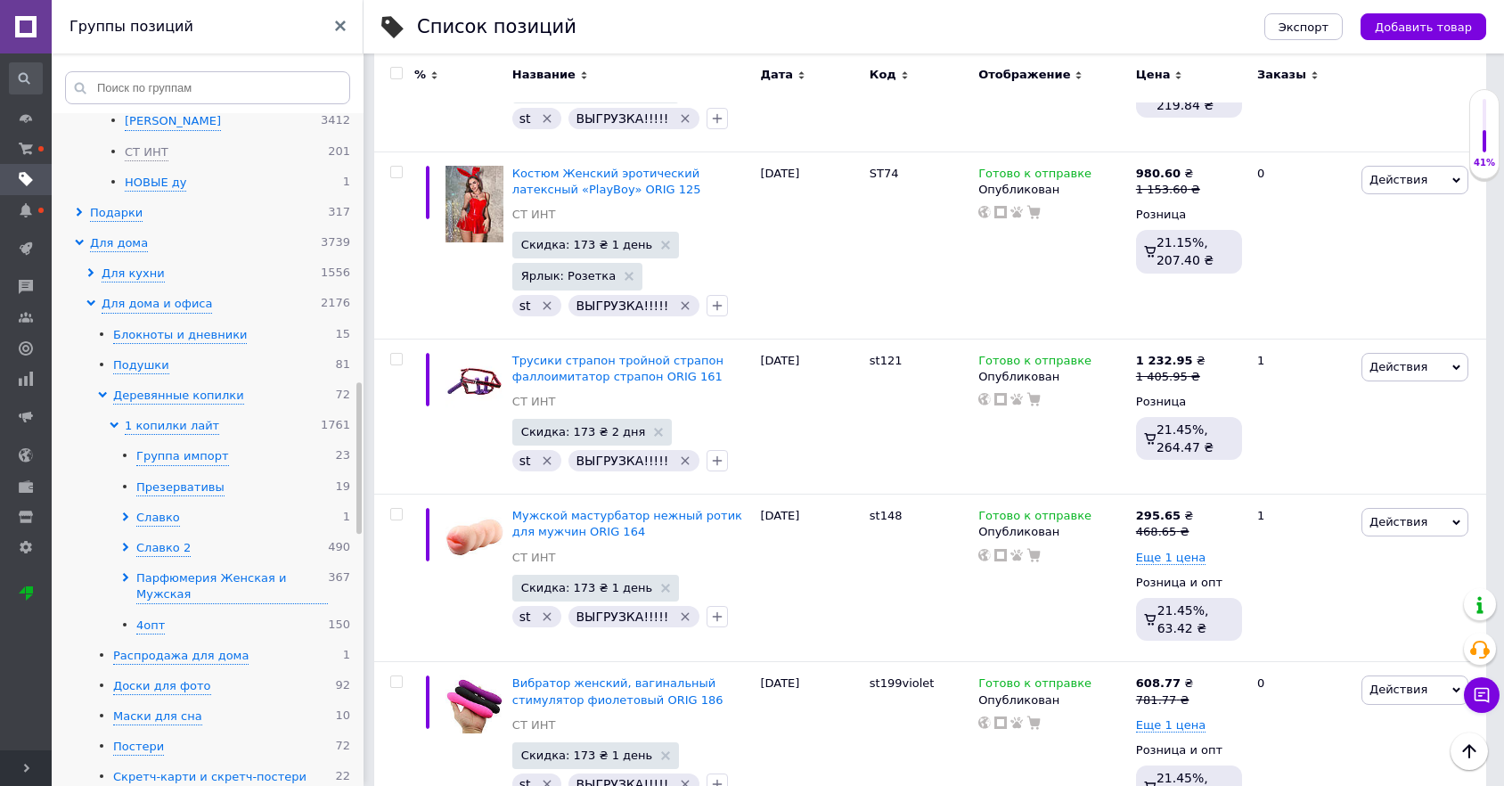
click at [129, 570] on span at bounding box center [128, 586] width 15 height 33
drag, startPoint x: 184, startPoint y: 603, endPoint x: 188, endPoint y: 580, distance: 23.4
click at [184, 617] on div "Женская" at bounding box center [175, 625] width 54 height 17
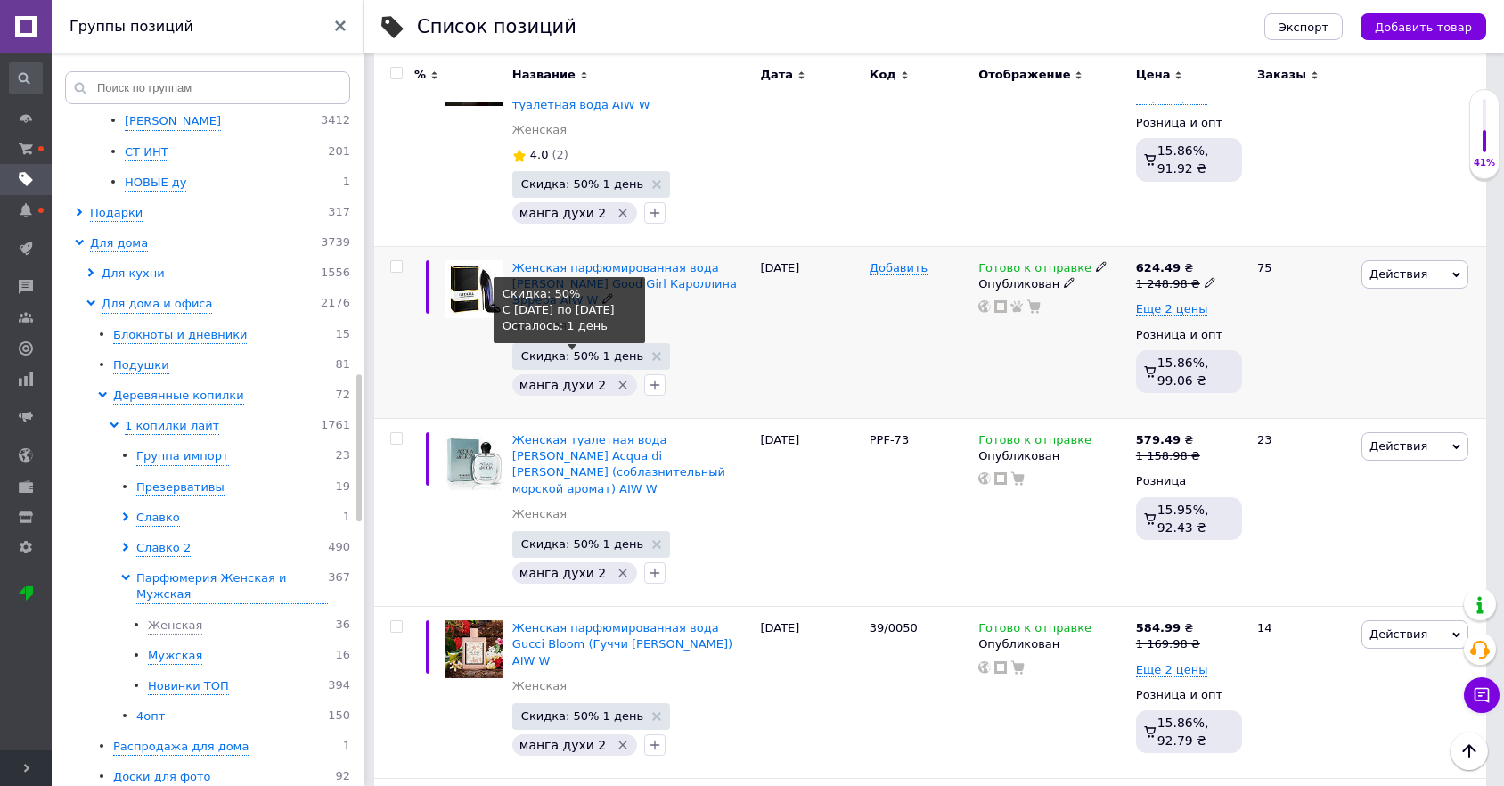
click at [549, 350] on span "Скидка: 50% 1 день" at bounding box center [582, 356] width 122 height 12
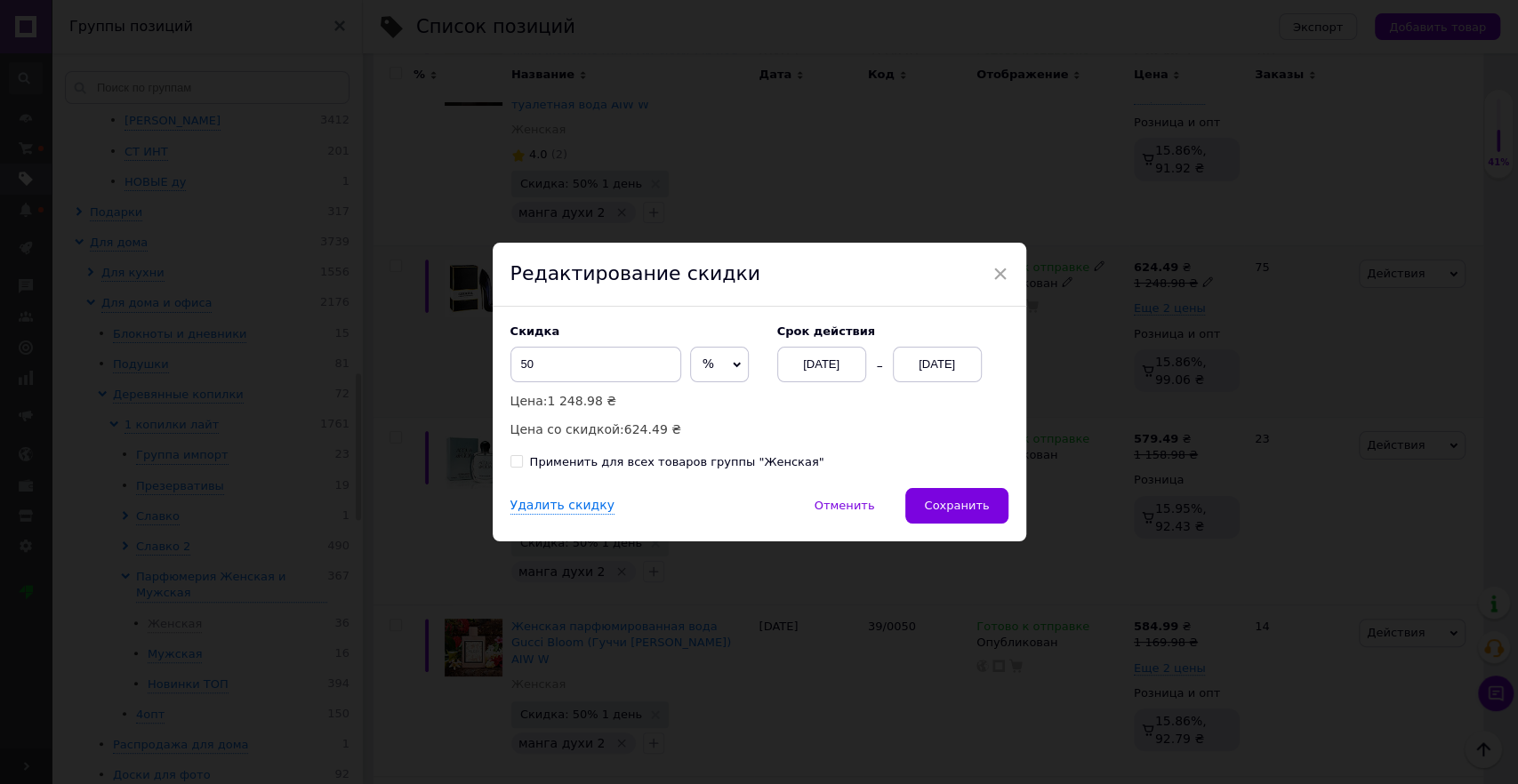
click at [798, 354] on div "[DATE]" at bounding box center [821, 364] width 89 height 36
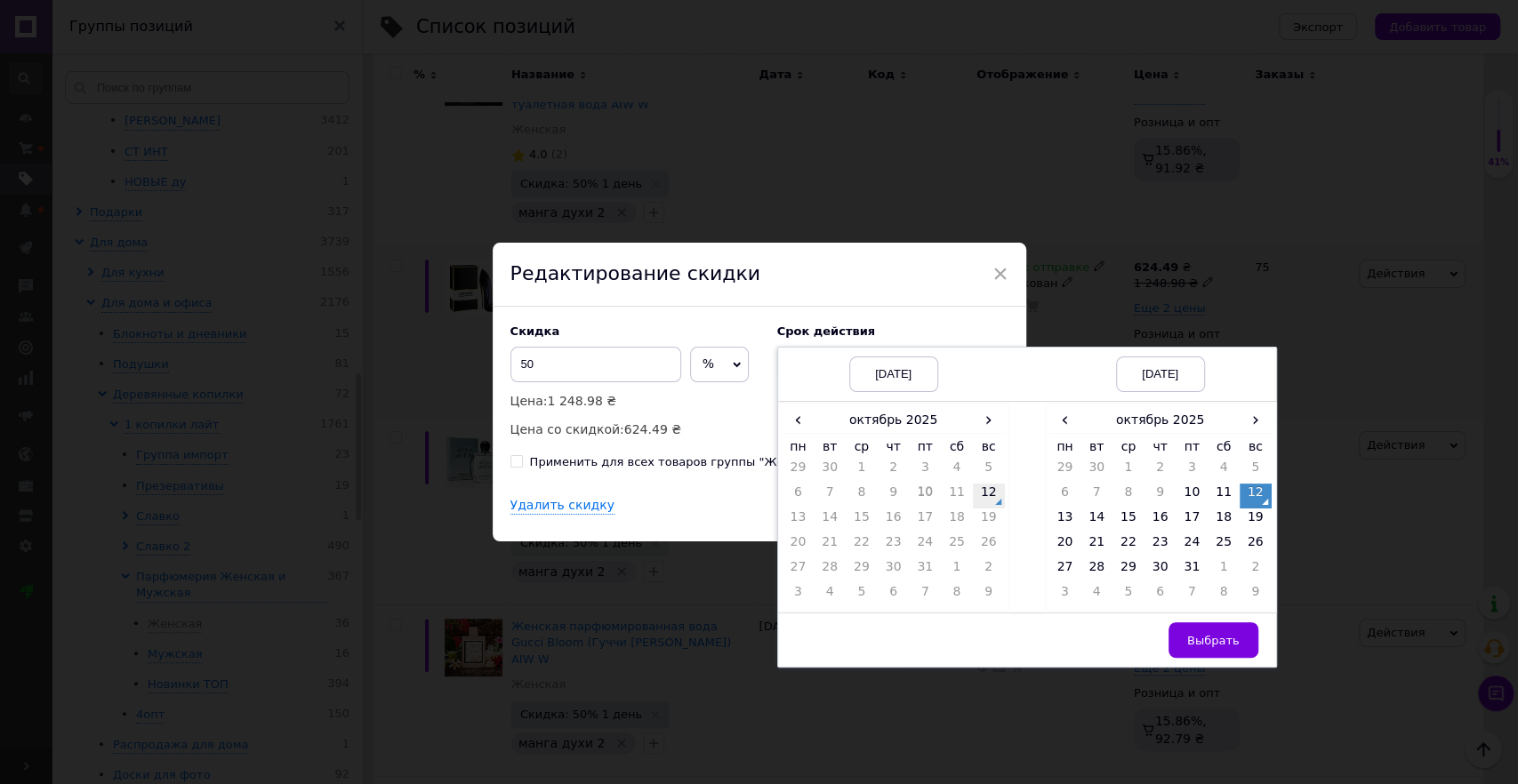
click at [979, 494] on td "12" at bounding box center [989, 496] width 32 height 25
click at [1064, 524] on td "13" at bounding box center [1065, 521] width 32 height 25
click at [1097, 519] on td "14" at bounding box center [1097, 521] width 32 height 25
click at [1240, 646] on button "Выбрать" at bounding box center [1214, 640] width 90 height 36
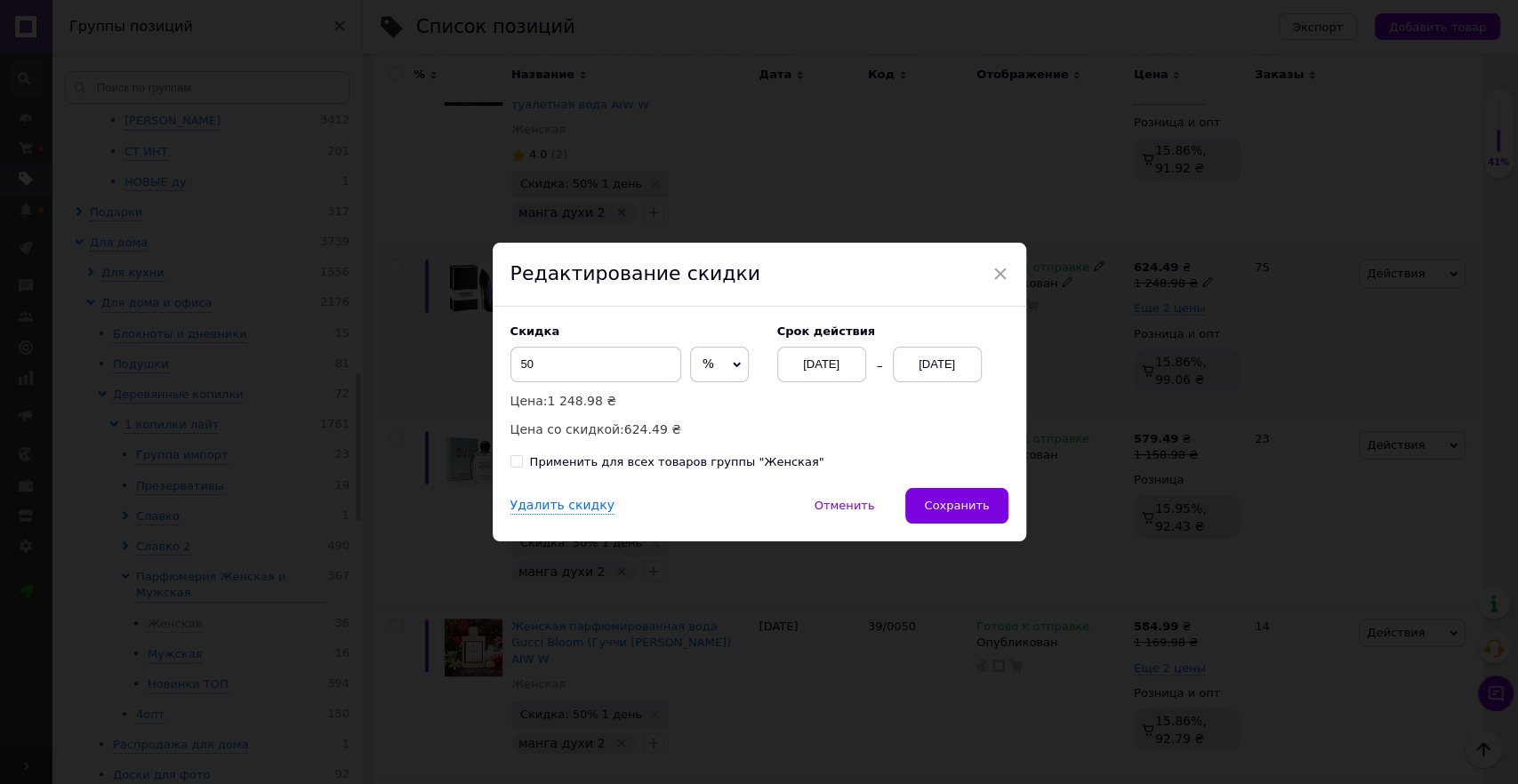
drag, startPoint x: 830, startPoint y: 420, endPoint x: 775, endPoint y: 450, distance: 62.6
click at [828, 420] on div "Скидка 50 % ₴ Цена: 1 248.98 ₴ Цена со скидкой: 624.49 ₴ Cрок действия [DATE] […" at bounding box center [759, 382] width 498 height 116
click at [766, 461] on div "Применить для всех товаров группы "Женская"" at bounding box center [677, 462] width 294 height 16
click at [522, 461] on input "Применить для всех товаров группы "Женская"" at bounding box center [516, 461] width 12 height 12
checkbox input "true"
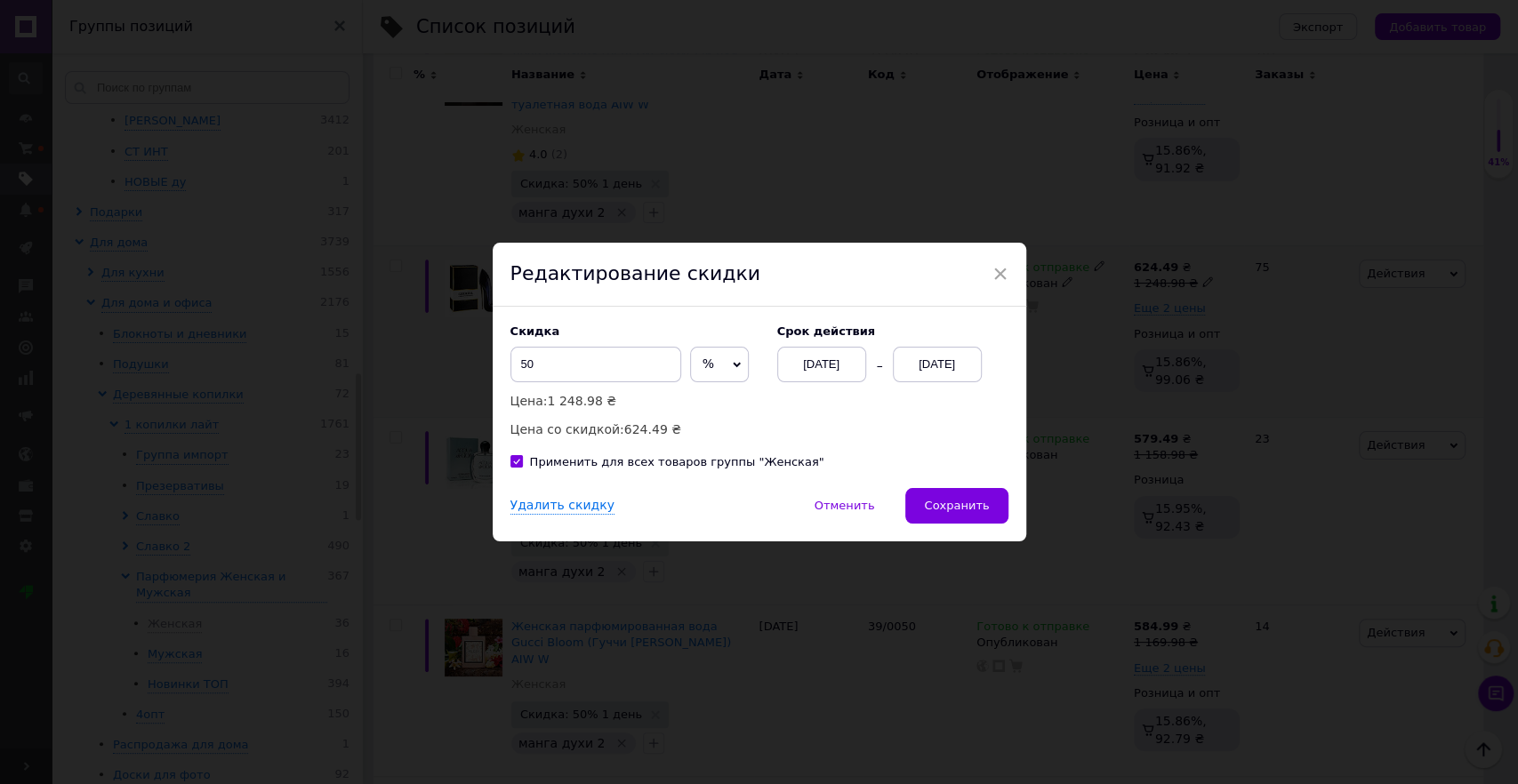
drag, startPoint x: 785, startPoint y: 418, endPoint x: 832, endPoint y: 442, distance: 52.8
click at [789, 422] on div "Скидка 50 % ₴ Цена: 1 248.98 ₴ Цена со скидкой: 624.49 ₴ Cрок действия [DATE] […" at bounding box center [759, 382] width 498 height 116
click at [972, 512] on span "Сохранить" at bounding box center [956, 505] width 65 height 13
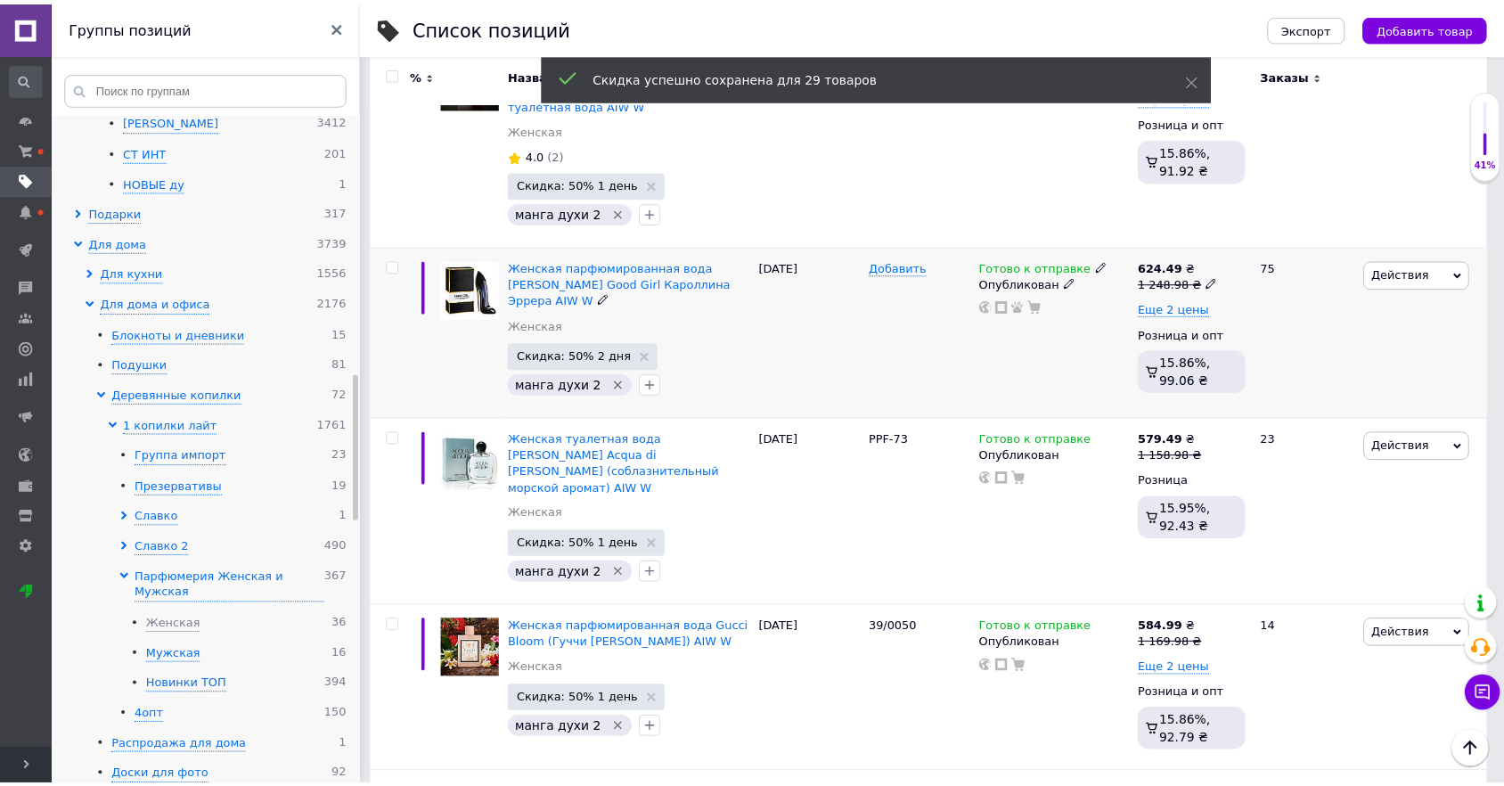
scroll to position [0, 1268]
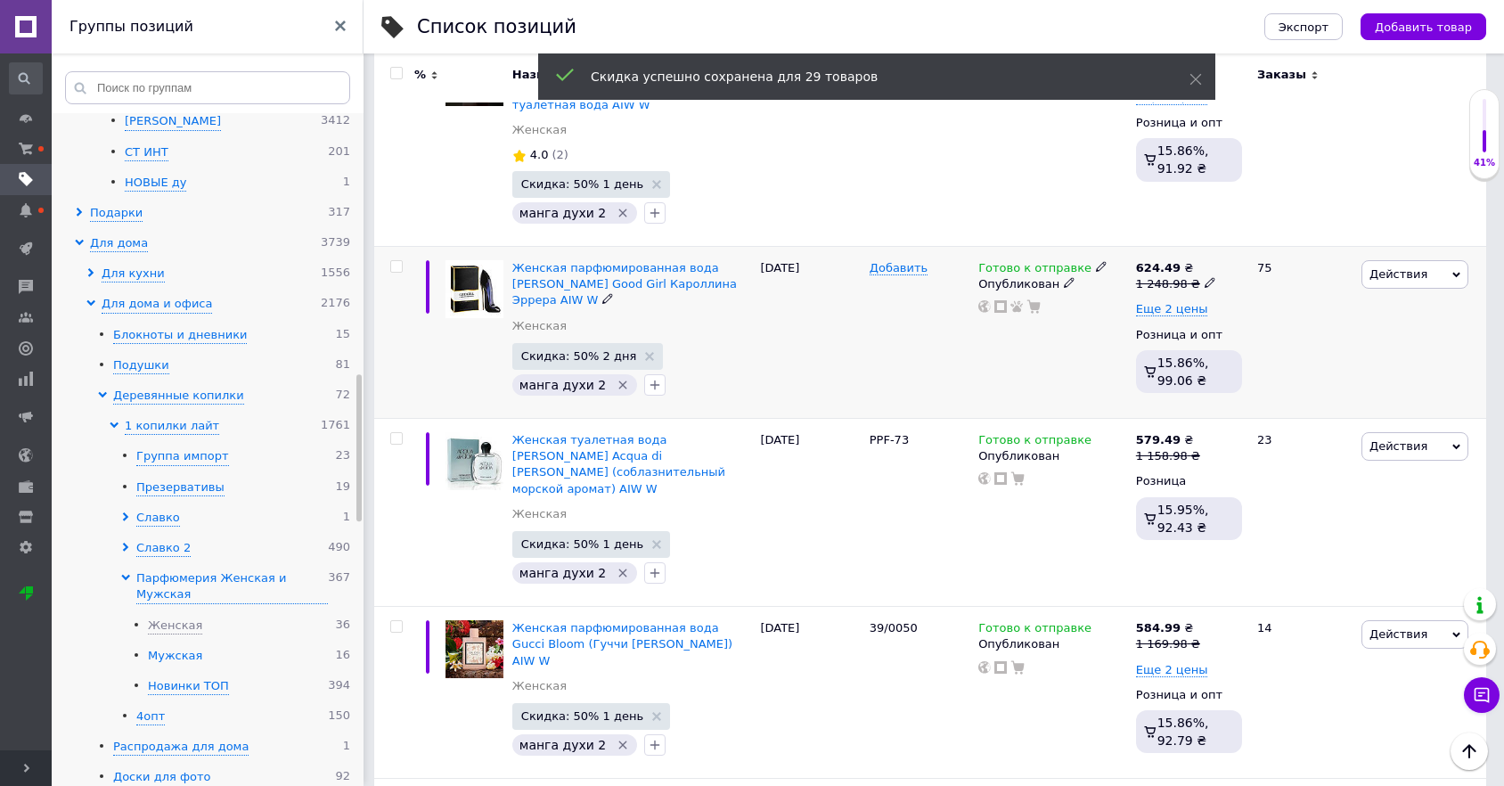
click at [178, 648] on div "Мужская" at bounding box center [175, 656] width 54 height 17
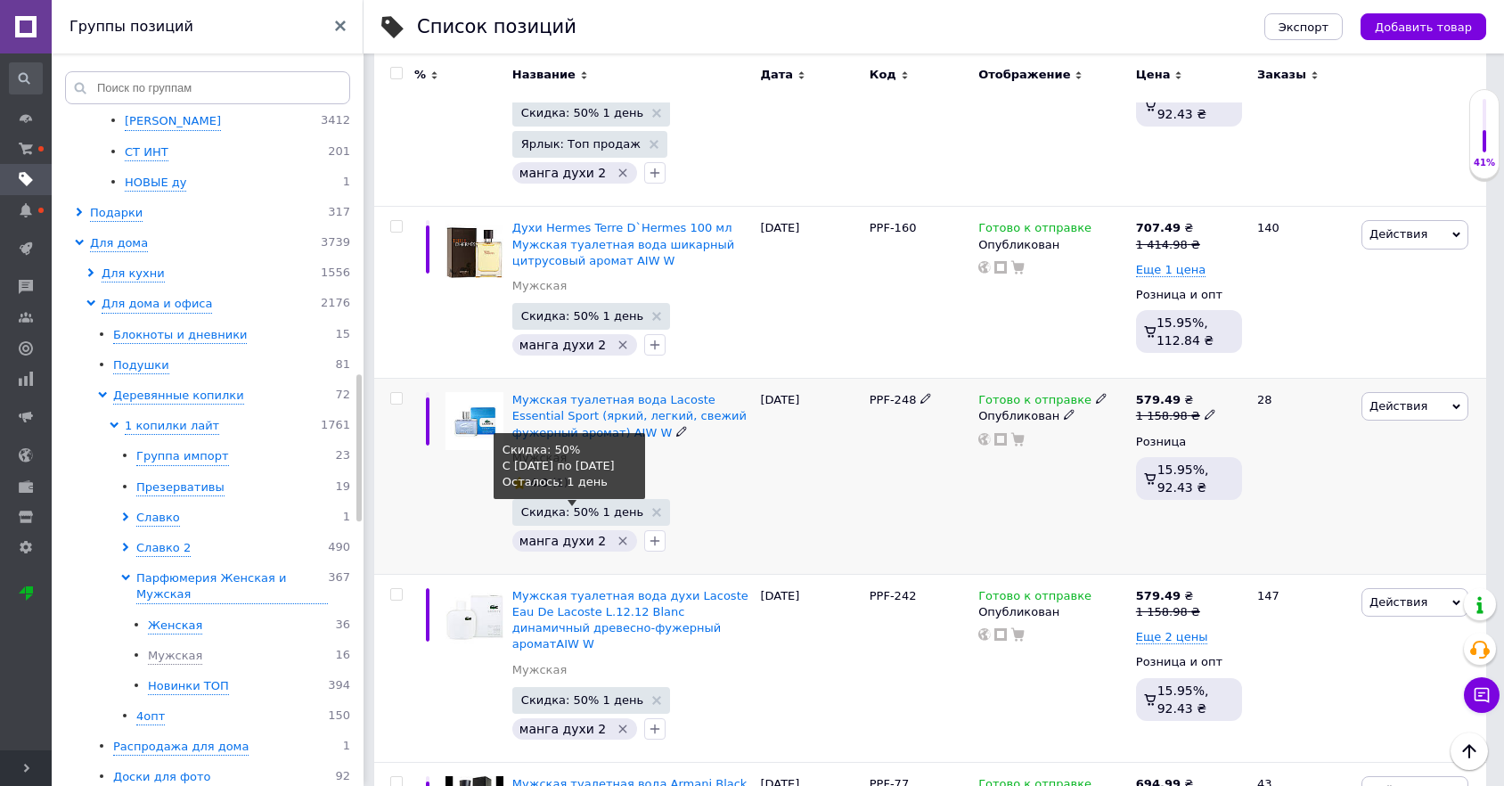
click at [547, 506] on span "Скидка: 50% 1 день" at bounding box center [582, 512] width 122 height 12
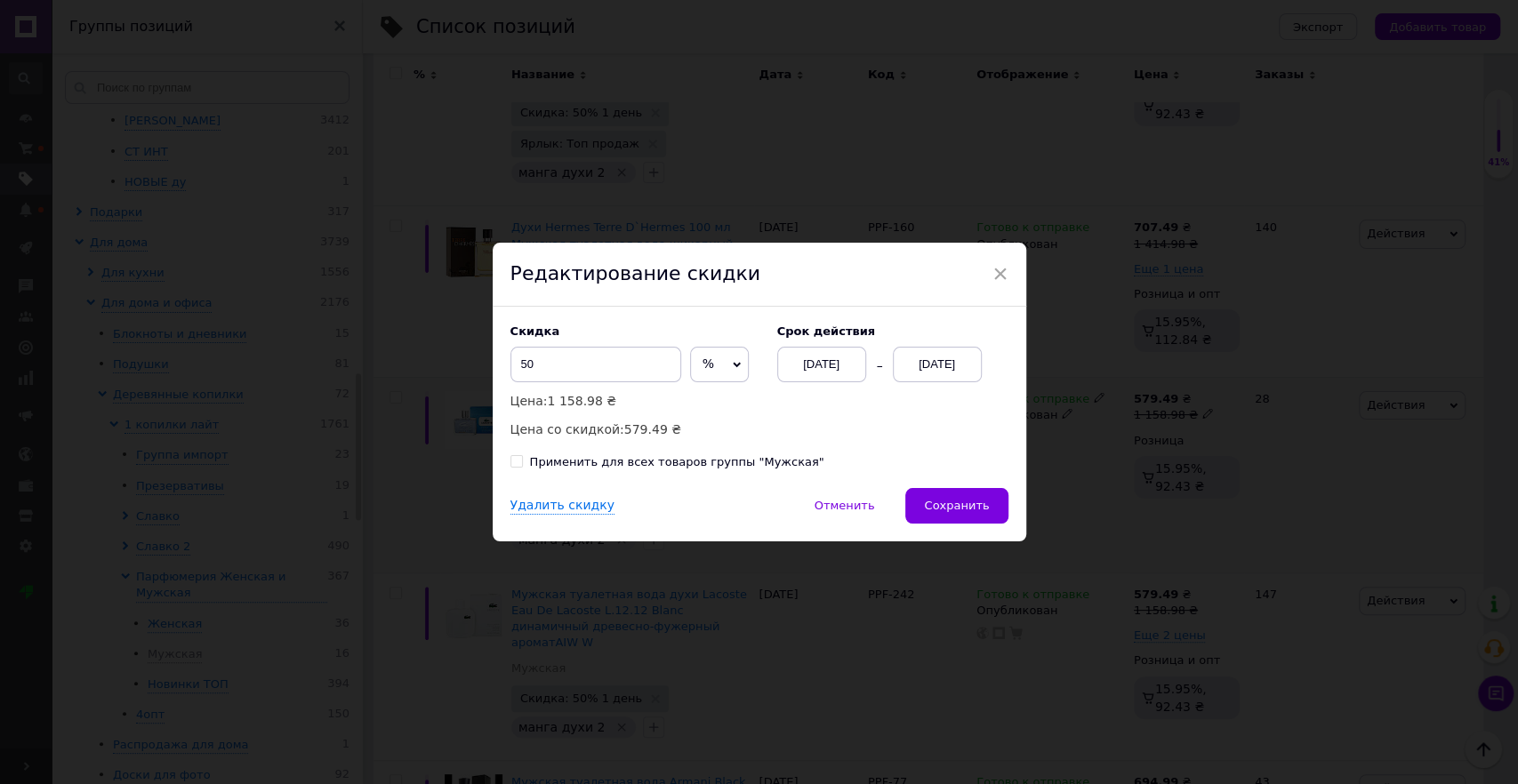
click at [818, 358] on div "[DATE]" at bounding box center [821, 364] width 89 height 36
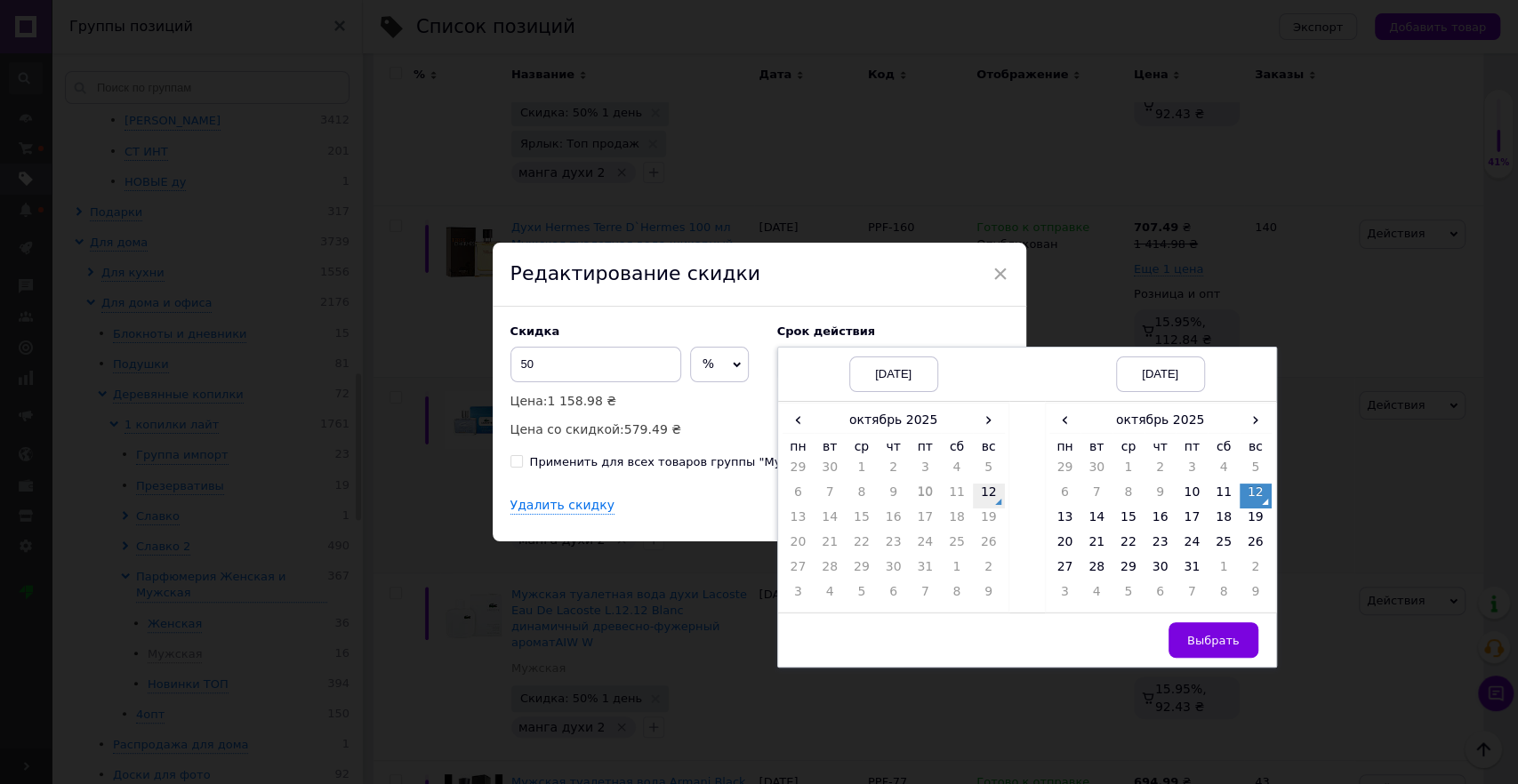
click at [988, 493] on td "12" at bounding box center [989, 496] width 32 height 25
click at [1096, 519] on td "14" at bounding box center [1097, 521] width 32 height 25
click at [1228, 633] on span "Выбрать" at bounding box center [1213, 639] width 53 height 13
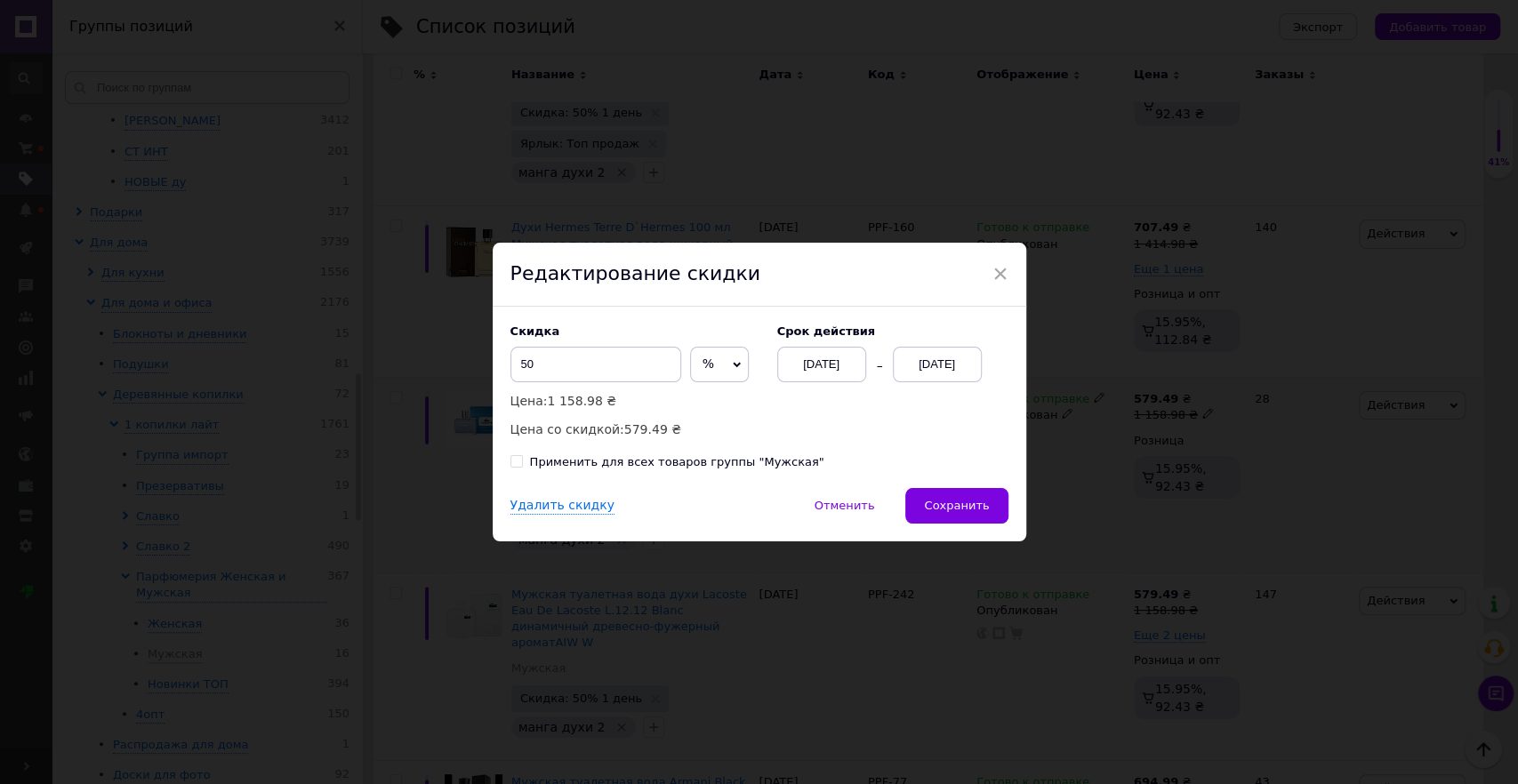
drag, startPoint x: 882, startPoint y: 425, endPoint x: 813, endPoint y: 453, distance: 74.5
click at [880, 425] on div "Скидка 50 % ₴ Цена: 1 158.98 ₴ Цена со скидкой: 579.49 ₴ Cрок действия [DATE] […" at bounding box center [759, 382] width 498 height 116
click at [743, 461] on div "Применить для всех товаров группы "Мужская"" at bounding box center [677, 462] width 294 height 16
click at [522, 461] on input "Применить для всех товаров группы "Мужская"" at bounding box center [516, 461] width 12 height 12
checkbox input "true"
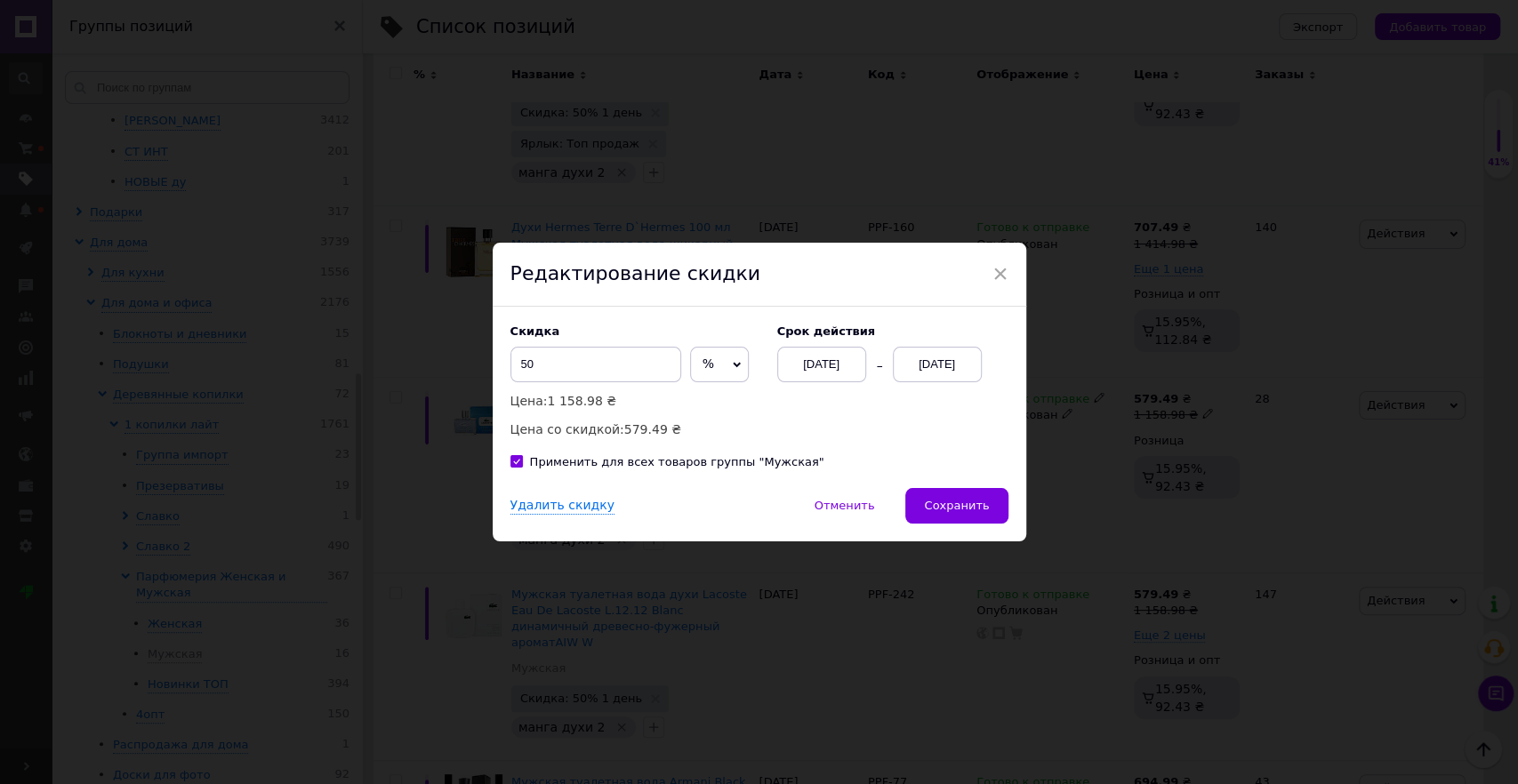
click at [789, 418] on div "Скидка 50 % ₴ Цена: 1 158.98 ₴ Цена со скидкой: 579.49 ₴ Cрок действия [DATE] […" at bounding box center [759, 382] width 498 height 116
click at [958, 506] on span "Сохранить" at bounding box center [956, 505] width 65 height 13
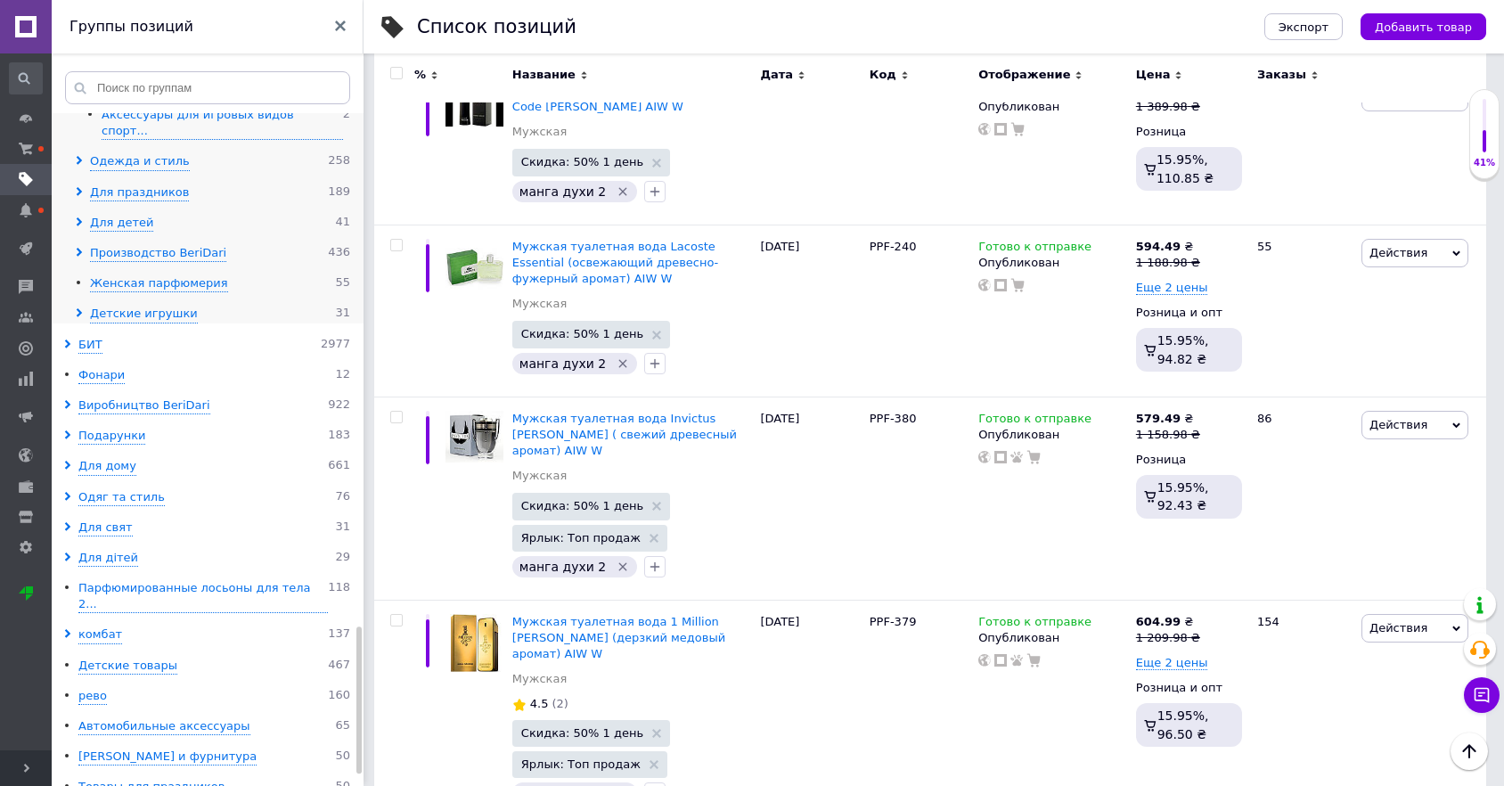
scroll to position [2375, 0]
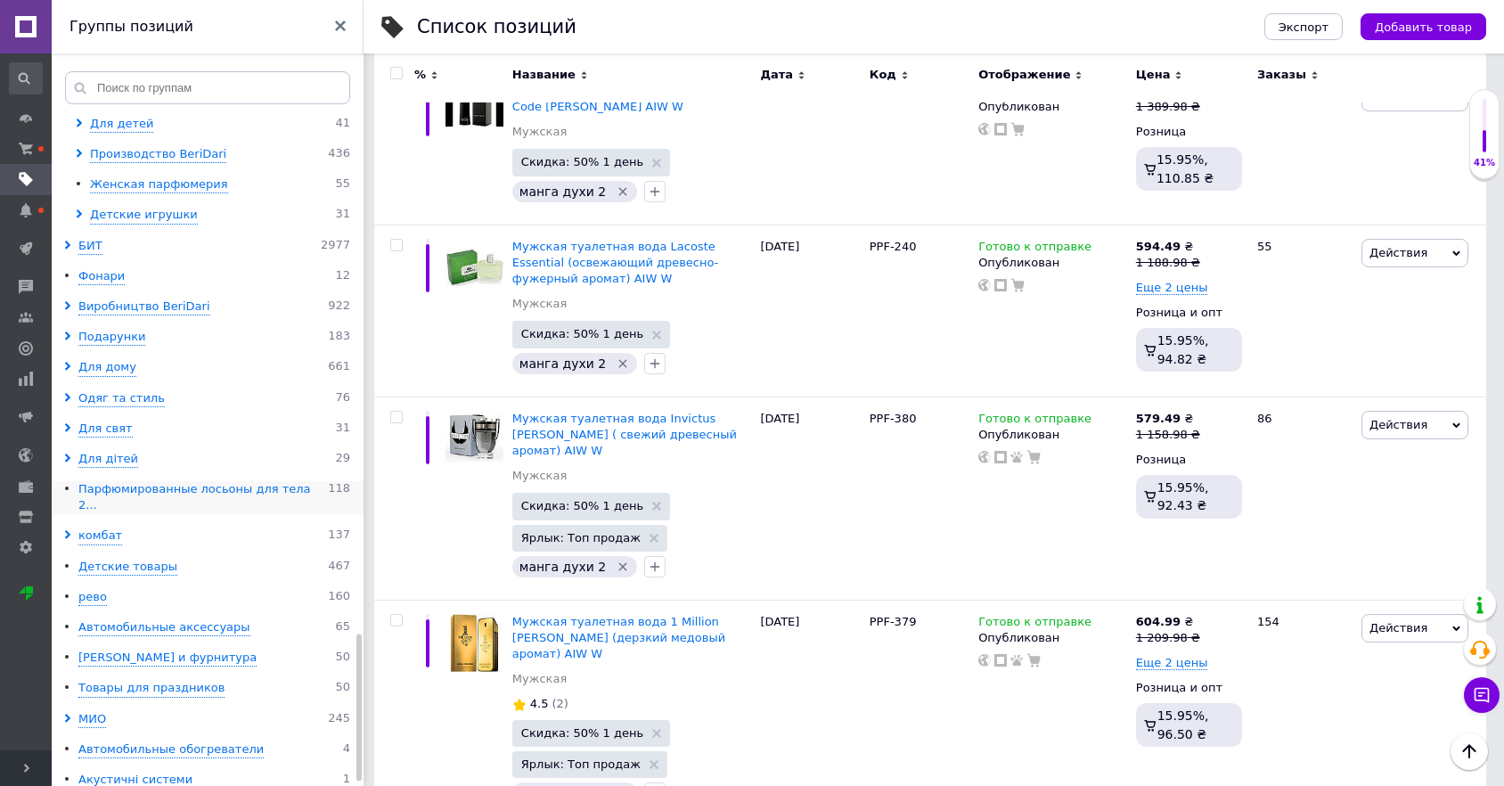
click at [159, 481] on div "Парфюмированные лосьоны для тела 2..." at bounding box center [202, 497] width 249 height 33
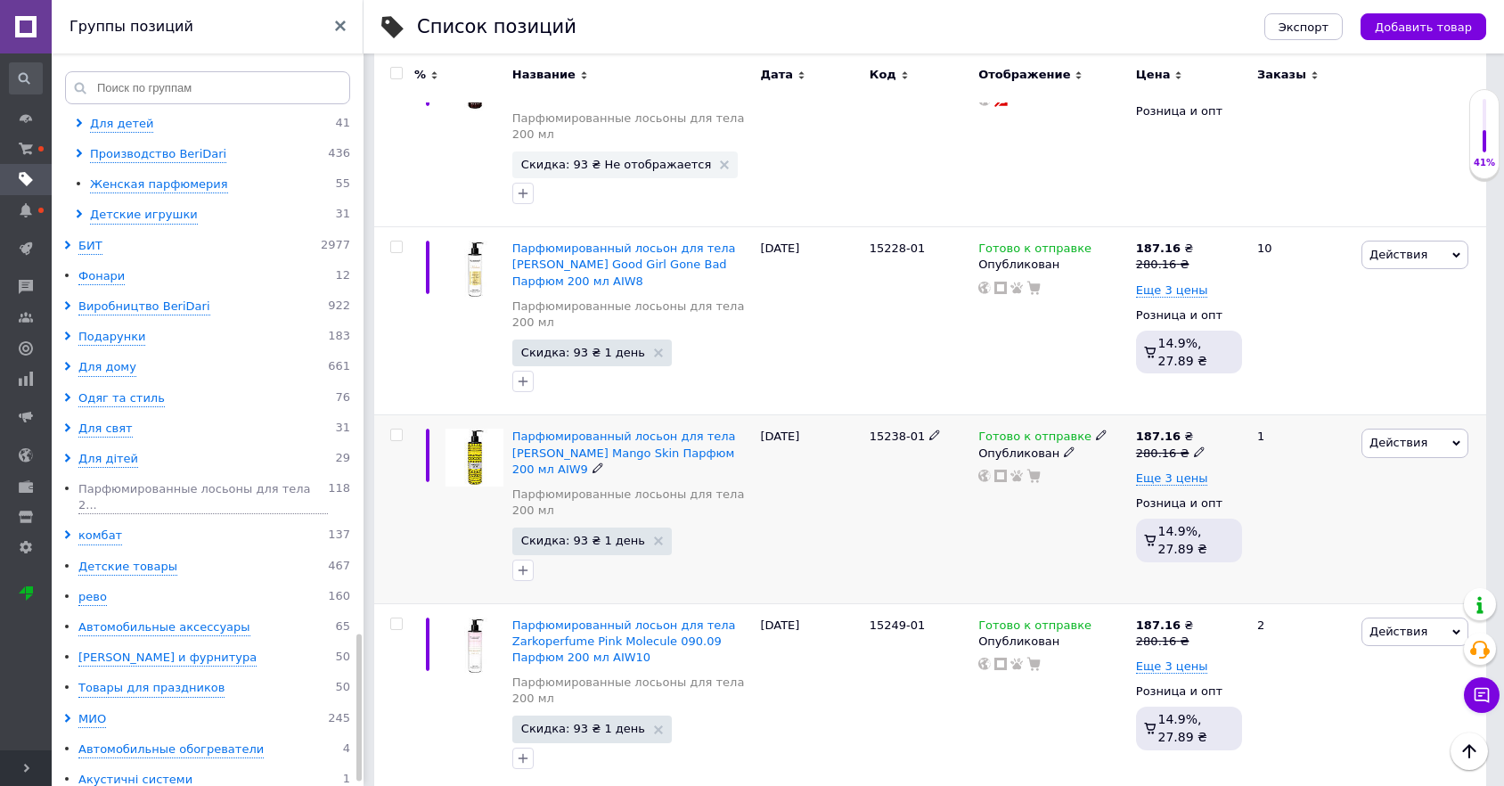
click at [588, 527] on span "Скидка: 93 ₴ 1 день" at bounding box center [591, 540] width 159 height 27
click at [576, 535] on span "Скидка: 93 ₴ 1 день" at bounding box center [583, 541] width 124 height 12
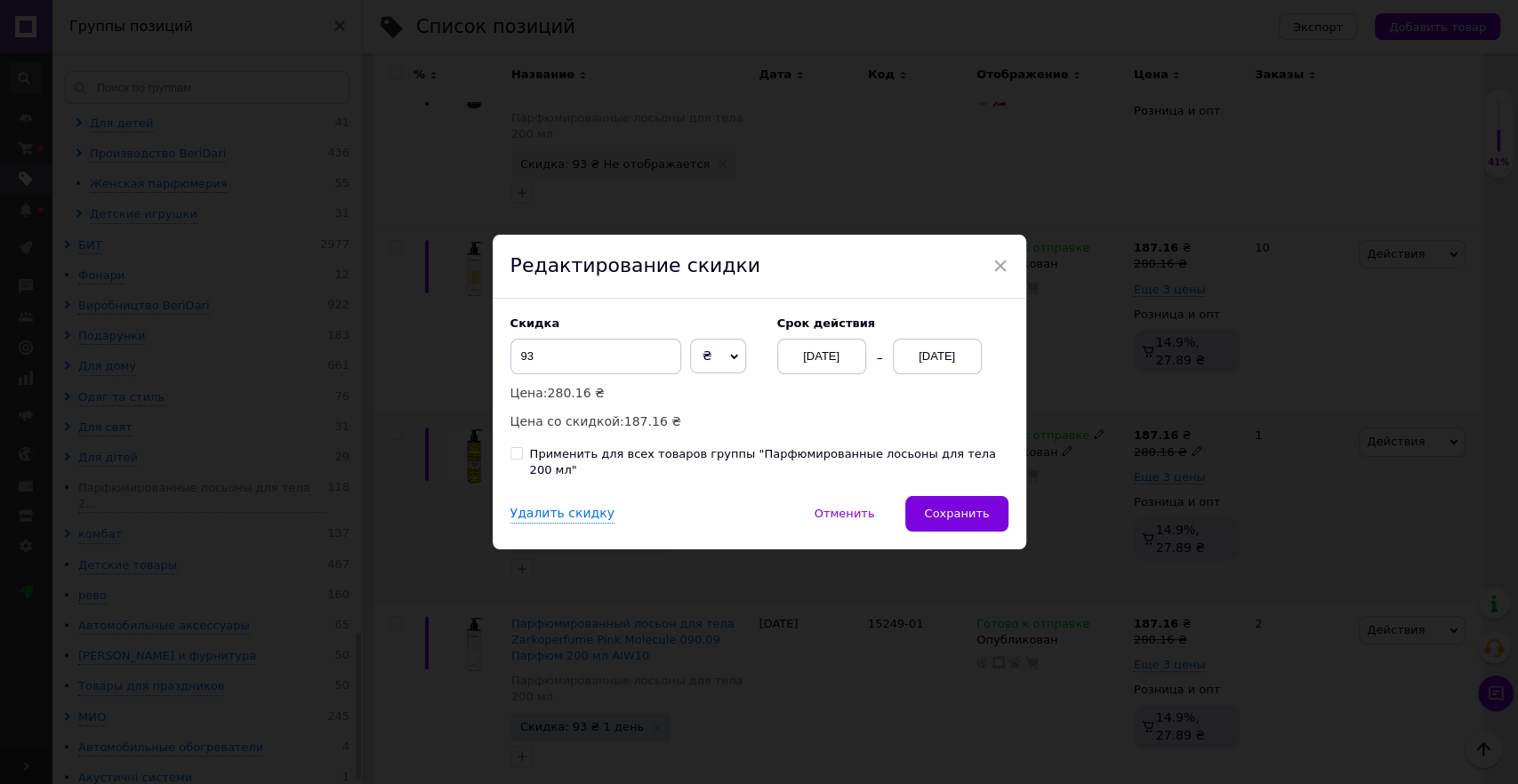
click at [814, 374] on div "[DATE]" at bounding box center [821, 356] width 89 height 36
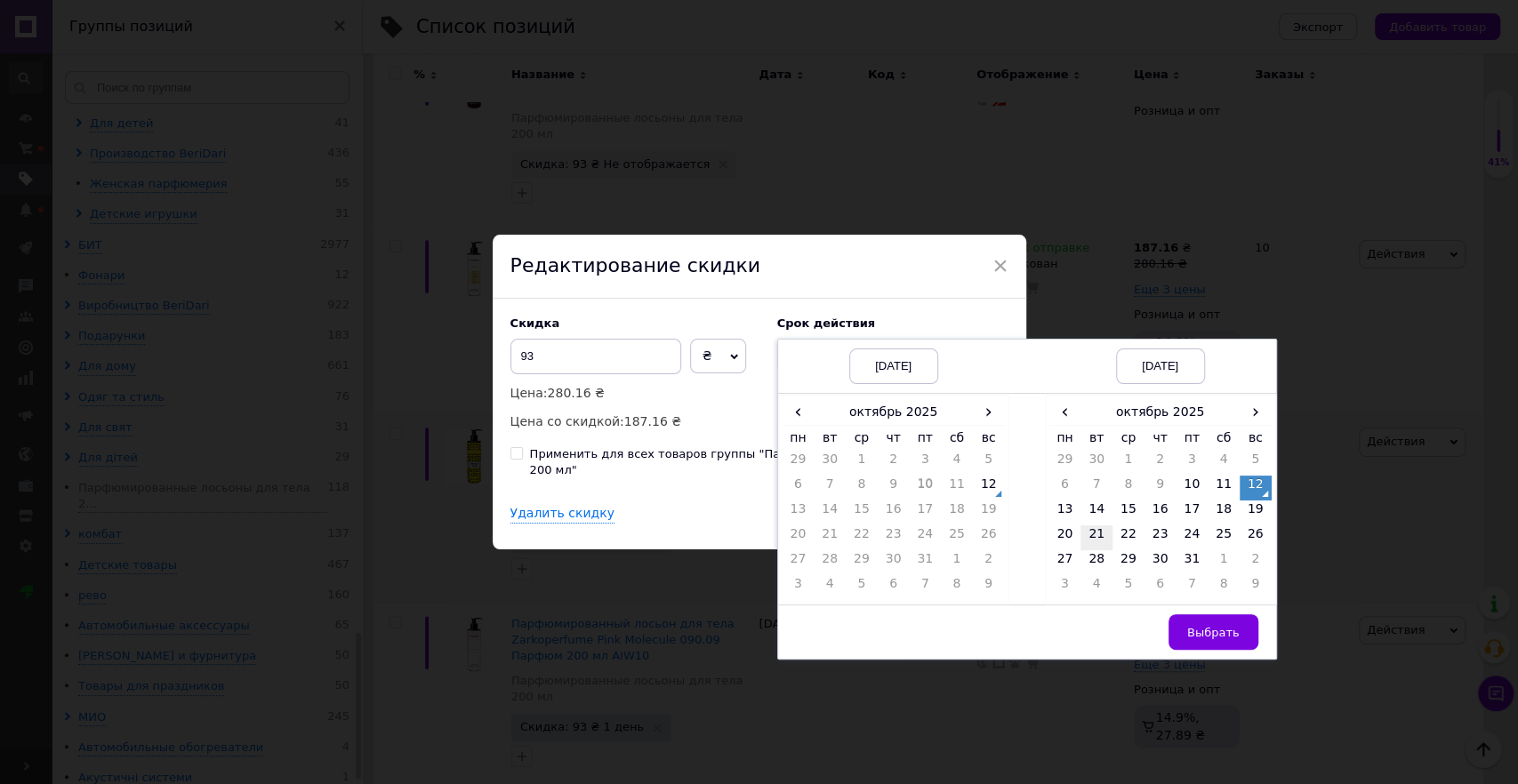
drag, startPoint x: 984, startPoint y: 499, endPoint x: 1104, endPoint y: 555, distance: 132.4
click at [983, 499] on td "12" at bounding box center [989, 488] width 32 height 25
click at [1096, 525] on td "14" at bounding box center [1097, 513] width 32 height 25
drag, startPoint x: 1210, startPoint y: 649, endPoint x: 958, endPoint y: 513, distance: 286.4
click at [1210, 649] on button "Выбрать" at bounding box center [1214, 632] width 90 height 36
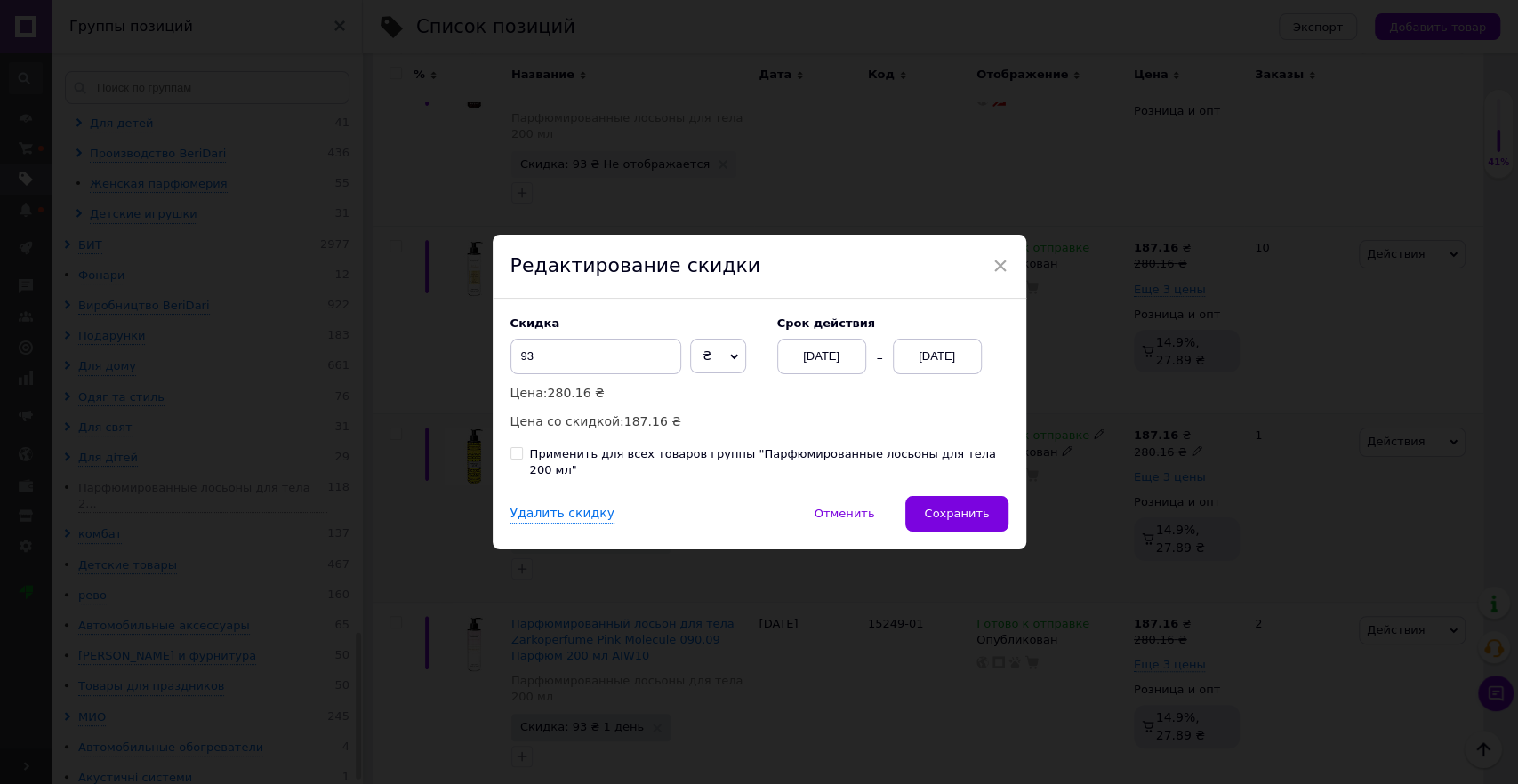
drag, startPoint x: 762, startPoint y: 438, endPoint x: 771, endPoint y: 459, distance: 22.8
click at [762, 432] on div "Скидка 93 ₴ % Цена: 280.16 ₴ Цена со скидкой: 187.16 ₴ Cрок действия [DATE] [DA…" at bounding box center [759, 374] width 498 height 116
click at [770, 459] on div "Применить для всех товаров группы "Парфюмированные лосьоны для тела 200 мл"" at bounding box center [768, 462] width 478 height 32
click at [522, 459] on input "Применить для всех товаров группы "Парфюмированные лосьоны для тела 200 мл"" at bounding box center [516, 453] width 12 height 12
checkbox input "true"
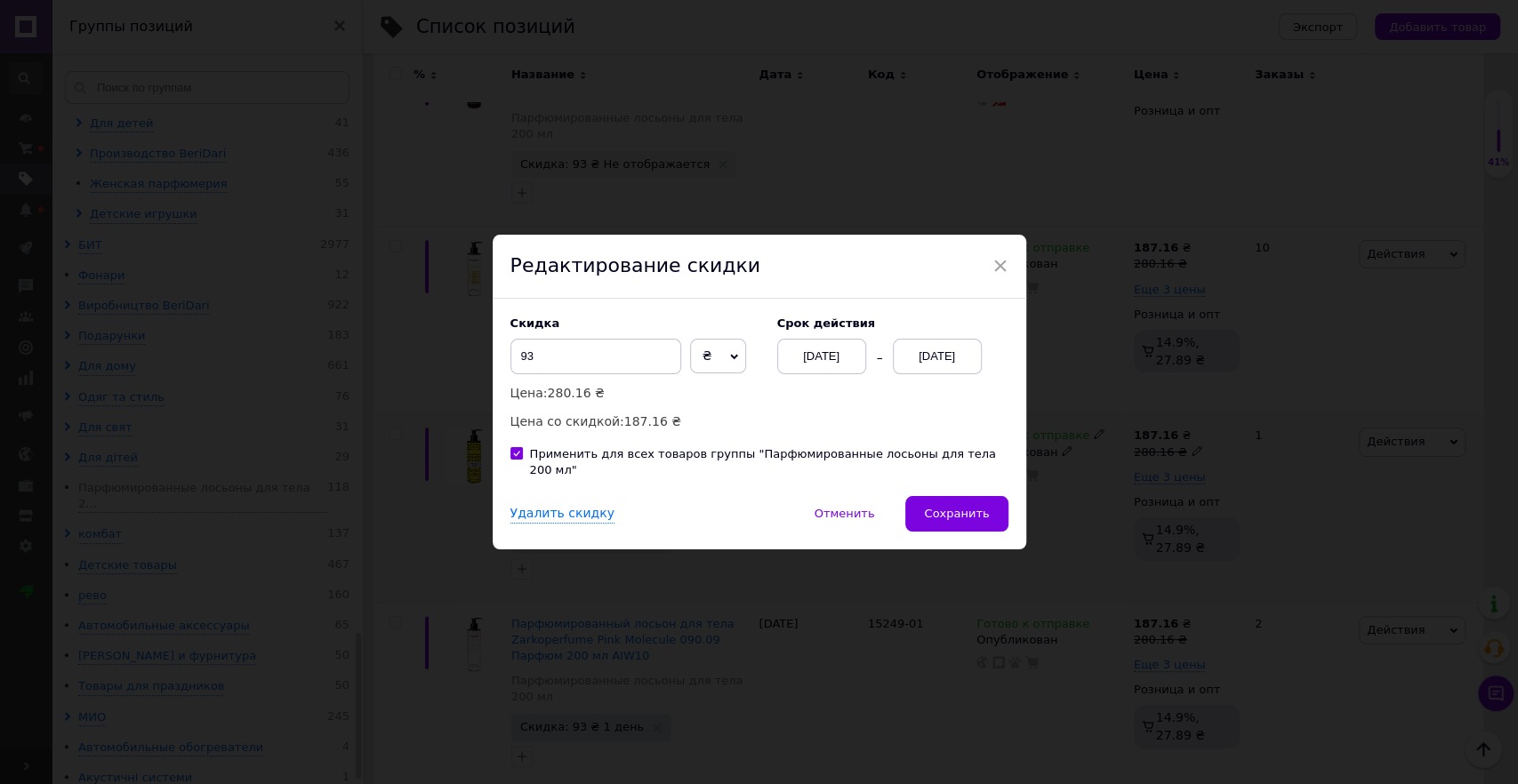
click at [811, 404] on div "Скидка 93 ₴ % Цена: 280.16 ₴ Цена со скидкой: 187.16 ₴ Cрок действия [DATE] [DA…" at bounding box center [759, 374] width 498 height 116
click at [973, 507] on span "Сохранить" at bounding box center [956, 513] width 65 height 13
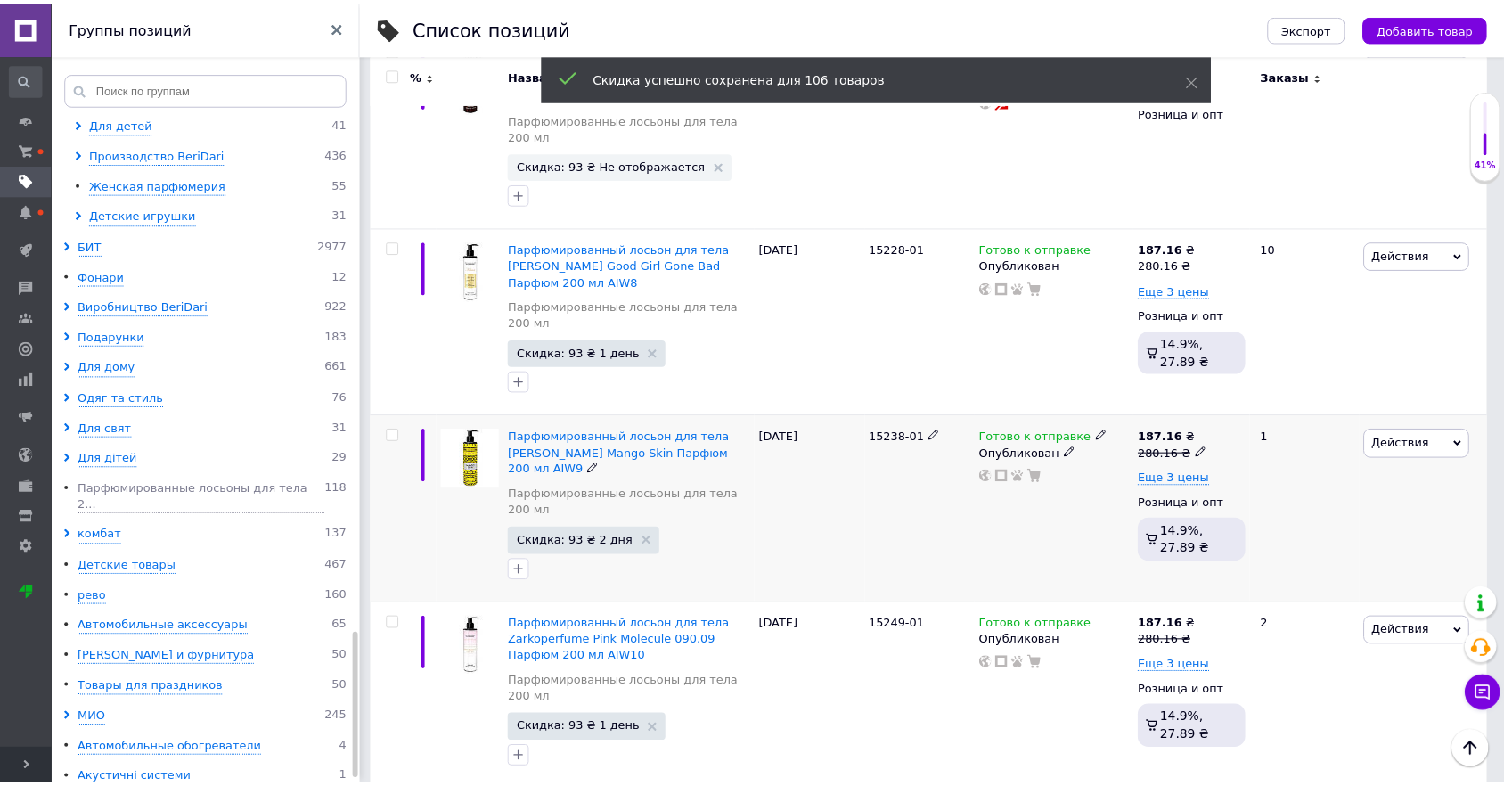
scroll to position [0, 1268]
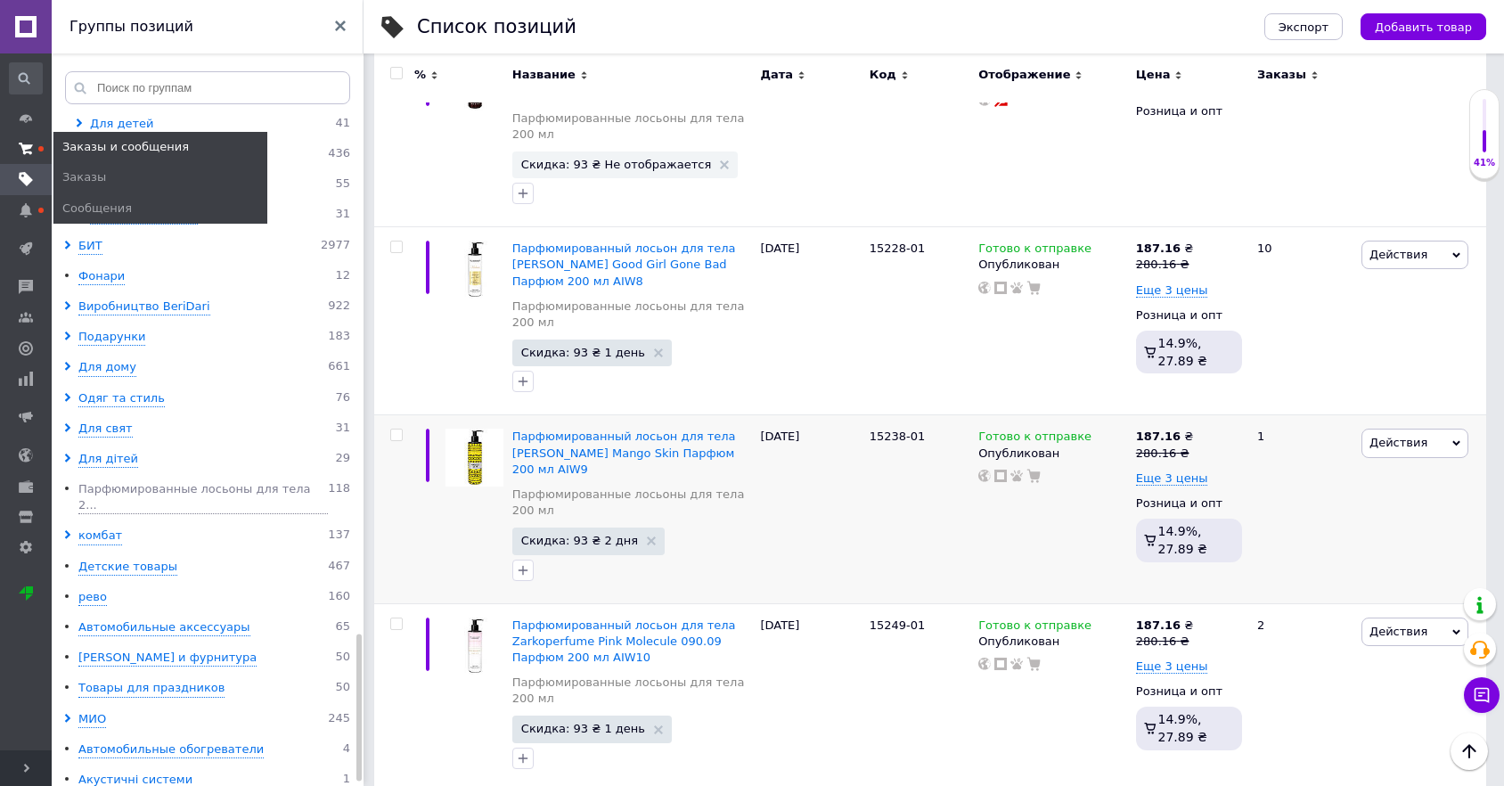
click at [19, 147] on icon at bounding box center [26, 149] width 14 height 14
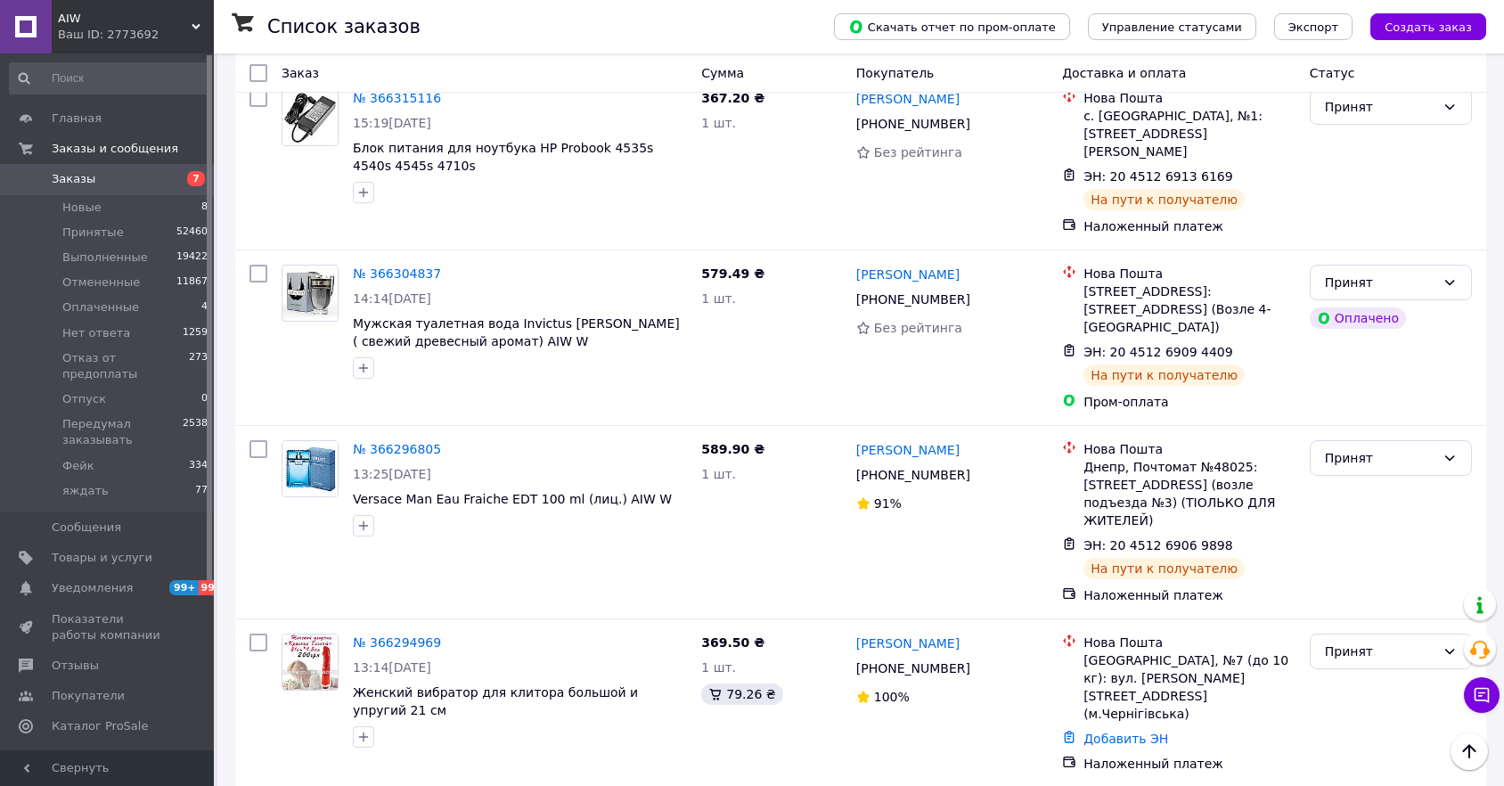
scroll to position [2587, 0]
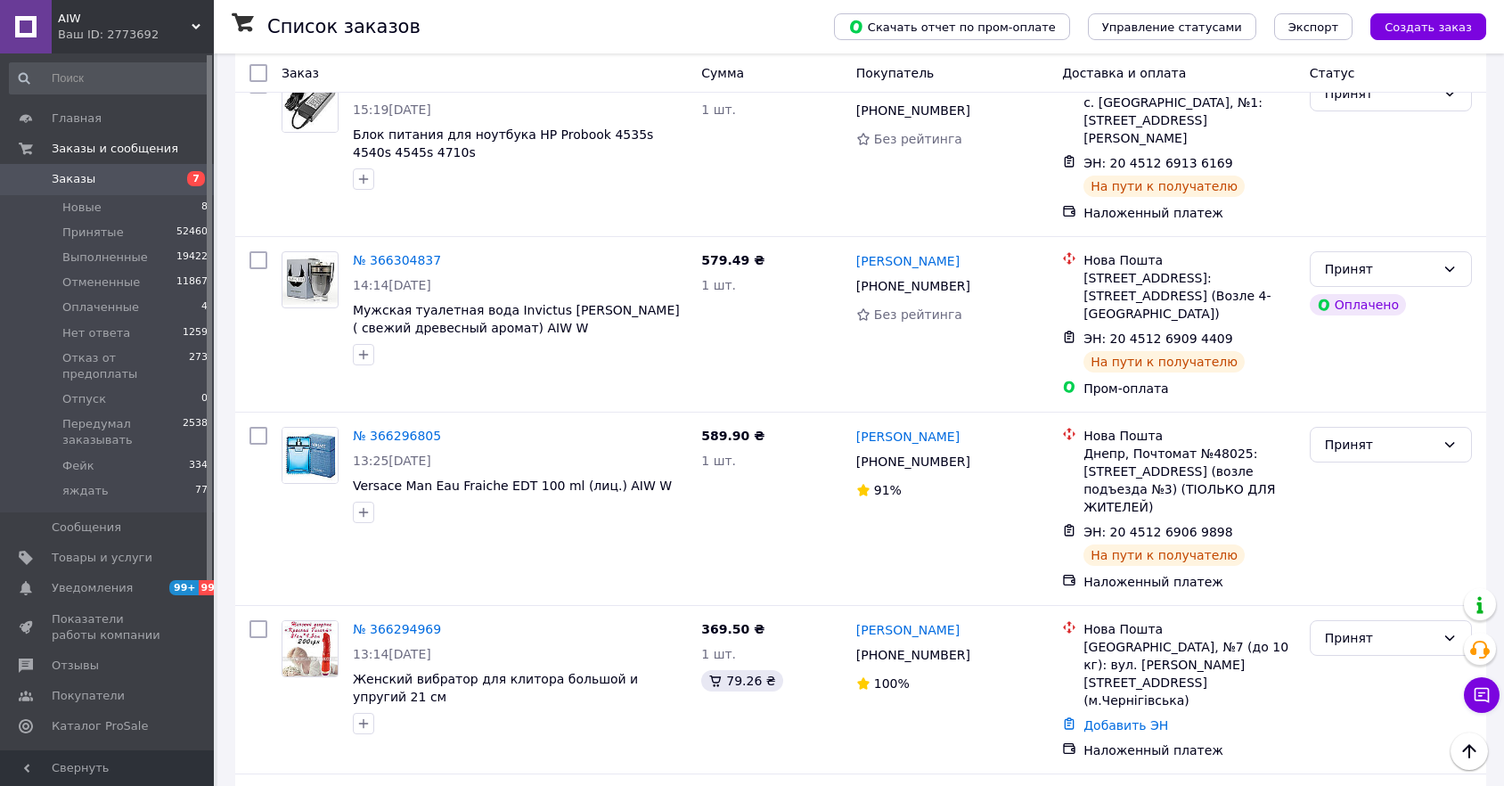
drag, startPoint x: 602, startPoint y: 753, endPoint x: 626, endPoint y: 754, distance: 24.1
click at [617, 713] on li "по 100 позиций" at bounding box center [638, 711] width 134 height 32
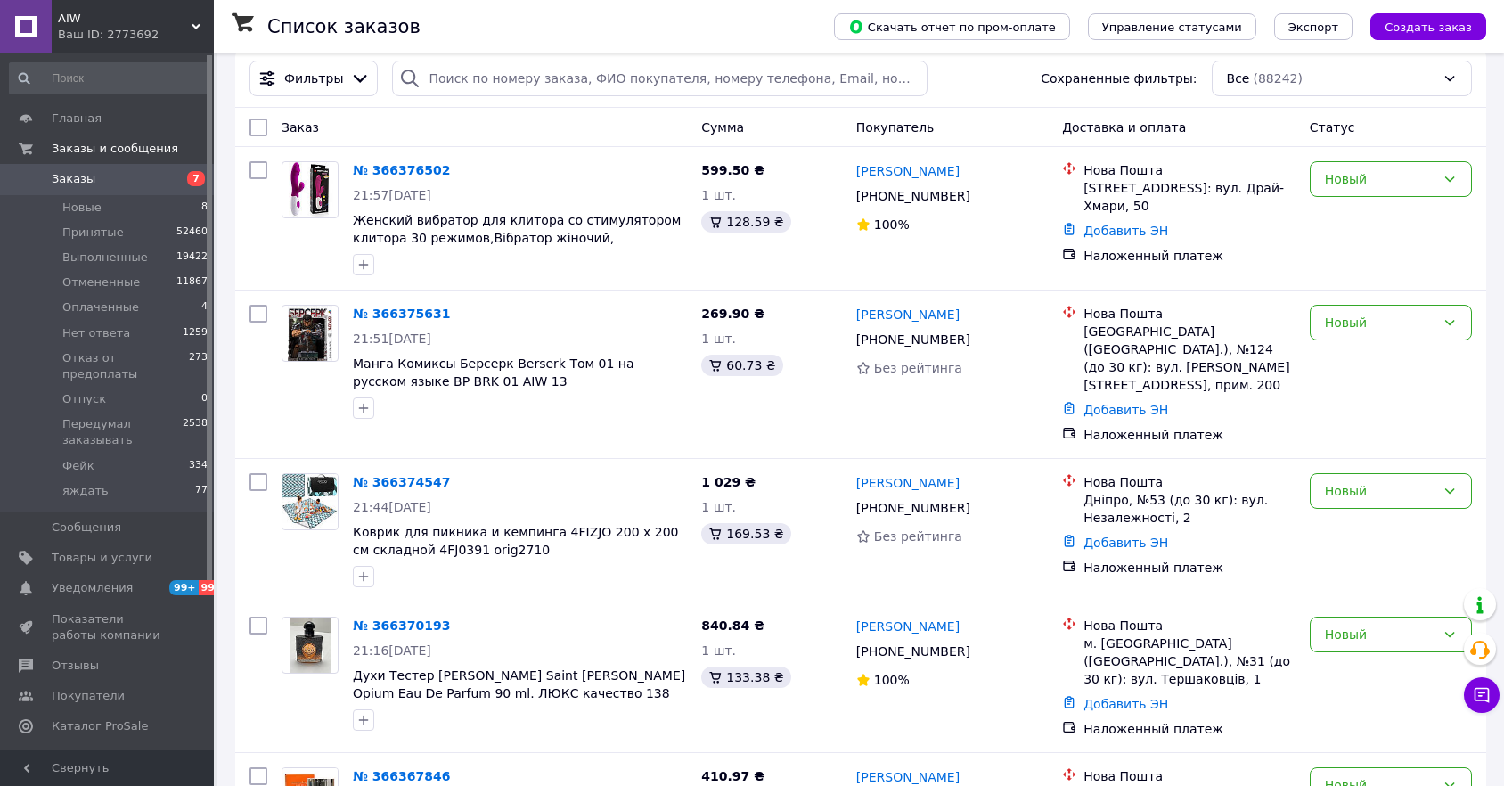
scroll to position [15183, 0]
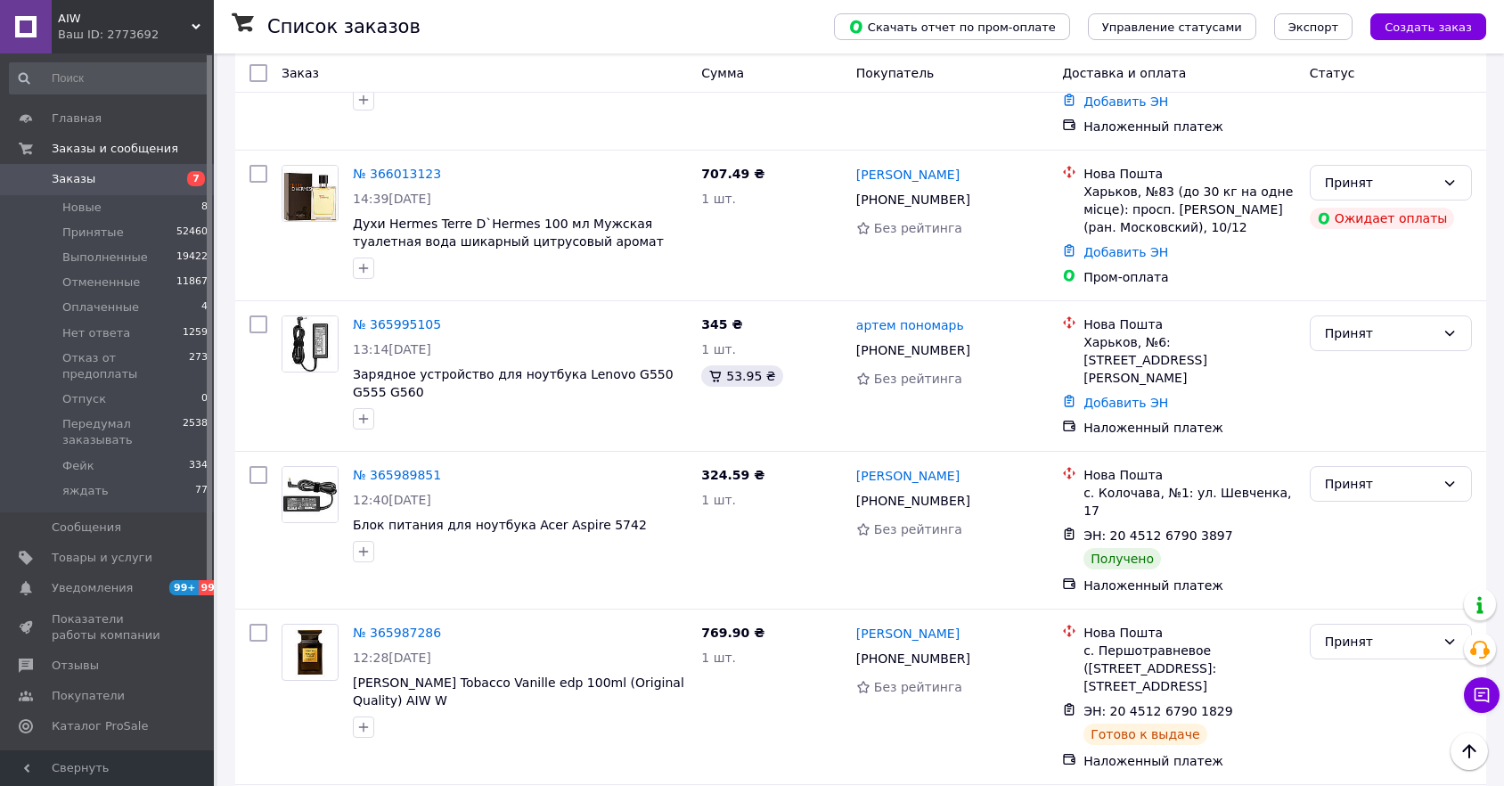
drag, startPoint x: 421, startPoint y: 690, endPoint x: 437, endPoint y: 669, distance: 26.0
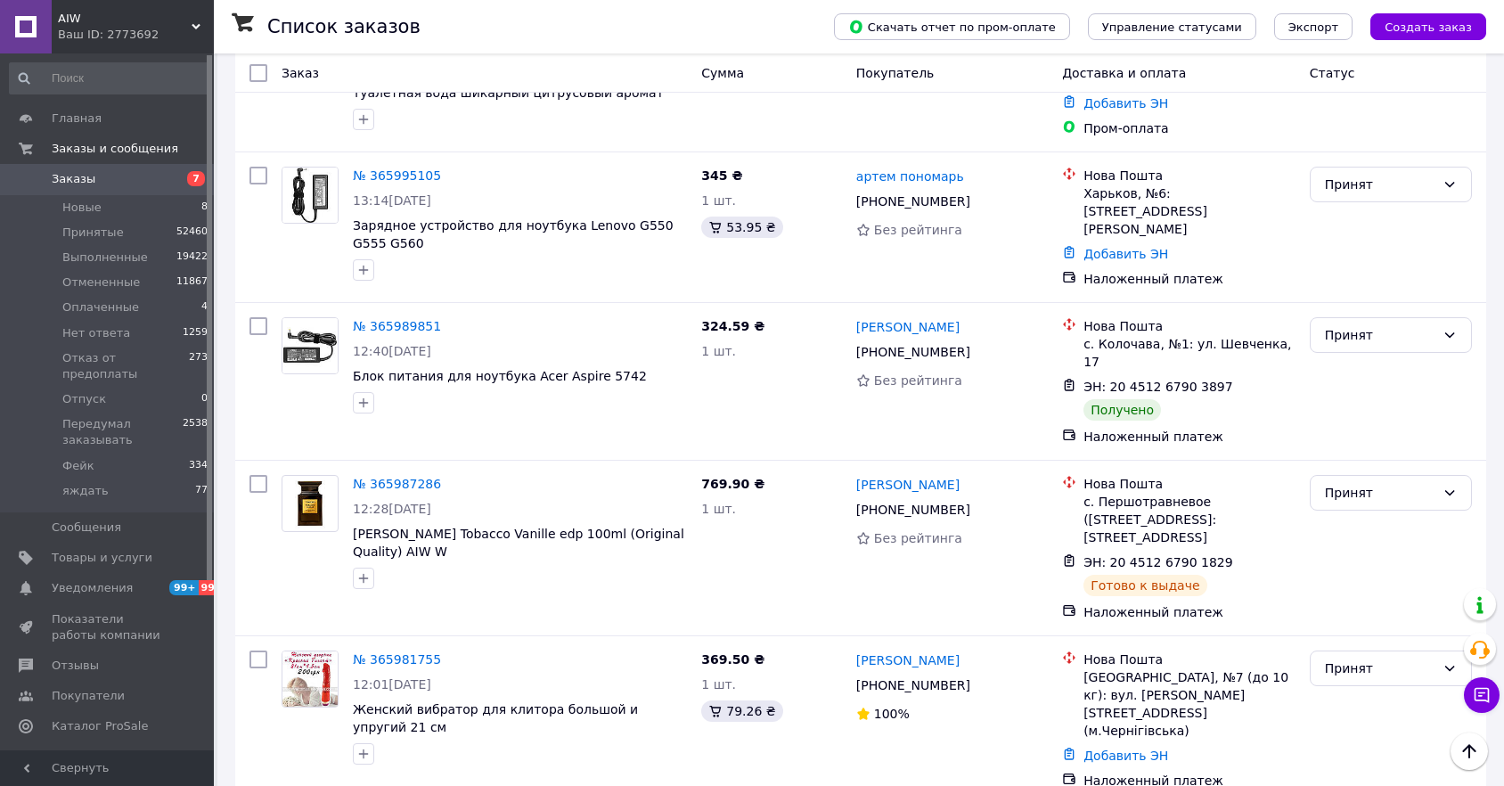
scroll to position [15333, 0]
drag, startPoint x: 352, startPoint y: 467, endPoint x: 559, endPoint y: 484, distance: 207.4
copy span "Анальная пробка + Эрекционное кольцо + лубрикант смазка анальная 115 ml Секс на…"
click at [60, 207] on li "Новые 8" at bounding box center [109, 207] width 218 height 25
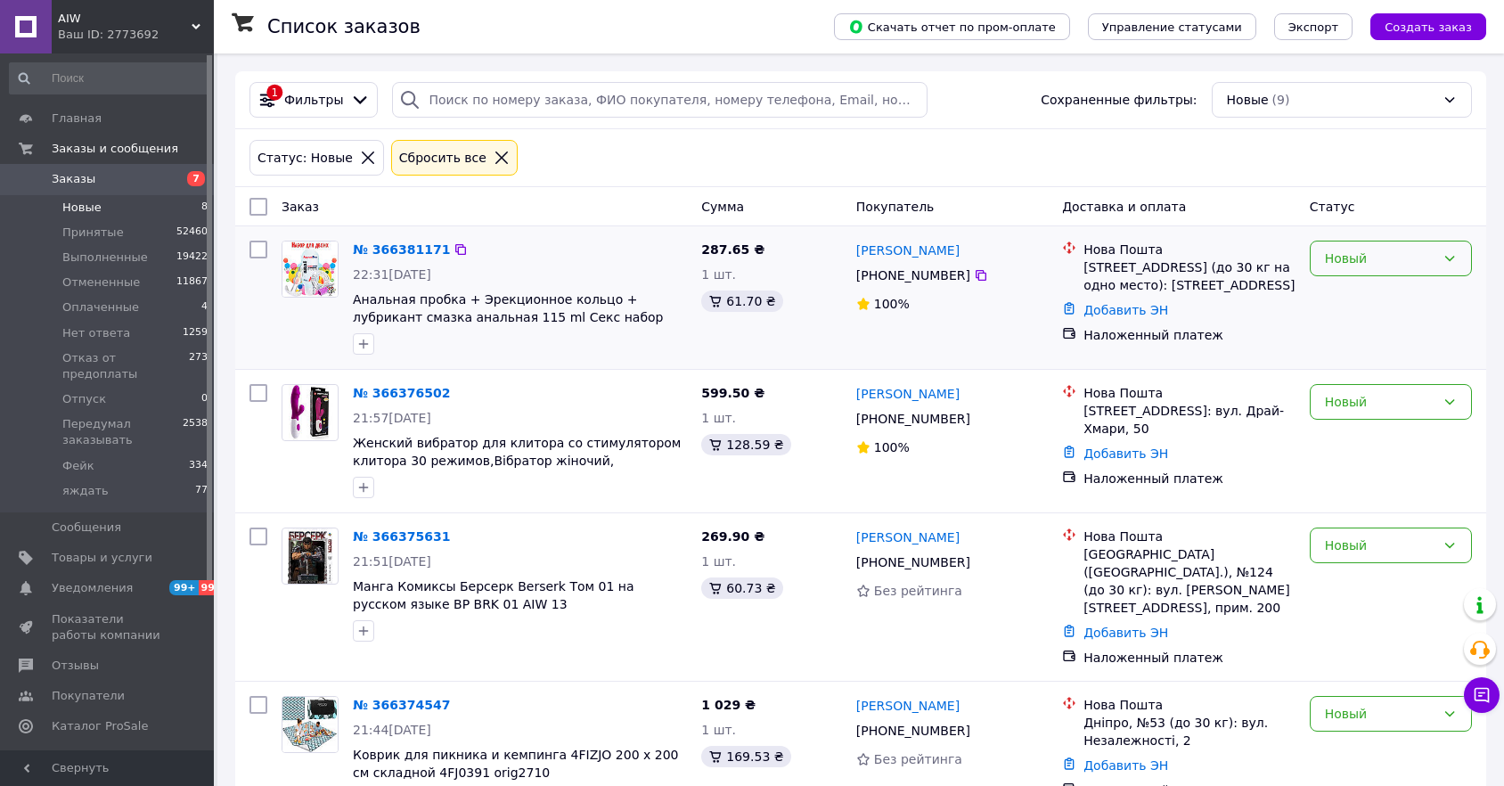
click at [1375, 262] on div "Новый" at bounding box center [1380, 259] width 110 height 20
click at [1372, 292] on li "Принят" at bounding box center [1391, 297] width 160 height 32
click at [360, 158] on icon at bounding box center [368, 158] width 16 height 16
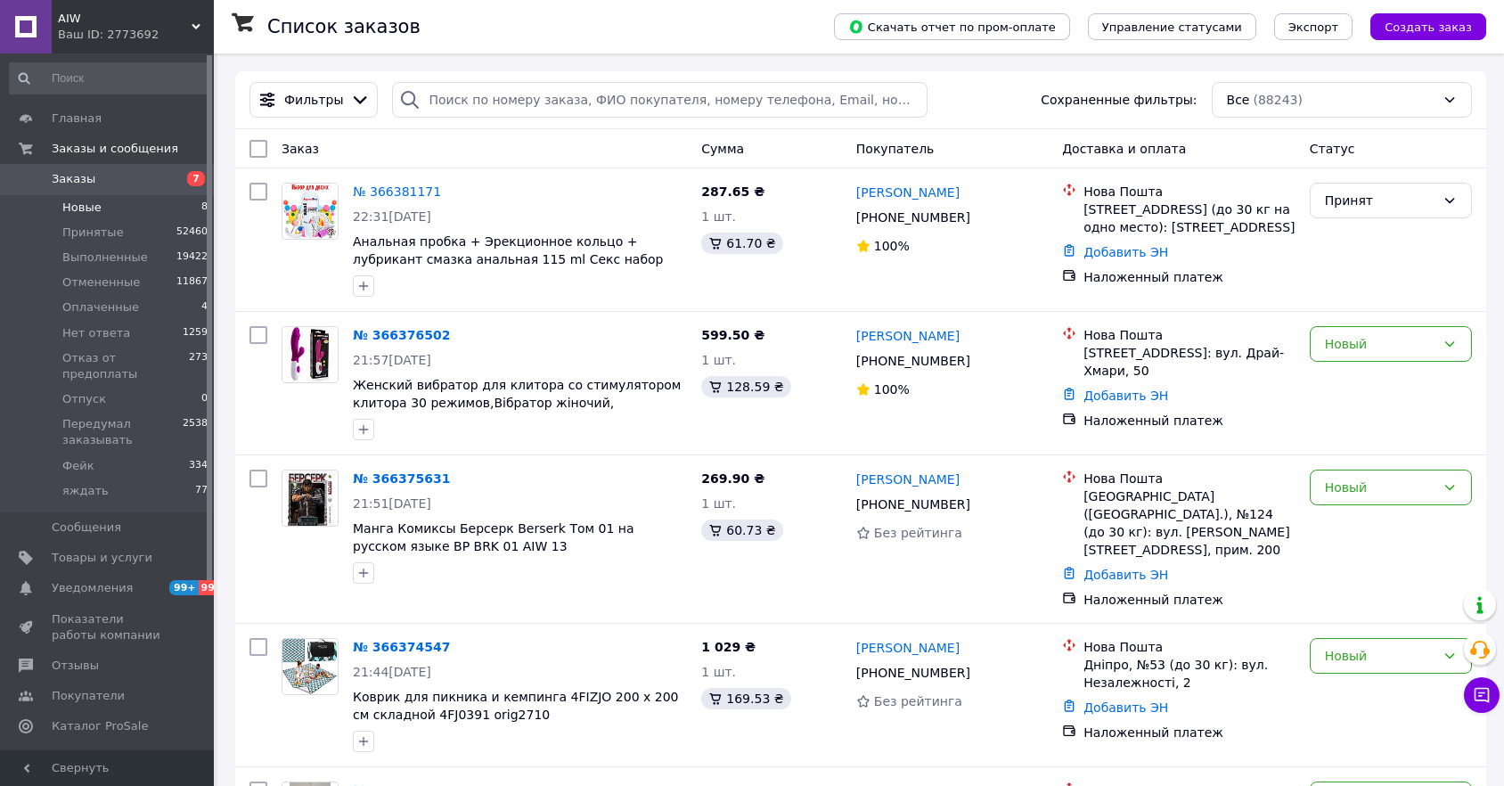
click at [91, 213] on span "Новые" at bounding box center [81, 208] width 39 height 16
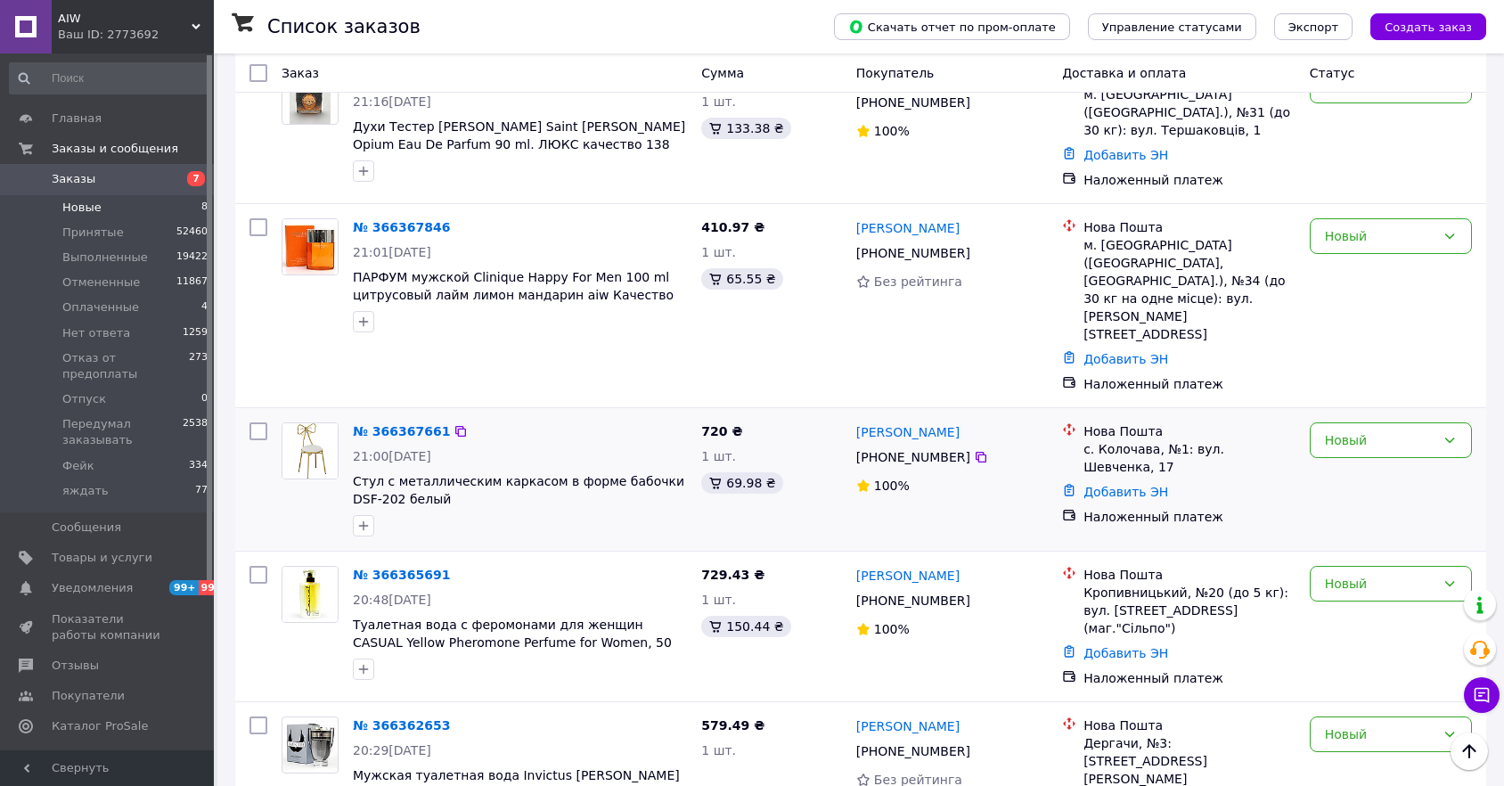
scroll to position [643, 0]
